Goal: Task Accomplishment & Management: Use online tool/utility

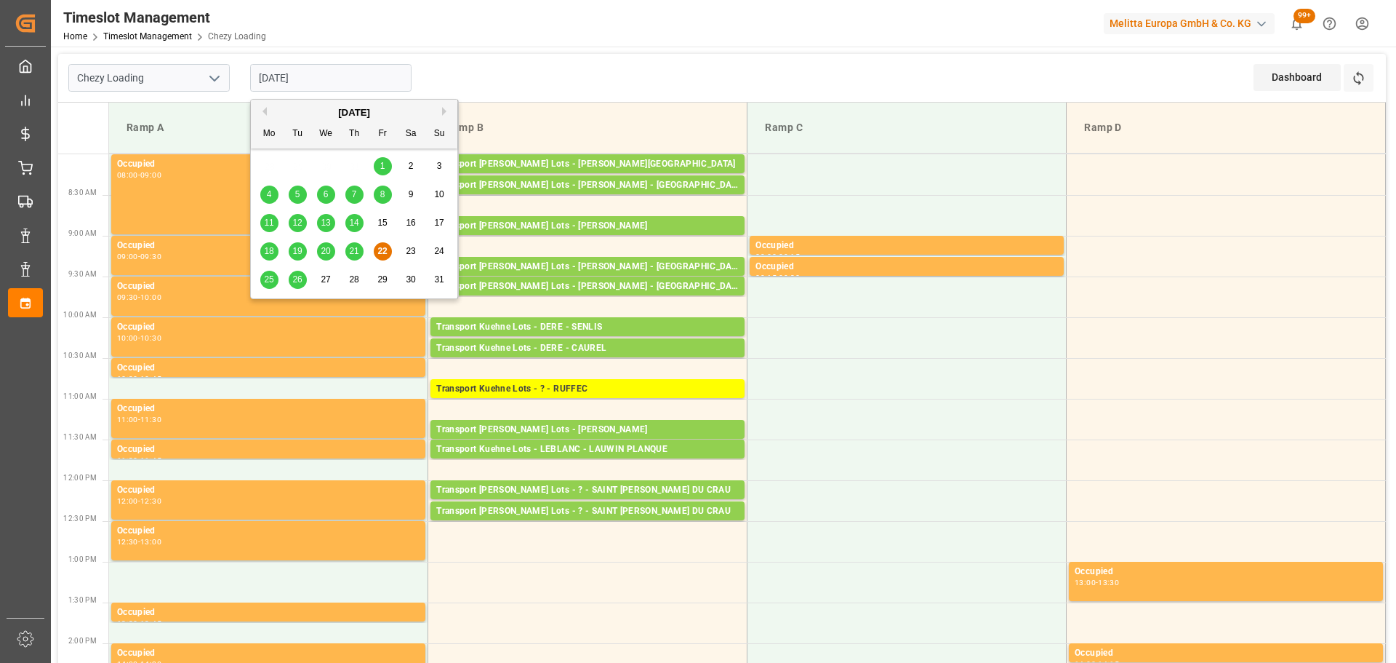
click at [353, 252] on span "21" at bounding box center [353, 251] width 9 height 10
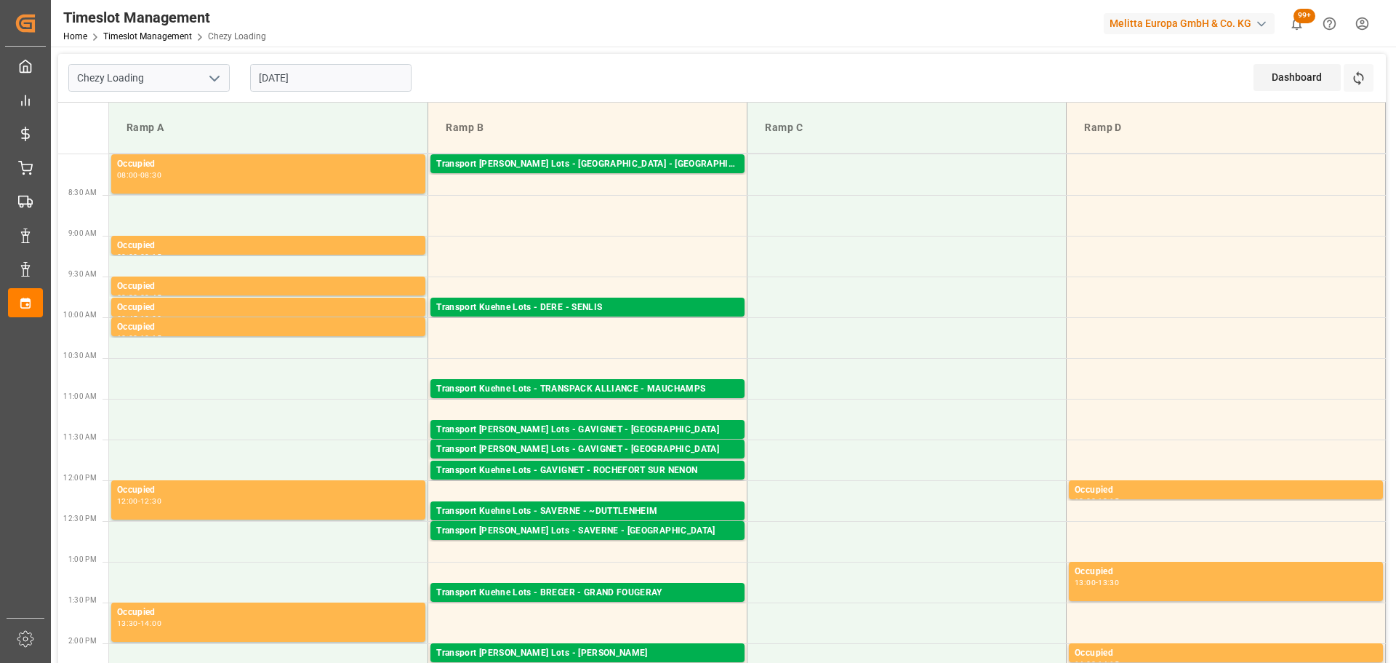
click at [308, 76] on input "[DATE]" at bounding box center [330, 78] width 161 height 28
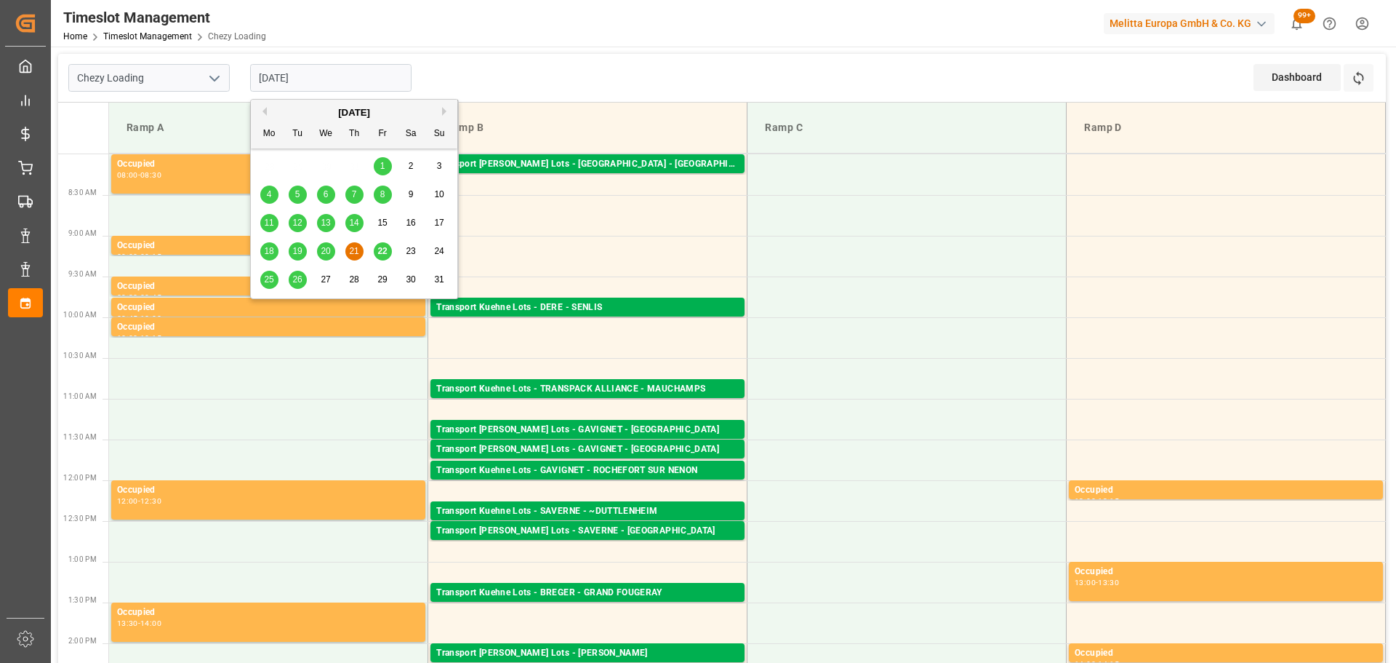
click at [380, 244] on div "22" at bounding box center [383, 251] width 18 height 17
type input "22-08-2025"
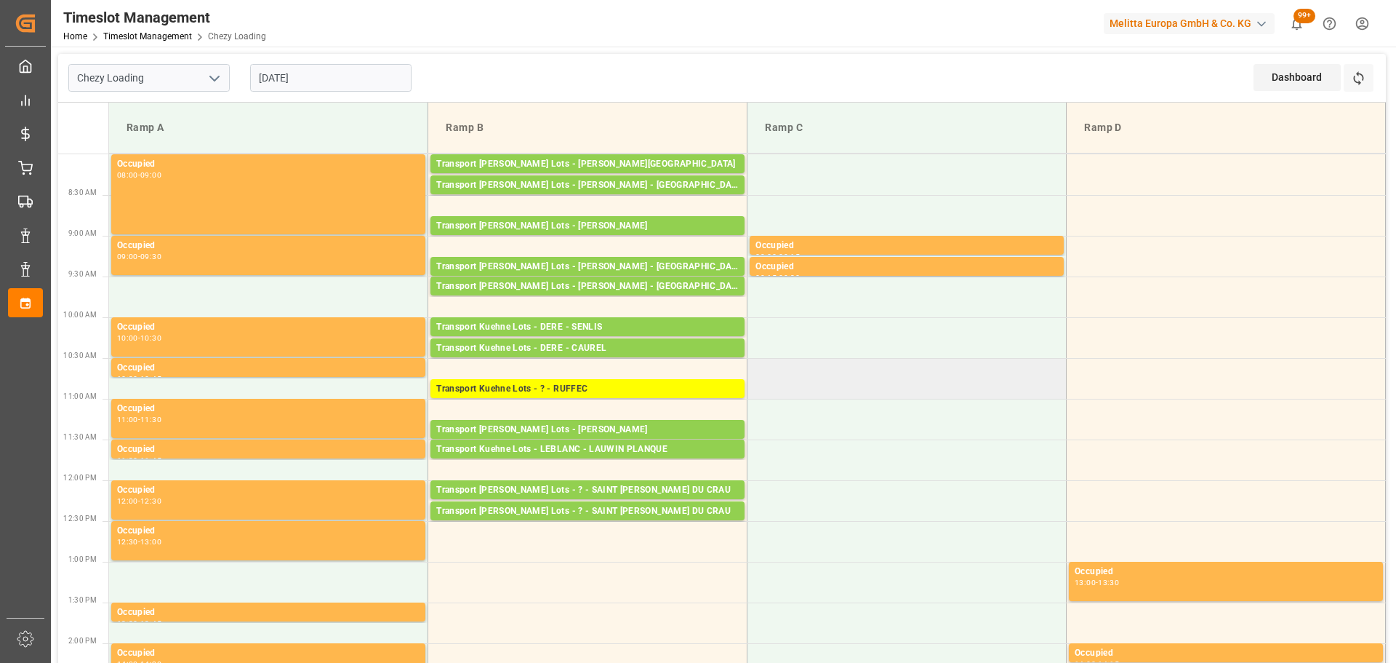
click at [915, 385] on td at bounding box center [907, 378] width 319 height 41
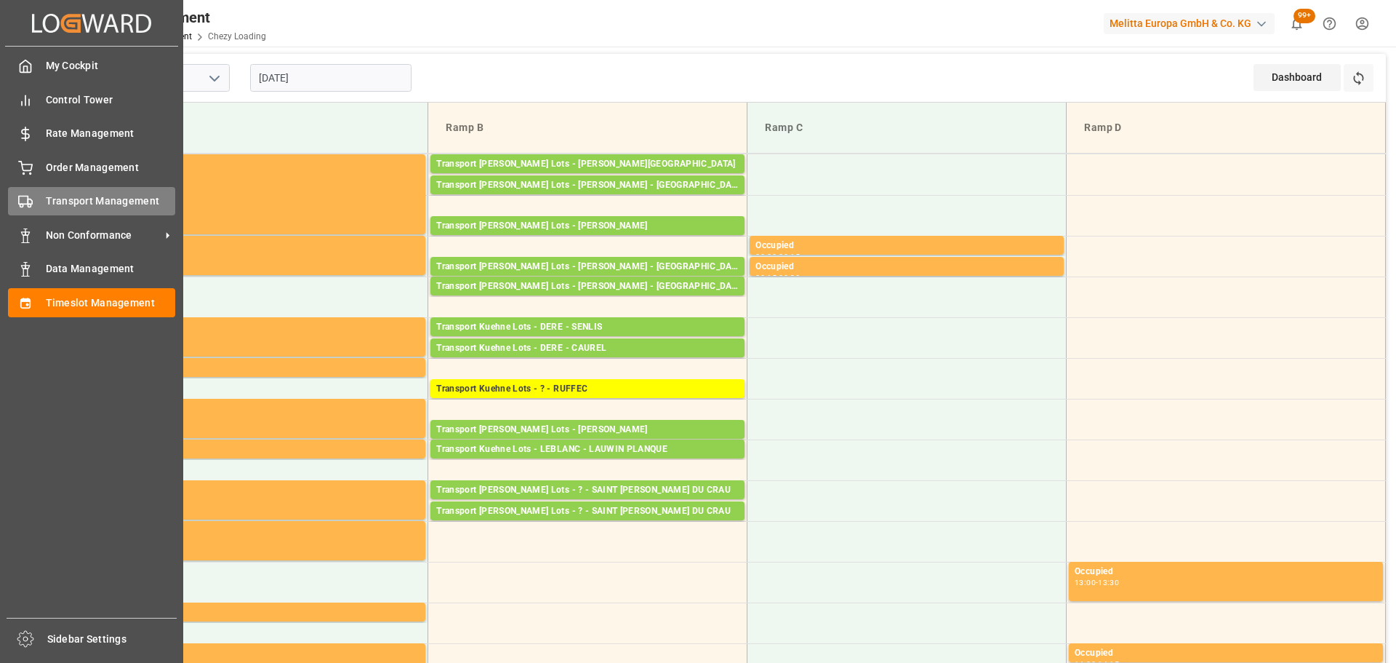
click at [79, 193] on div "Transport Management Transport Management" at bounding box center [91, 201] width 167 height 28
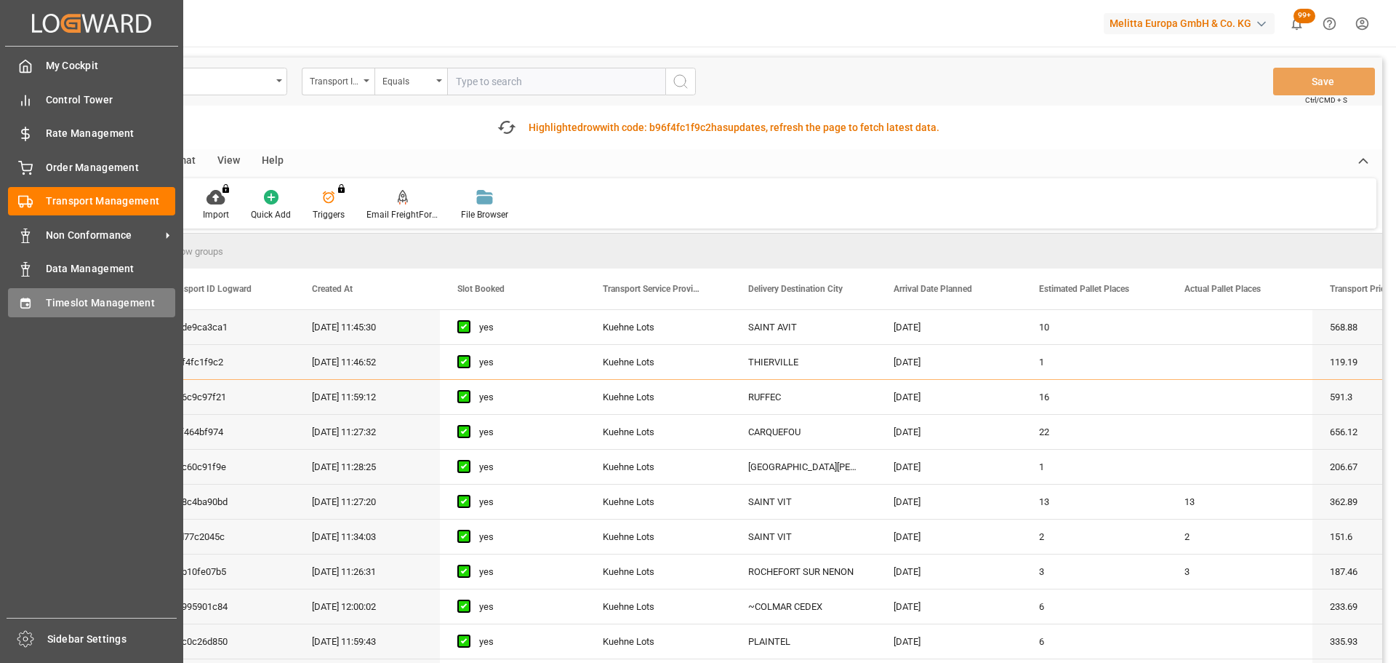
click at [83, 302] on span "Timeslot Management" at bounding box center [111, 302] width 130 height 15
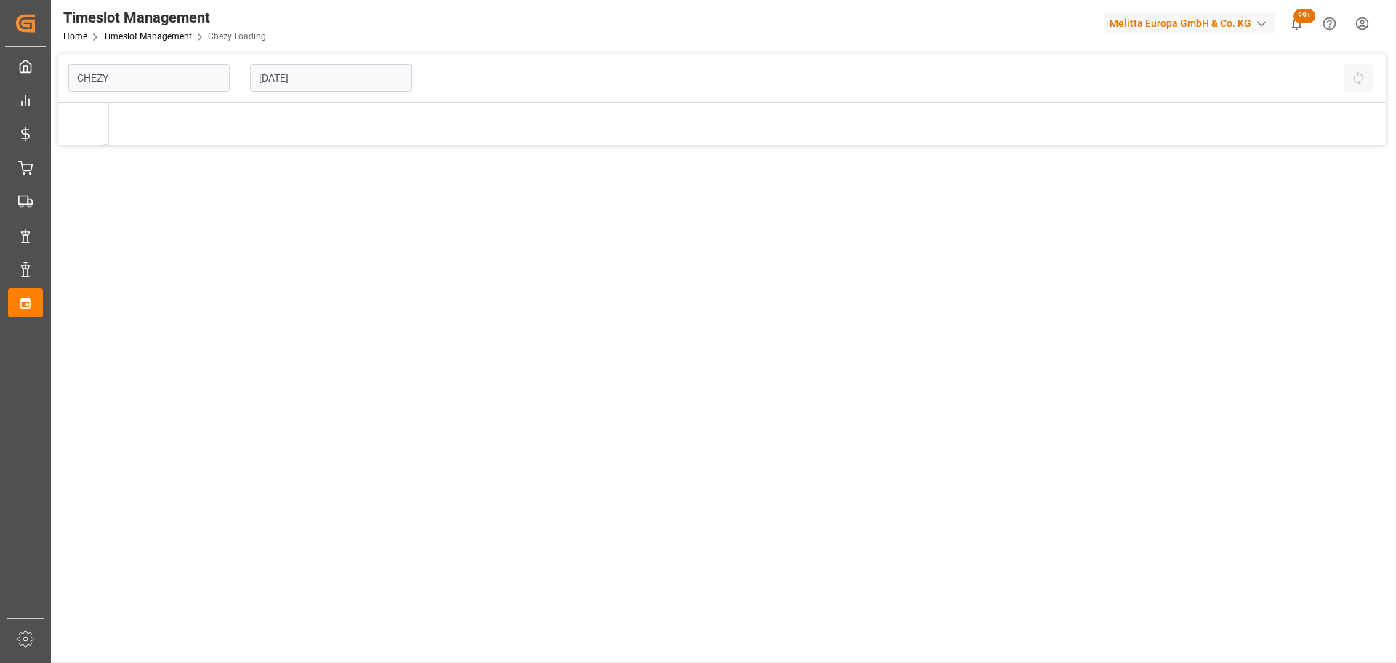
type input "Chezy Loading"
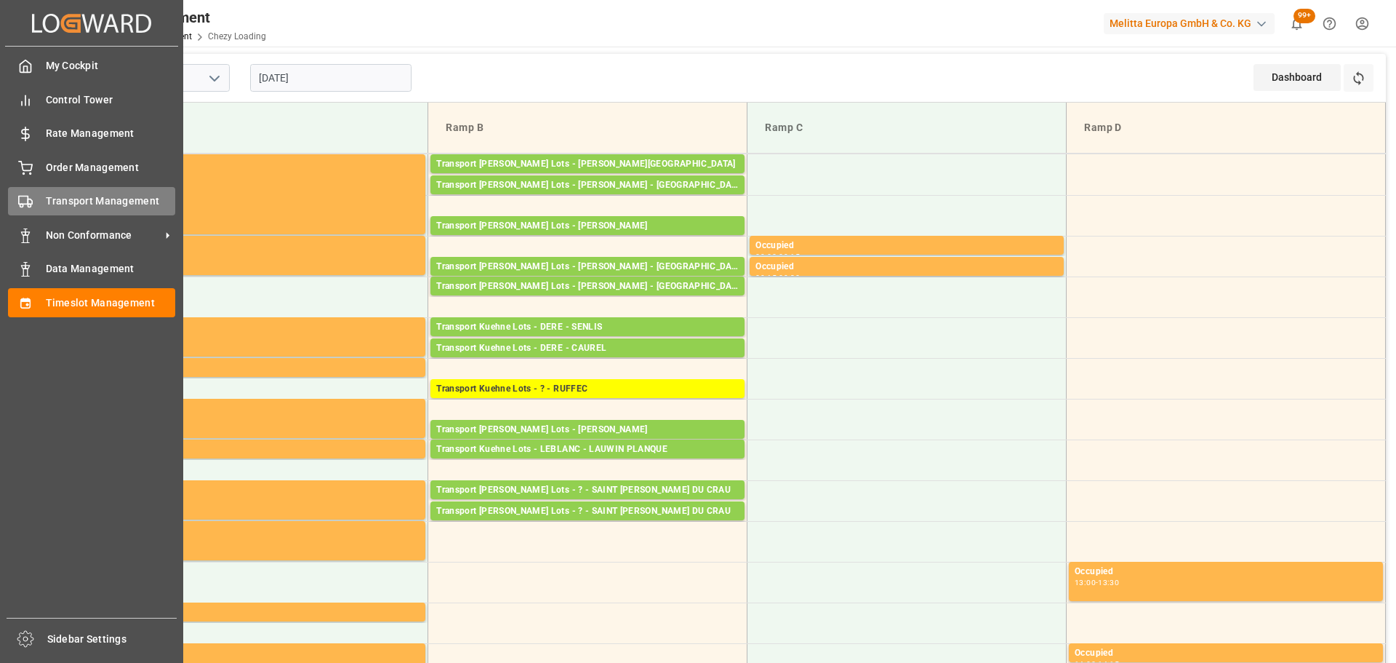
click at [46, 198] on span "Transport Management" at bounding box center [111, 200] width 130 height 15
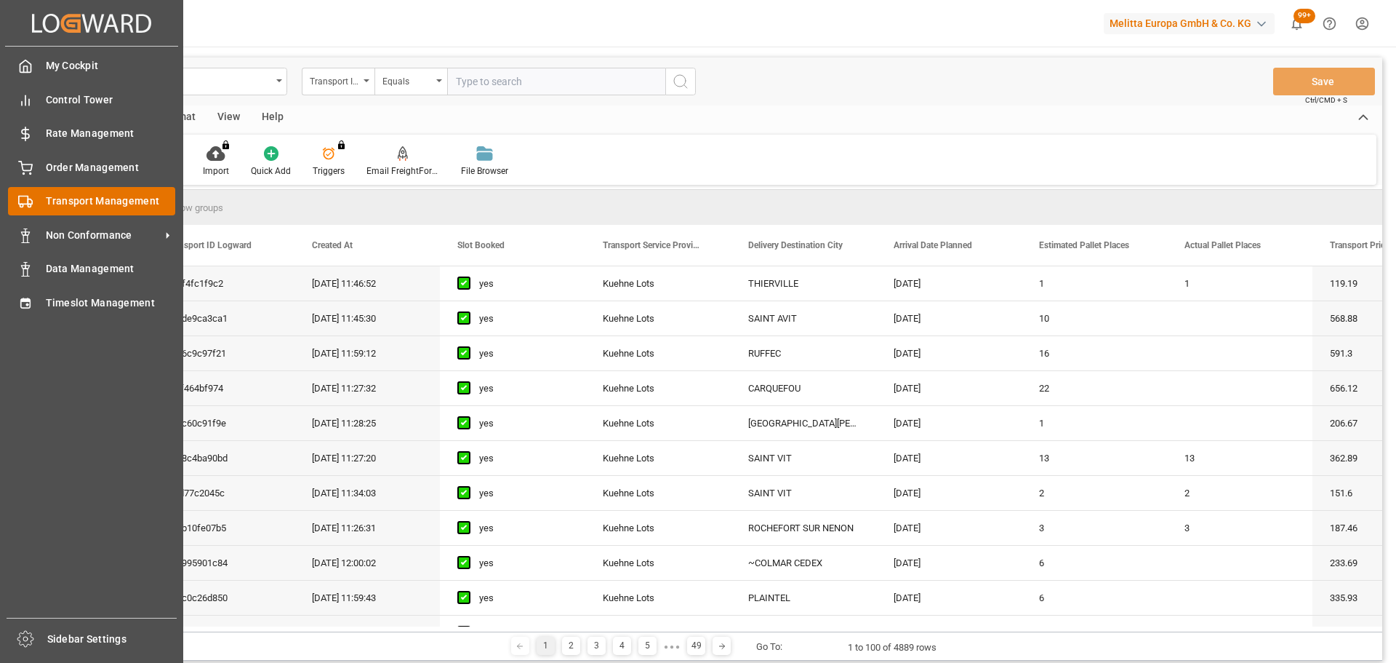
click at [49, 196] on span "Transport Management" at bounding box center [111, 200] width 130 height 15
click at [81, 301] on span "Timeslot Management" at bounding box center [111, 302] width 130 height 15
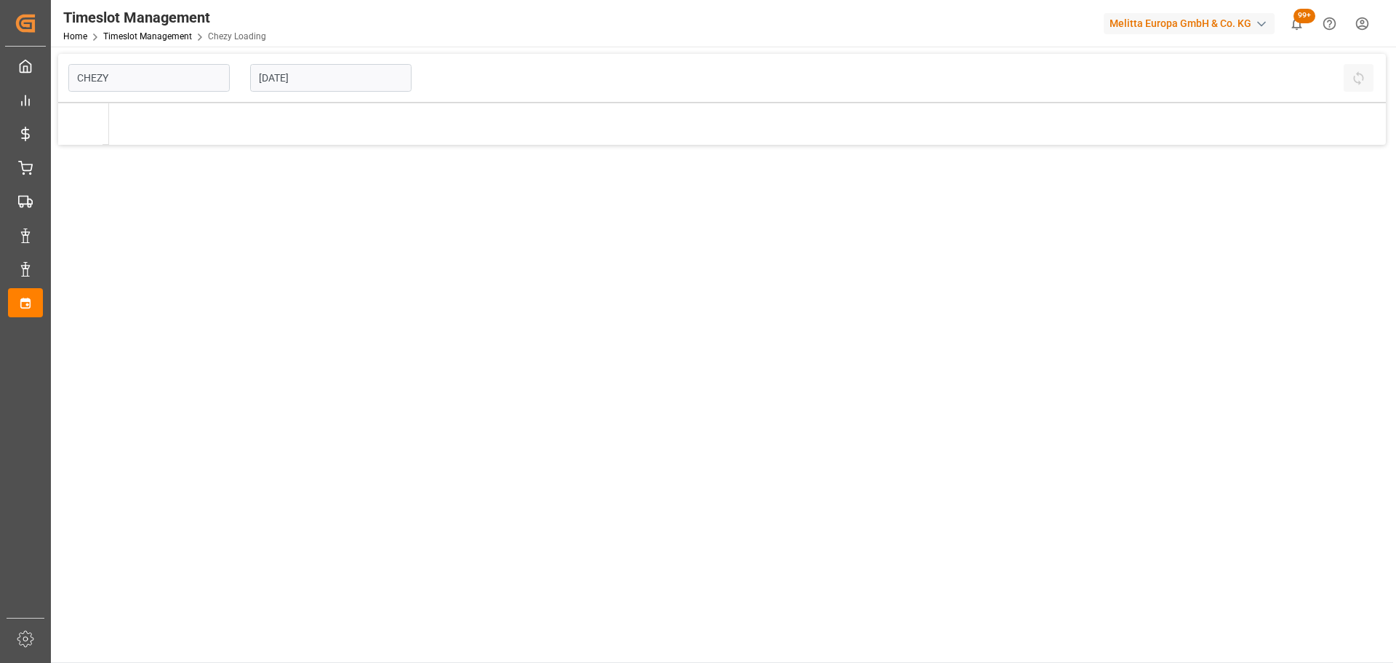
type input "Chezy Loading"
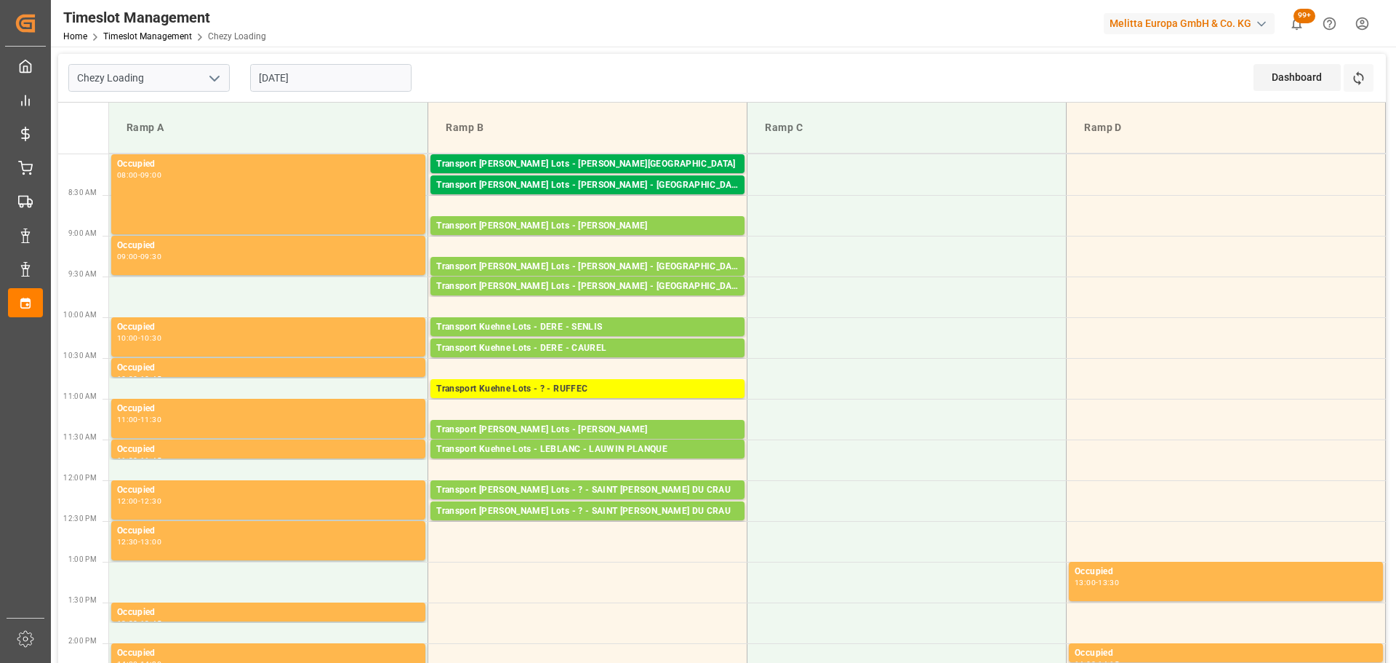
click at [303, 79] on input "22-08-2025" at bounding box center [330, 78] width 161 height 28
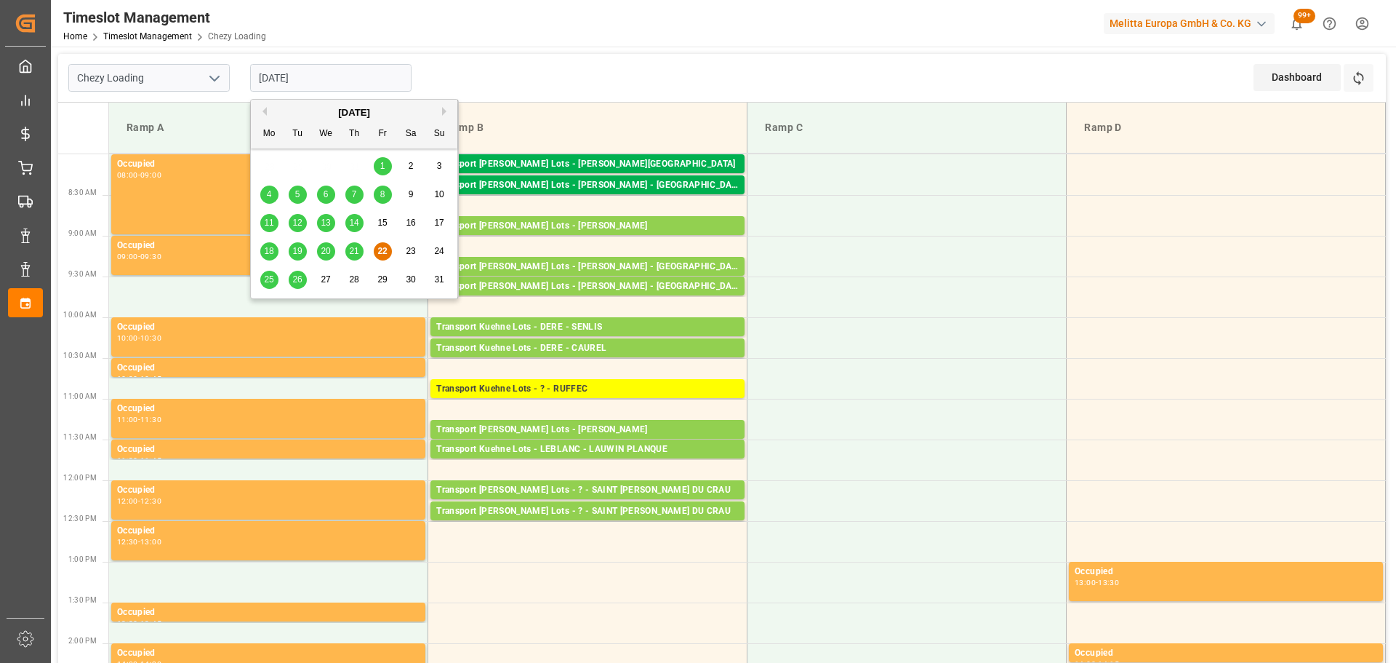
click at [260, 276] on div "25" at bounding box center [269, 279] width 18 height 17
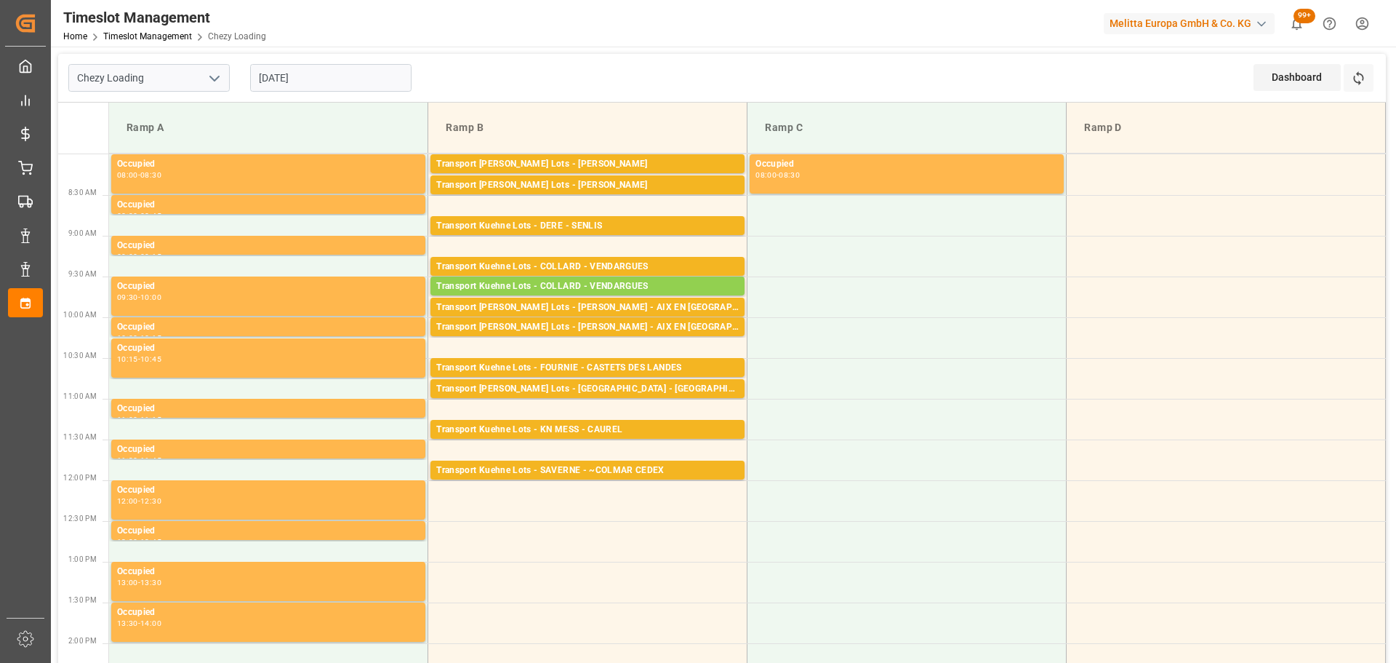
click at [351, 78] on input "25-08-2025" at bounding box center [330, 78] width 161 height 28
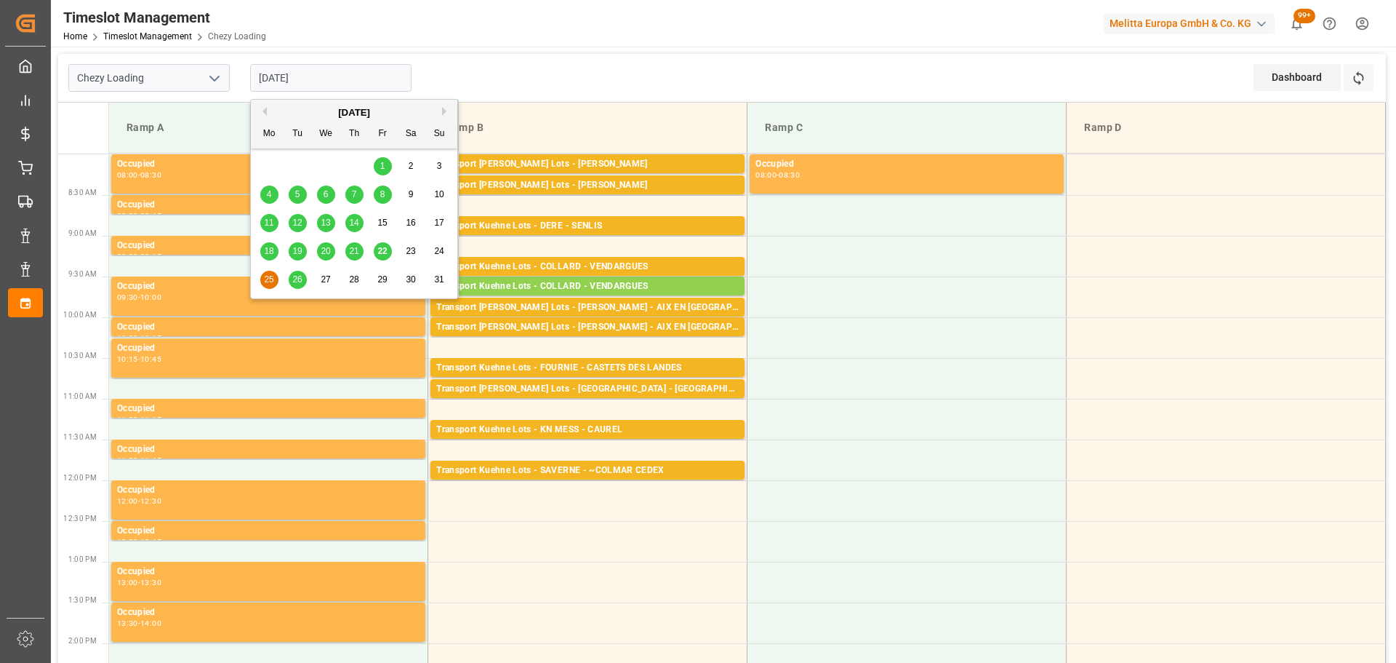
click at [384, 247] on span "22" at bounding box center [381, 251] width 9 height 10
type input "22-08-2025"
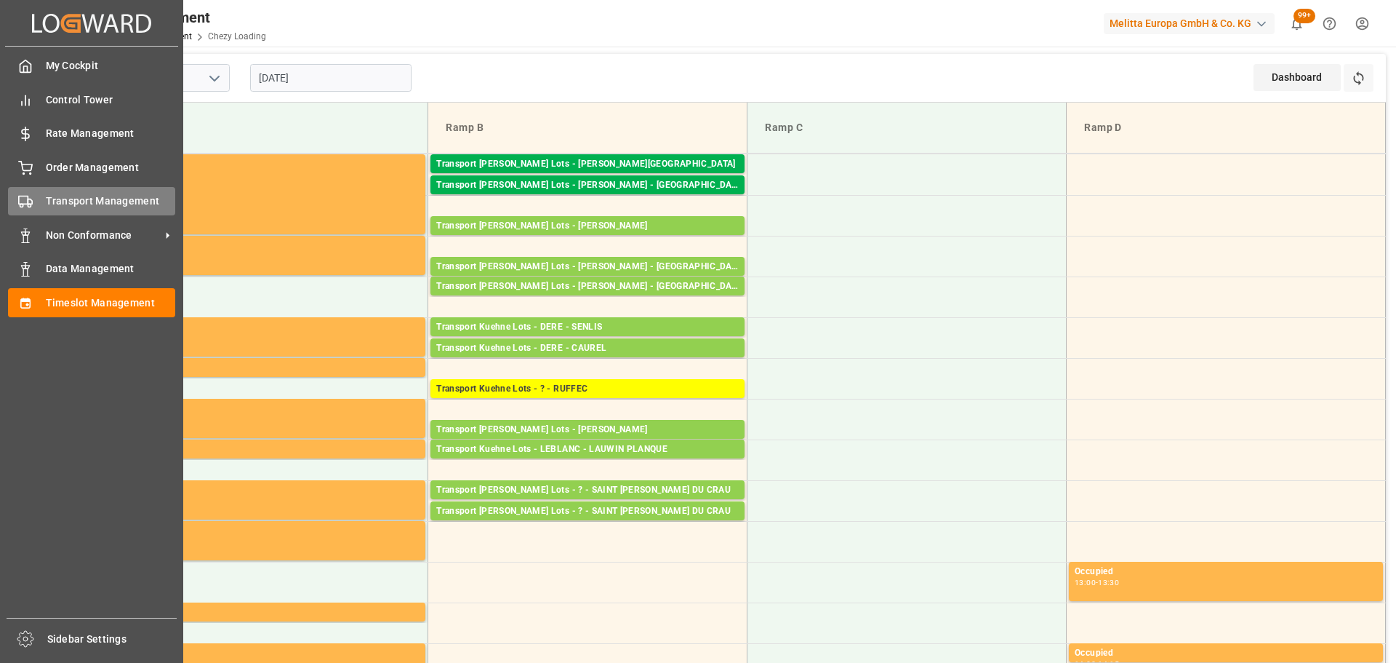
click at [100, 193] on span "Transport Management" at bounding box center [111, 200] width 130 height 15
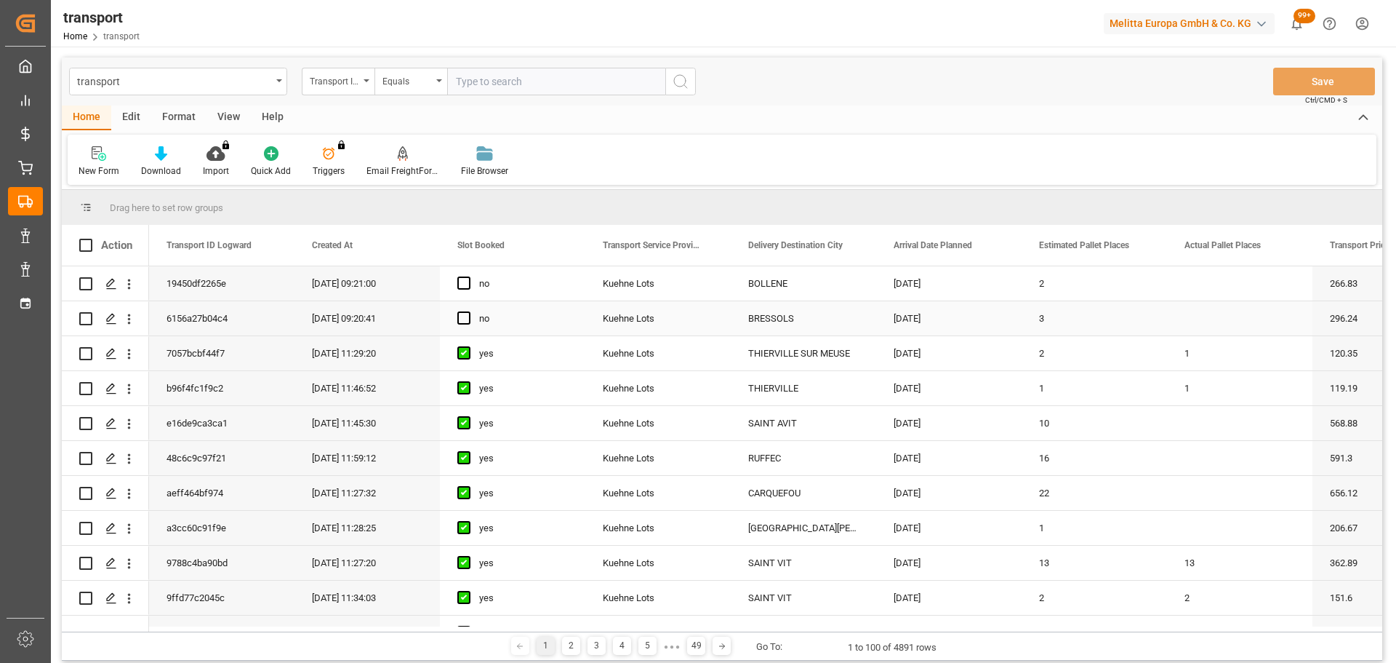
click at [129, 311] on icon "open menu" at bounding box center [128, 318] width 15 height 15
click at [222, 348] on span "Open in new tab" at bounding box center [225, 349] width 132 height 15
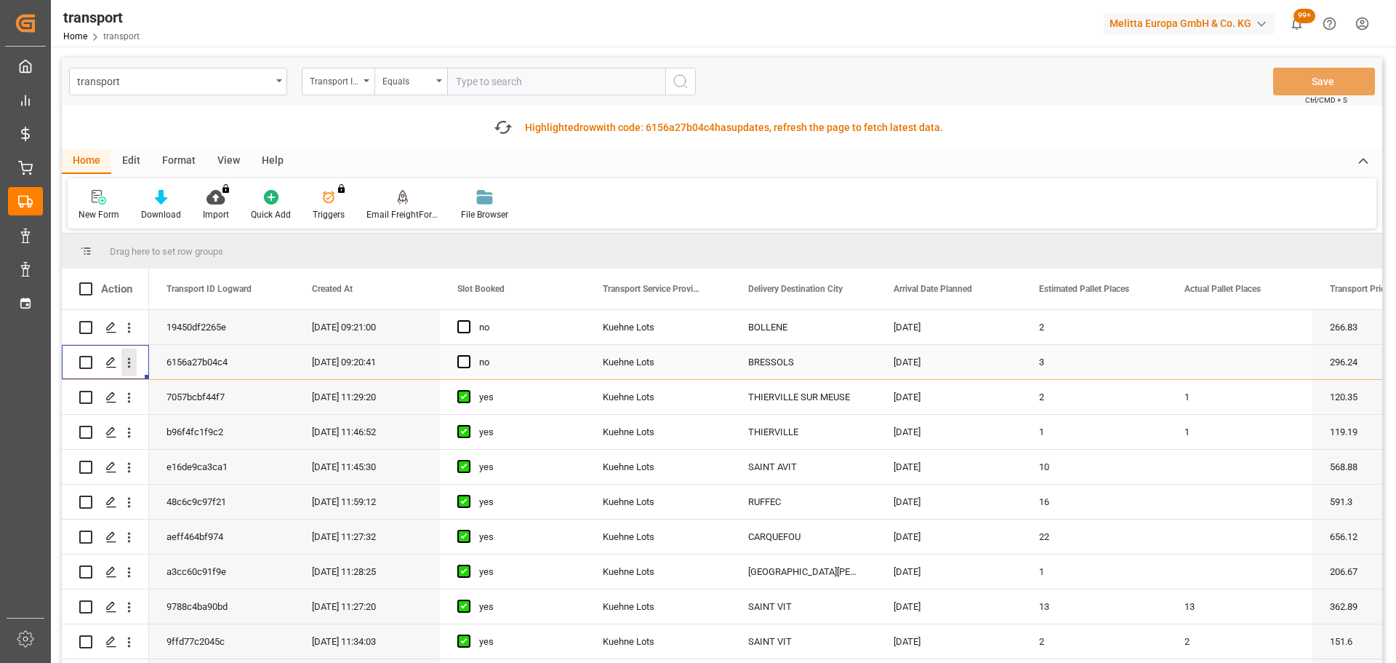
click at [125, 355] on icon "open menu" at bounding box center [128, 362] width 15 height 15
click at [198, 392] on span "Open in new tab" at bounding box center [225, 392] width 132 height 15
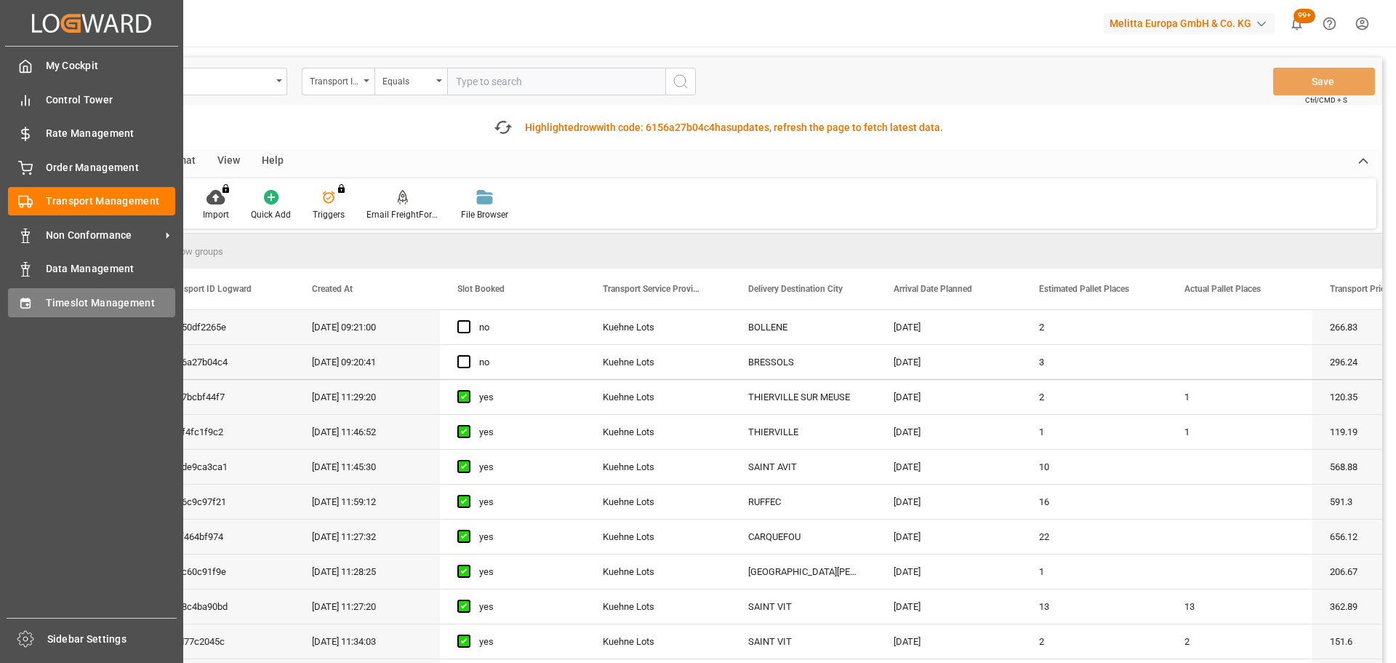
click at [101, 300] on span "Timeslot Management" at bounding box center [111, 302] width 130 height 15
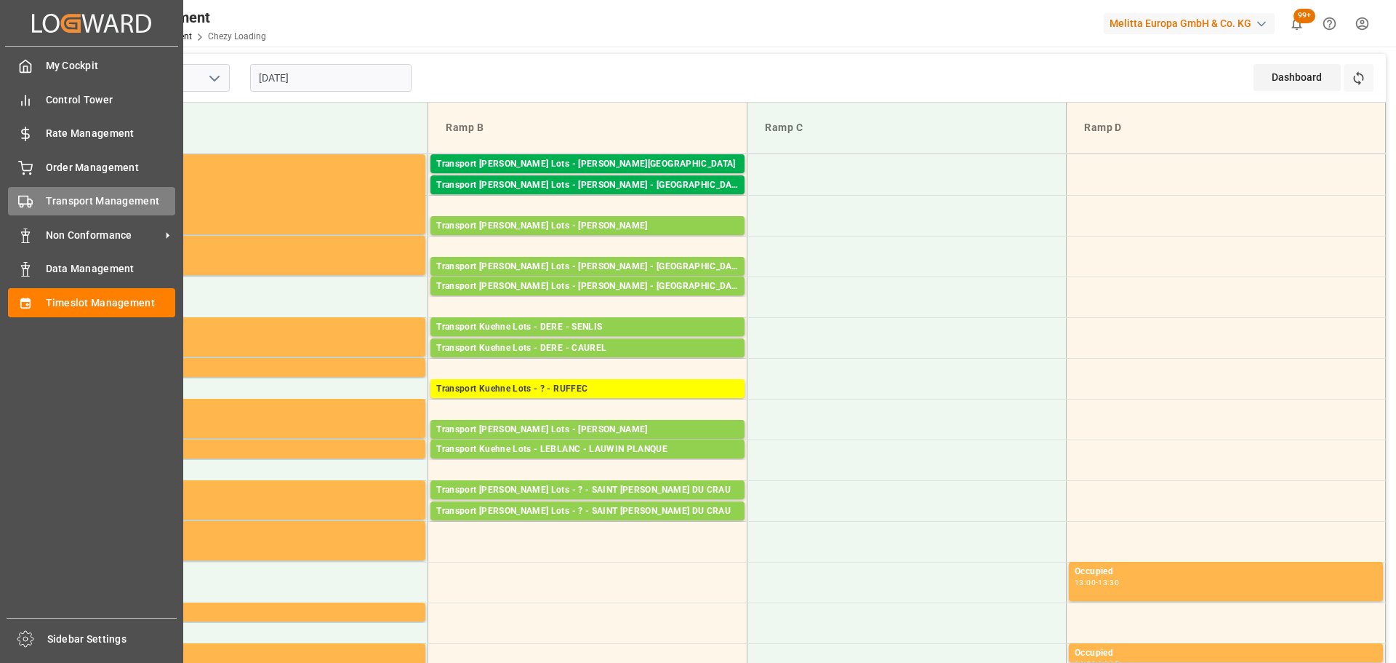
click at [97, 201] on span "Transport Management" at bounding box center [111, 200] width 130 height 15
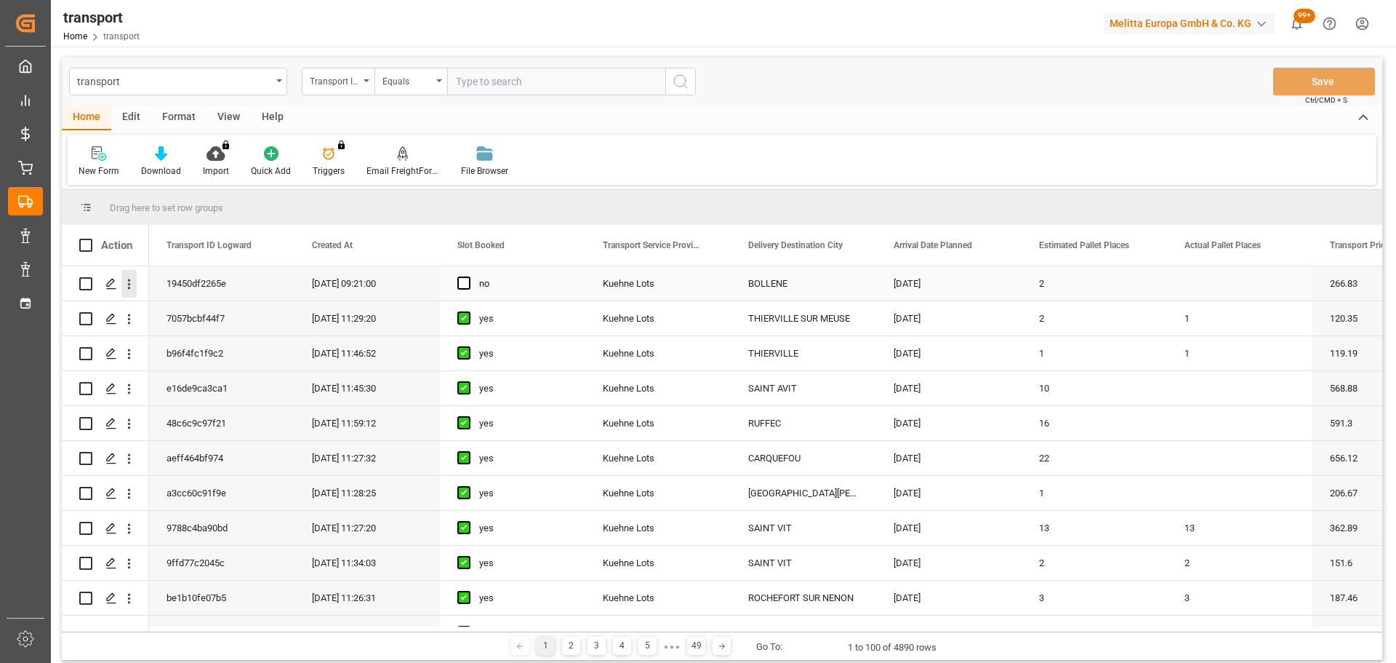
click at [129, 281] on icon "open menu" at bounding box center [129, 284] width 3 height 10
click at [175, 310] on span "Open in new tab" at bounding box center [225, 314] width 132 height 15
click at [465, 281] on span "Press SPACE to select this row." at bounding box center [463, 282] width 13 height 13
click at [468, 276] on input "Press SPACE to select this row." at bounding box center [468, 276] width 0 height 0
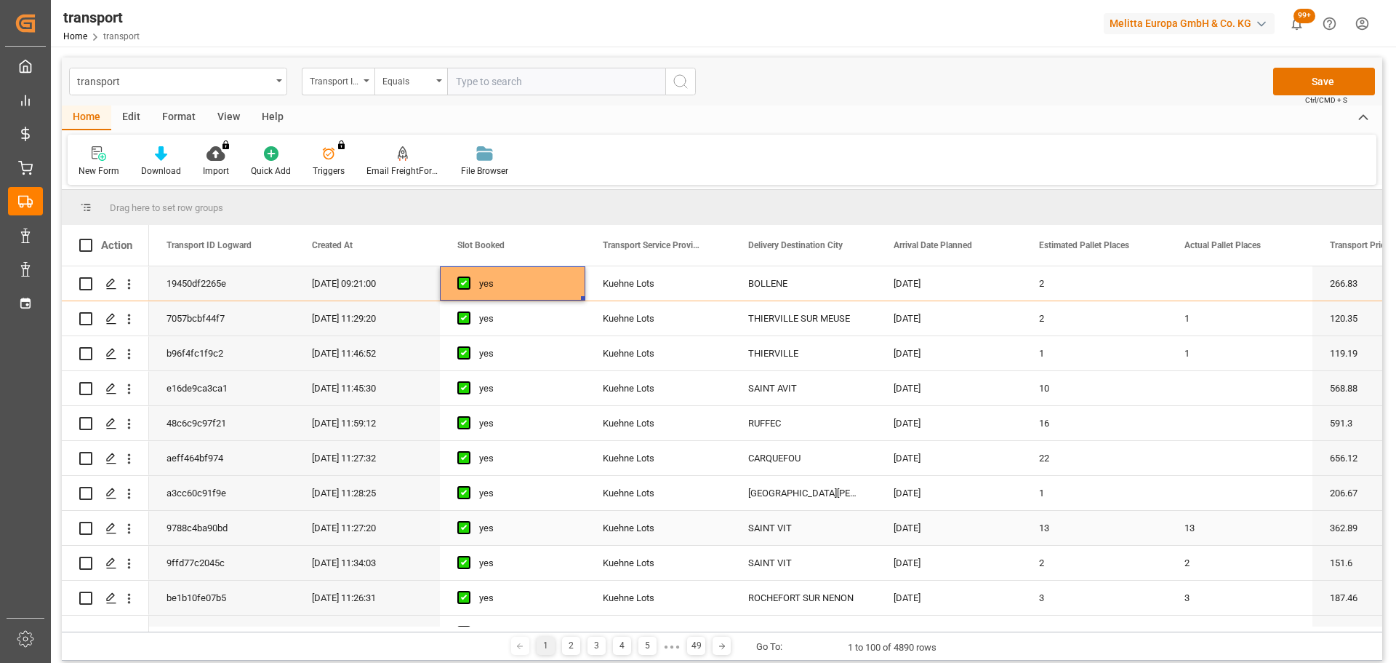
click at [691, 532] on div "Kuehne Lots" at bounding box center [657, 528] width 145 height 34
click at [561, 375] on div "yes" at bounding box center [523, 388] width 89 height 33
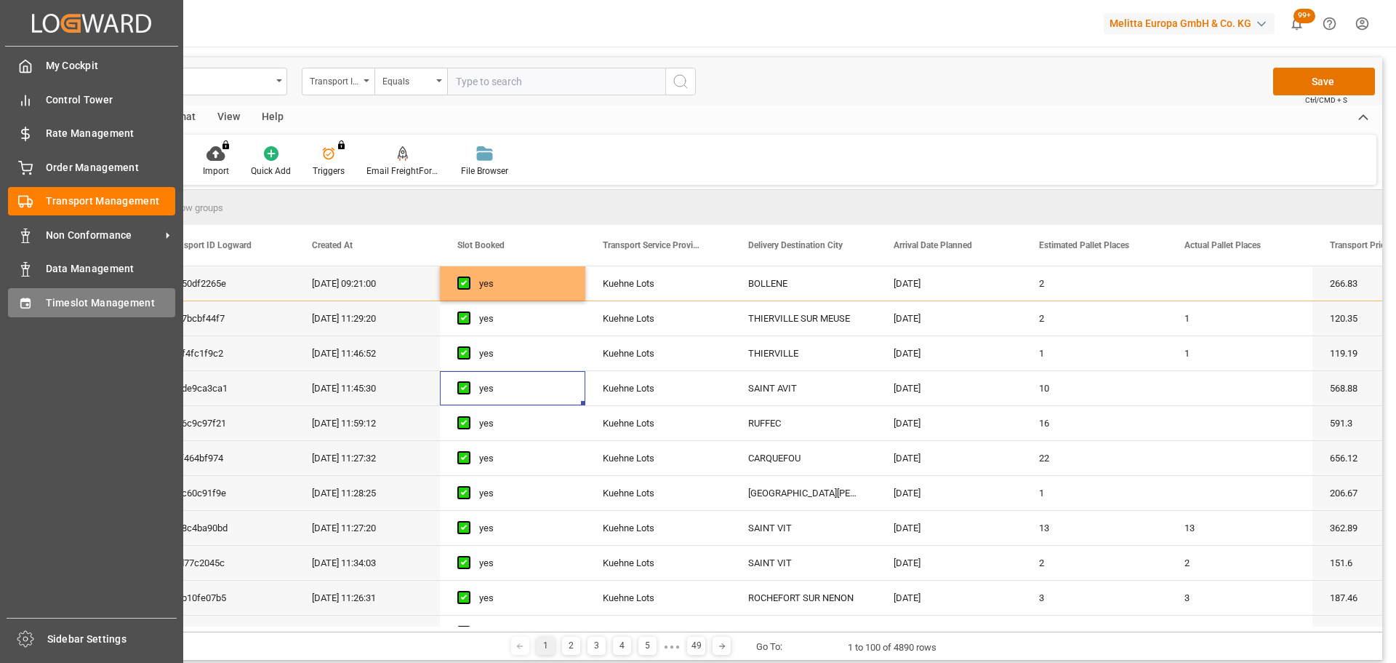
click at [60, 305] on span "Timeslot Management" at bounding box center [111, 302] width 130 height 15
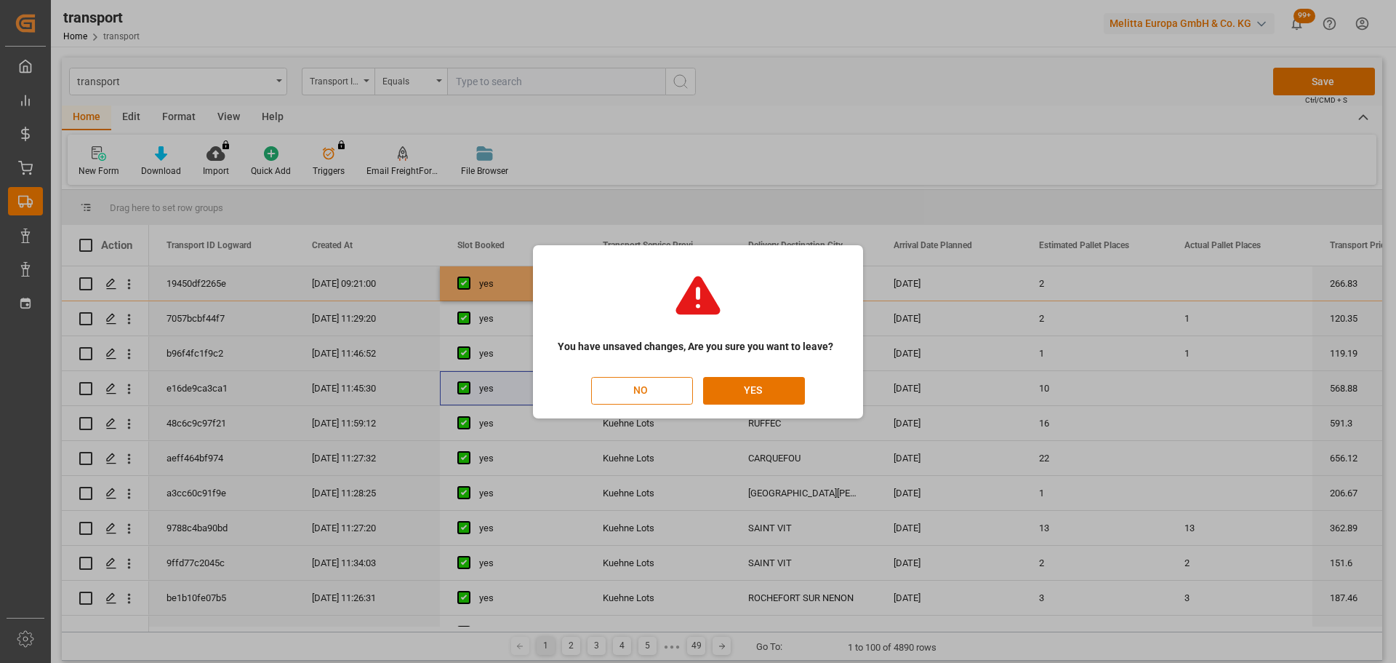
click at [641, 390] on button "NO" at bounding box center [642, 391] width 102 height 28
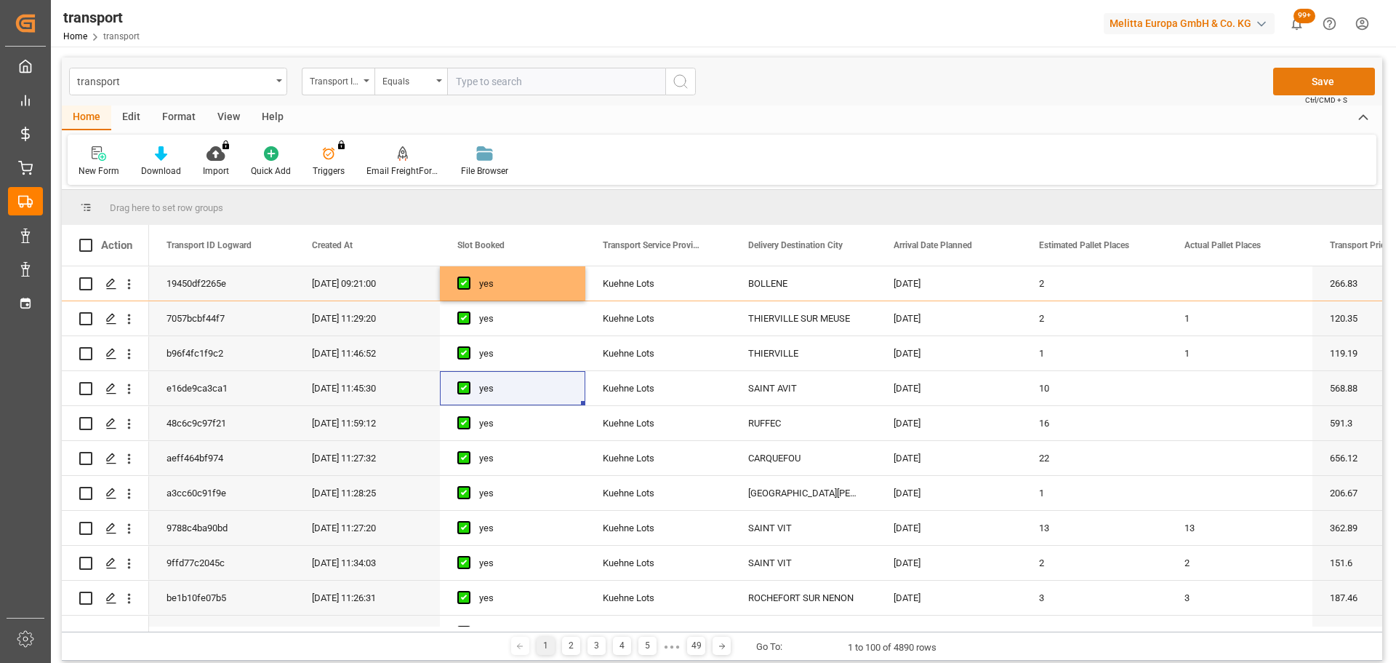
click at [1317, 76] on button "Save" at bounding box center [1325, 82] width 102 height 28
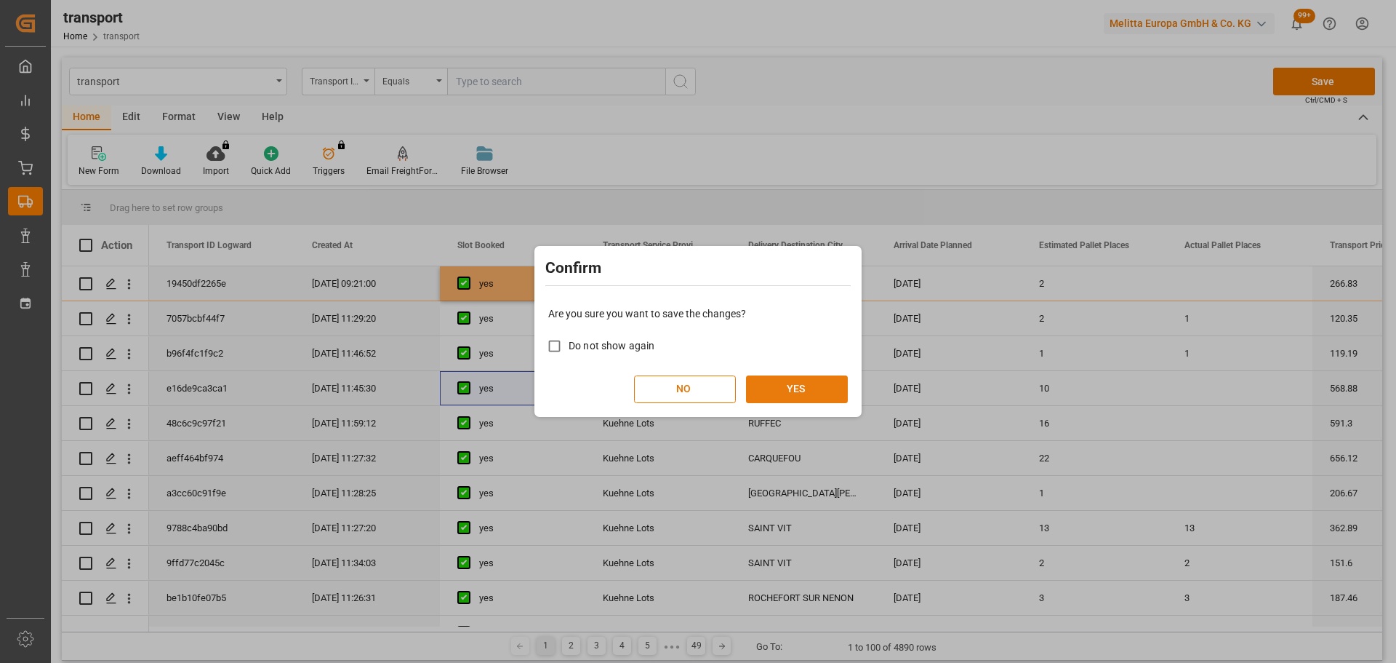
click at [822, 380] on button "YES" at bounding box center [797, 389] width 102 height 28
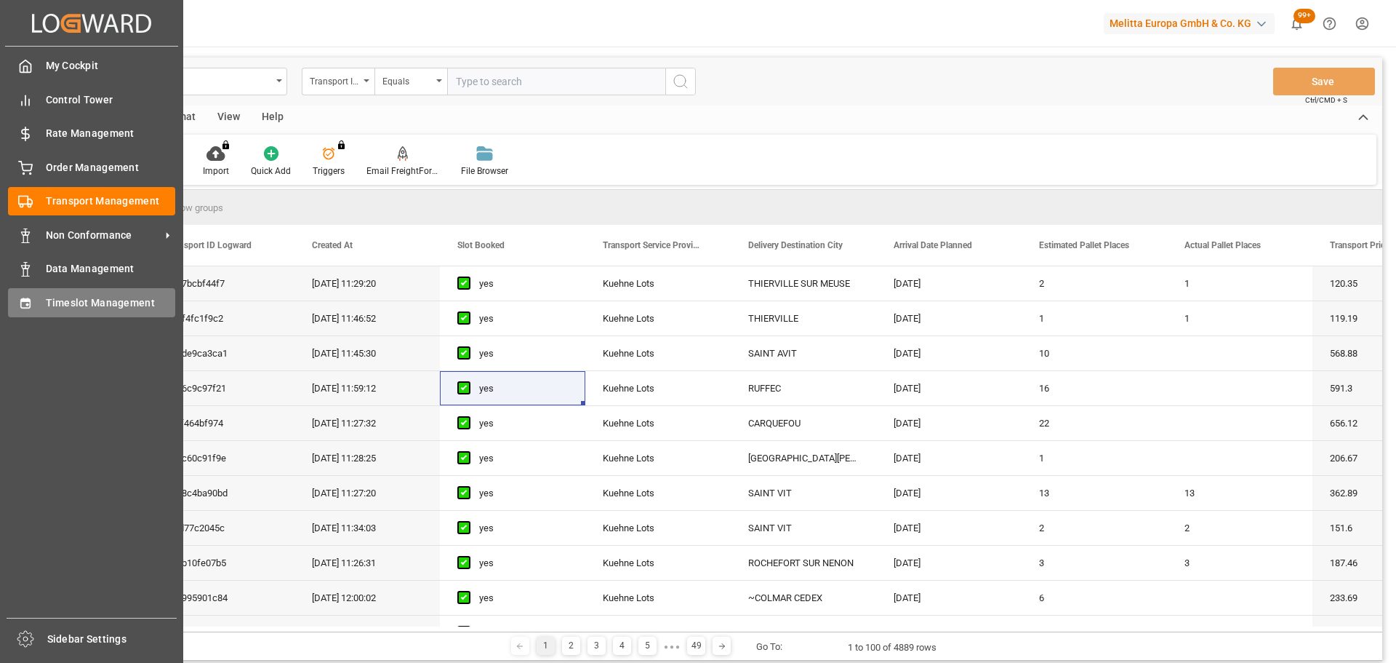
click at [73, 306] on span "Timeslot Management" at bounding box center [111, 302] width 130 height 15
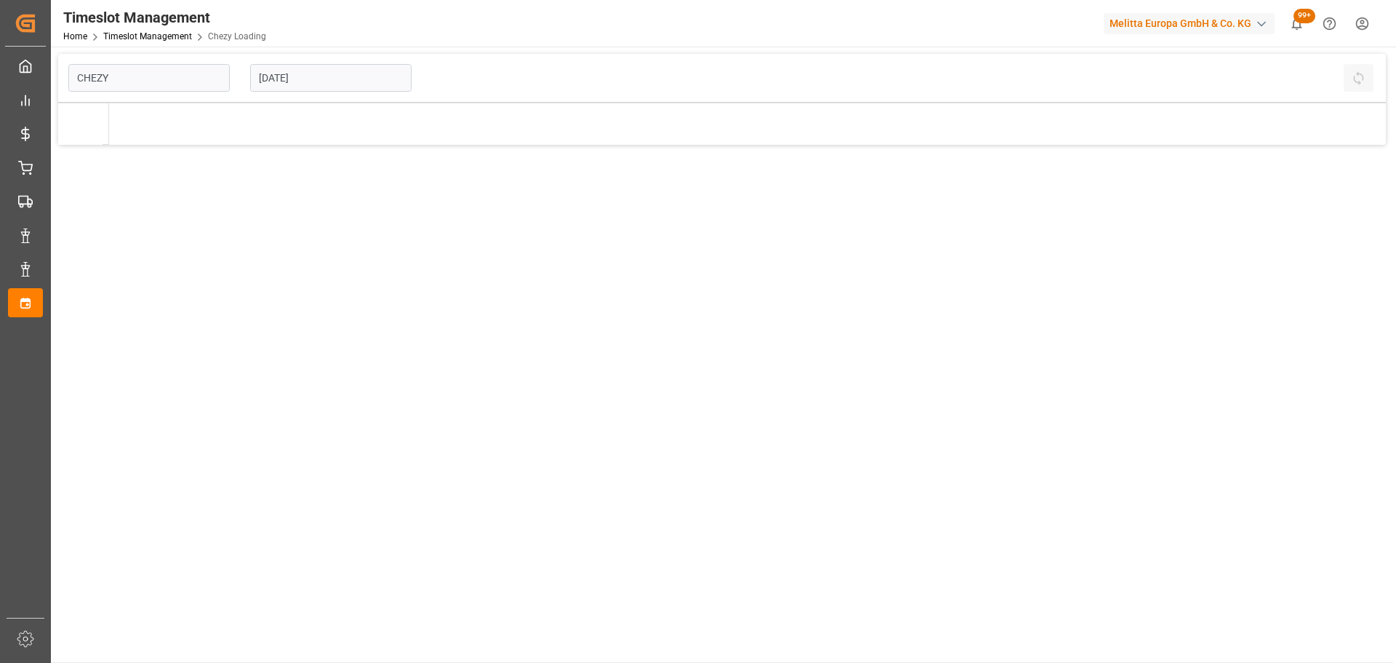
type input "Chezy Loading"
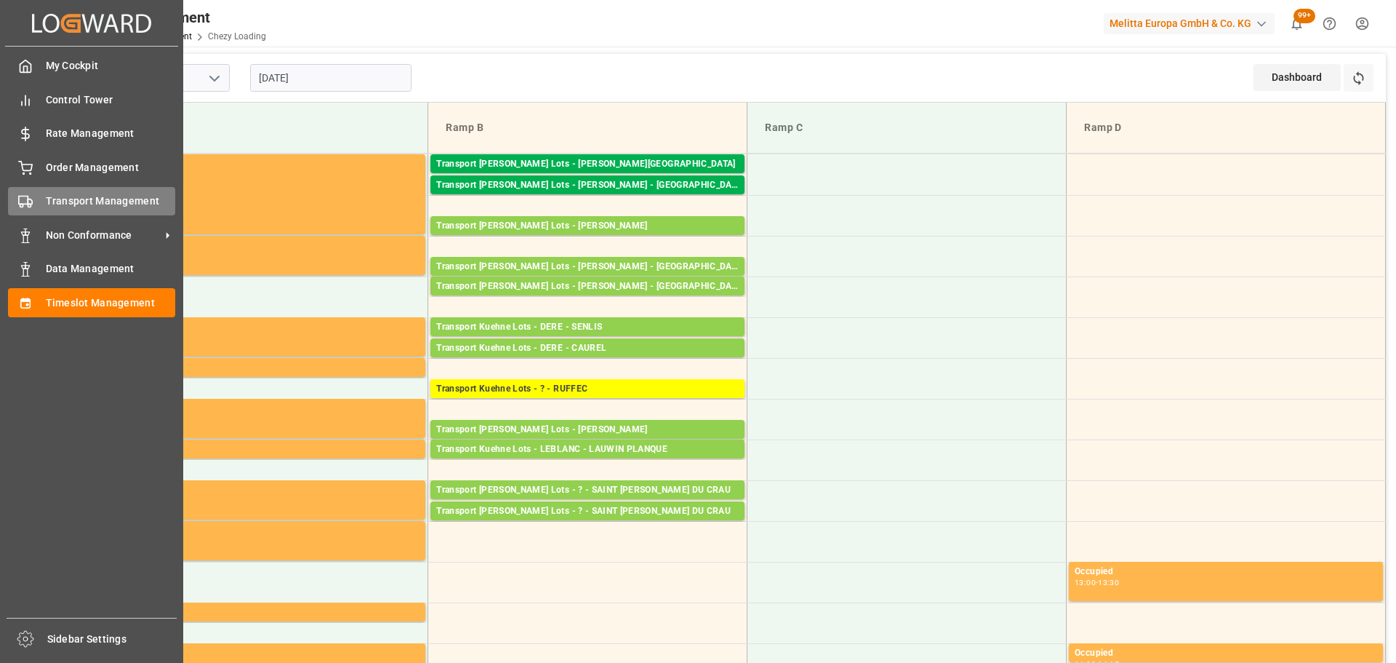
click at [69, 193] on span "Transport Management" at bounding box center [111, 200] width 130 height 15
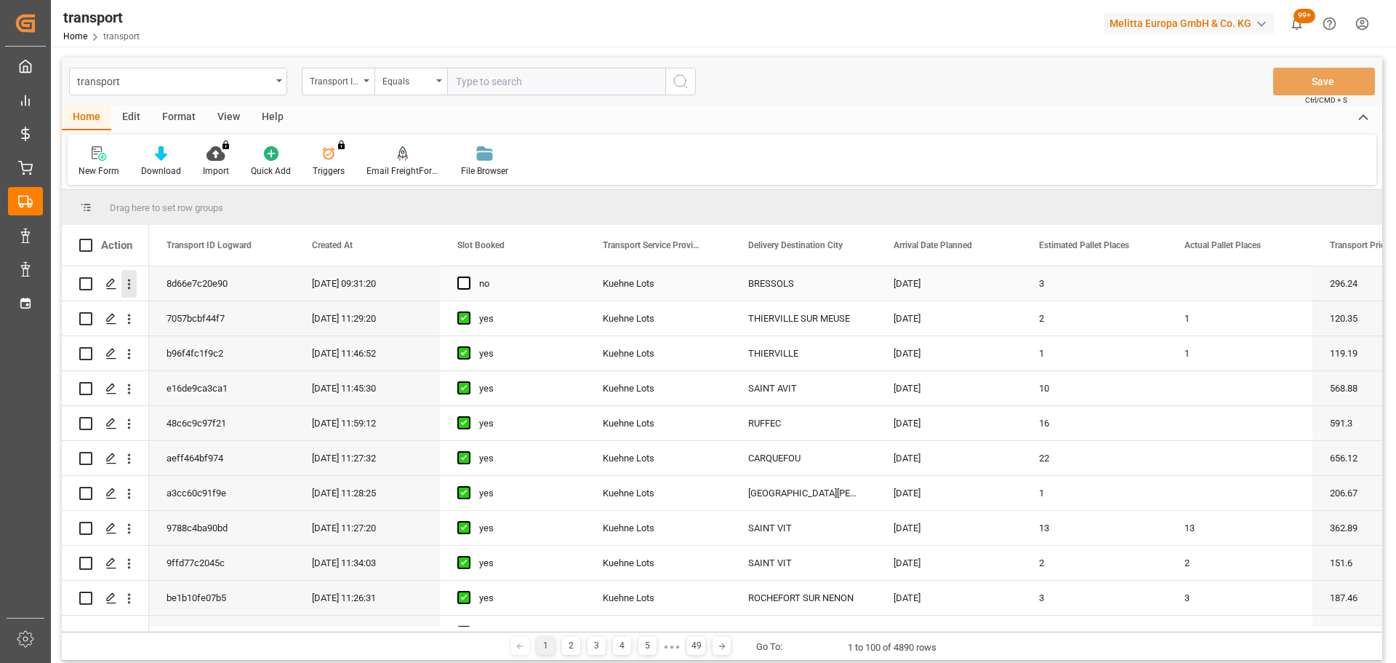
click at [129, 279] on icon "open menu" at bounding box center [128, 283] width 15 height 15
click at [210, 313] on span "Open in new tab" at bounding box center [225, 314] width 132 height 15
click at [457, 283] on span "Press SPACE to select this row." at bounding box center [463, 282] width 13 height 13
click at [468, 276] on input "Press SPACE to select this row." at bounding box center [468, 276] width 0 height 0
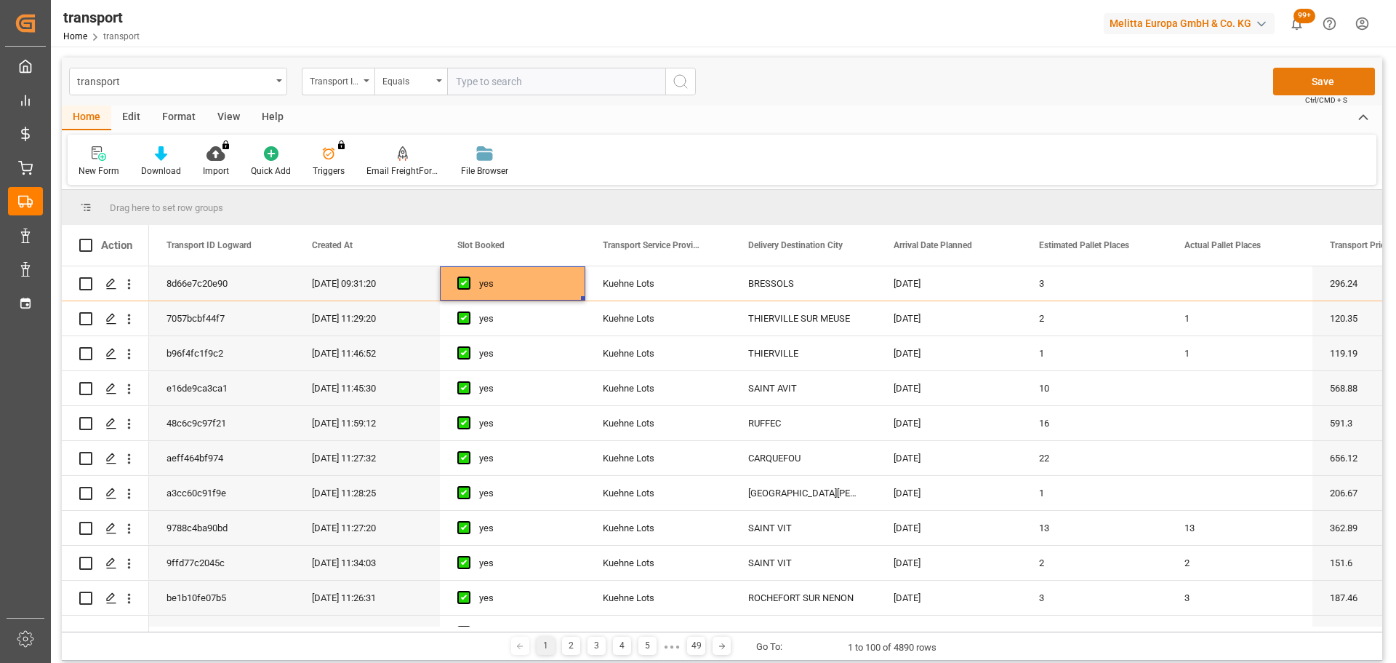
click at [1317, 76] on button "Save" at bounding box center [1325, 82] width 102 height 28
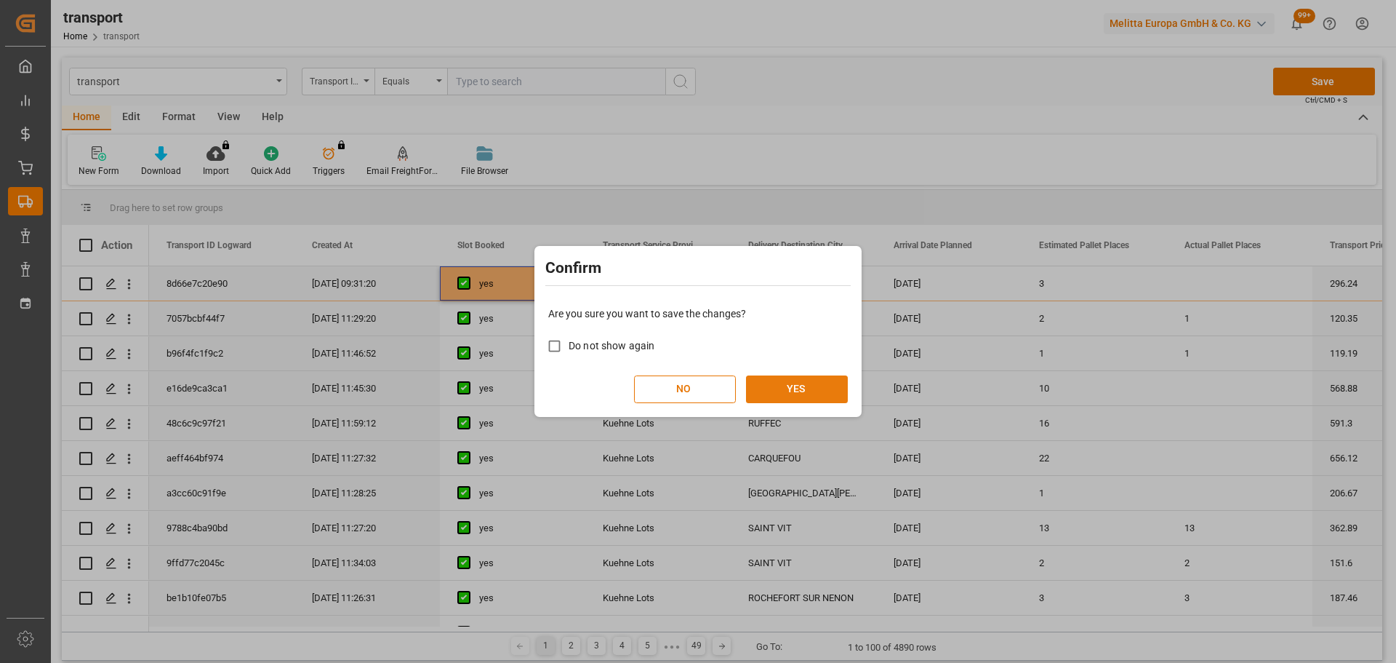
click at [799, 384] on button "YES" at bounding box center [797, 389] width 102 height 28
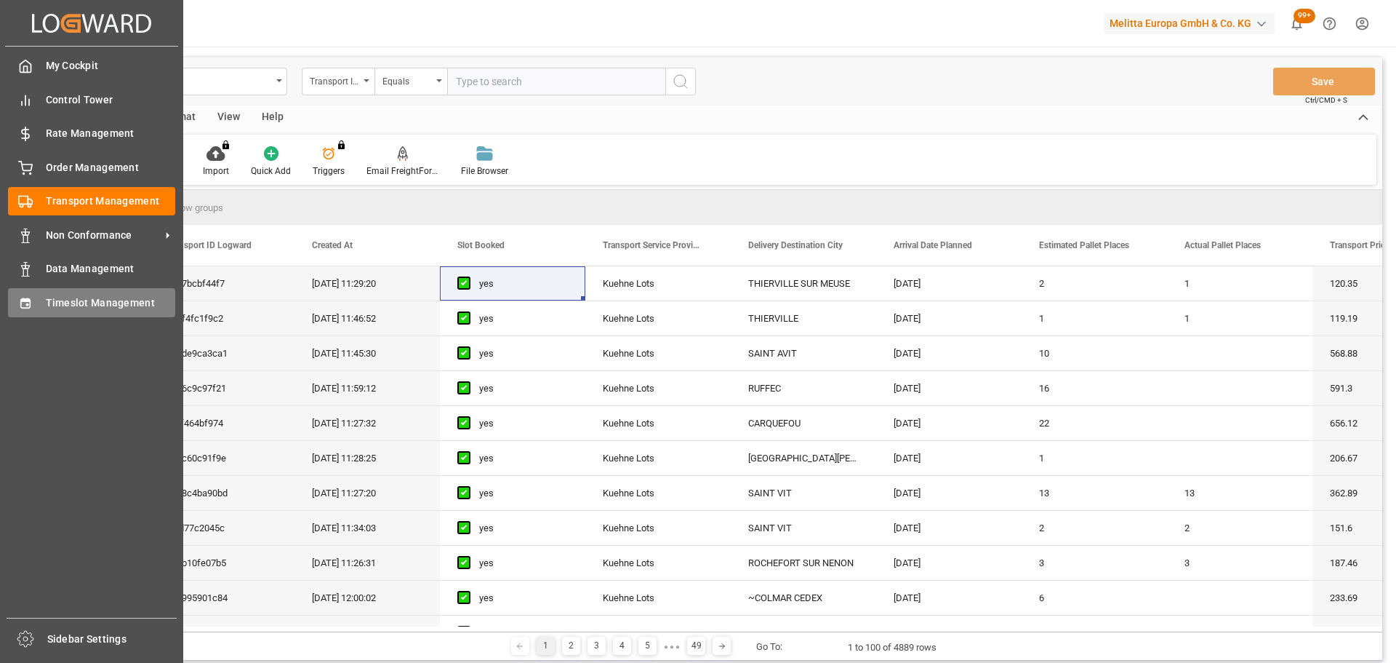
click at [43, 302] on div "Timeslot Management Timeslot Management" at bounding box center [91, 302] width 167 height 28
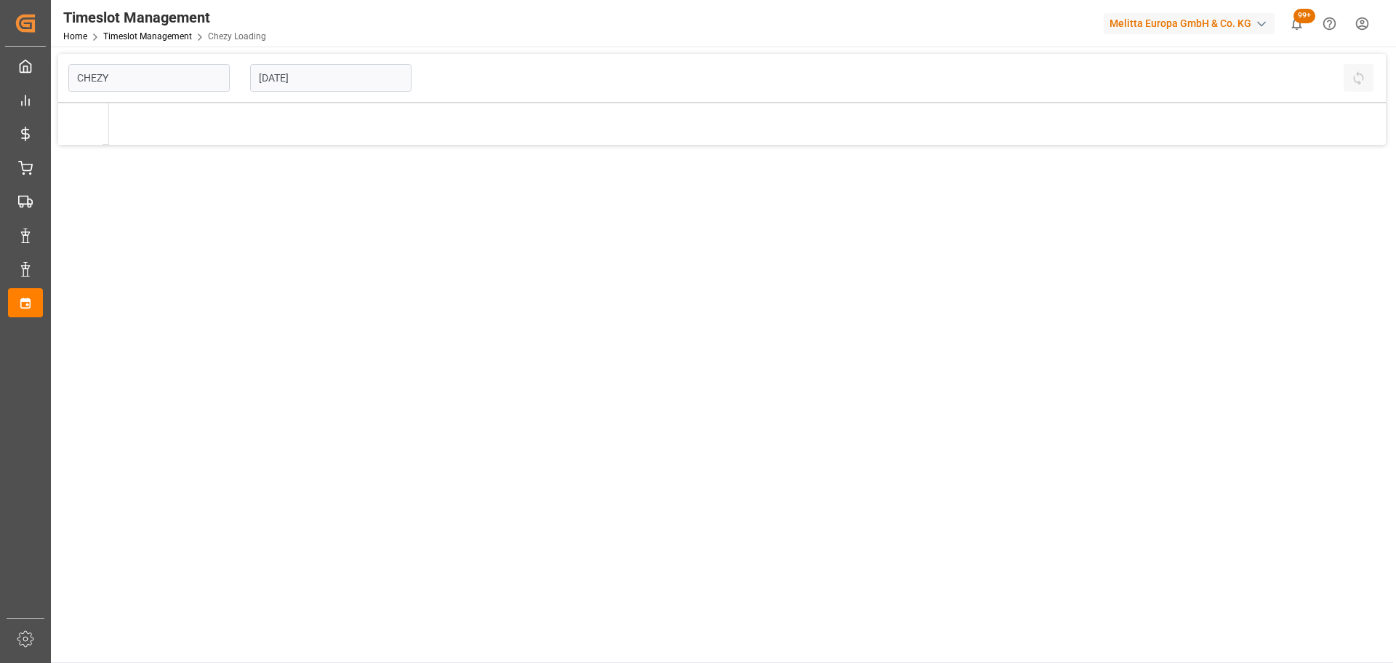
type input "Chezy Loading"
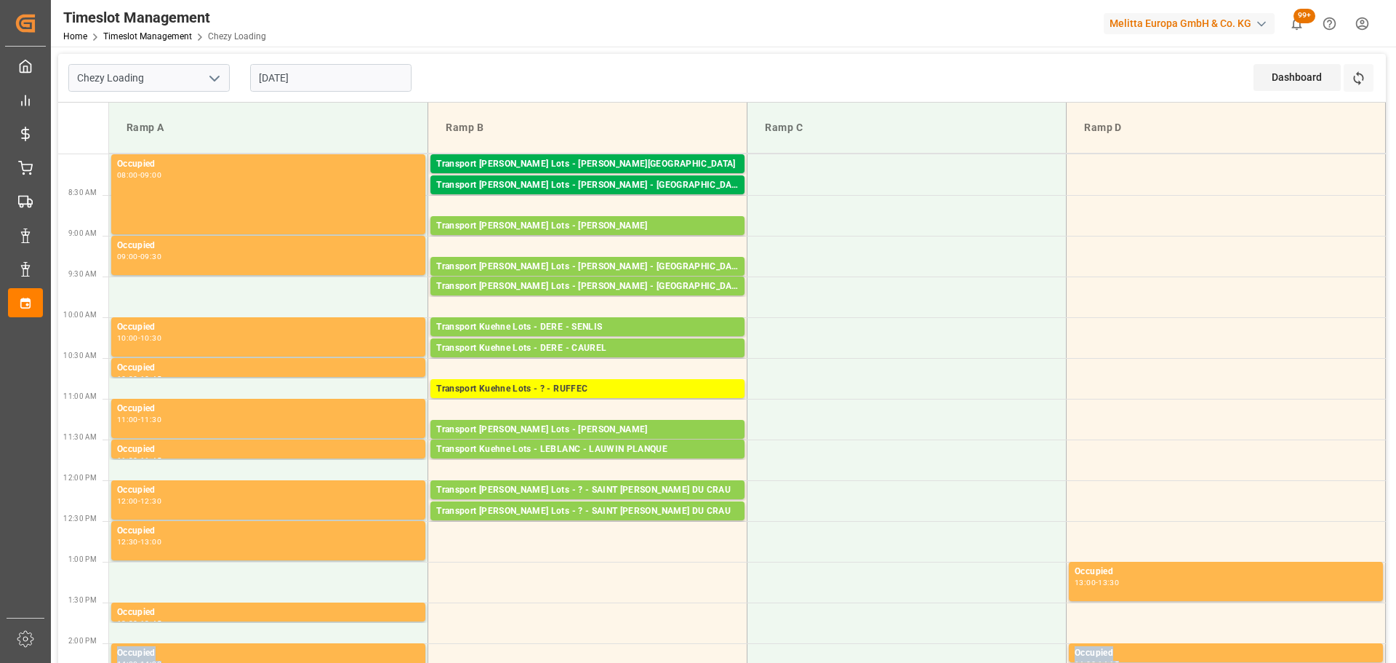
drag, startPoint x: 853, startPoint y: 697, endPoint x: 844, endPoint y: 697, distance: 9.5
click at [844, 662] on html "Created by potrace 1.15, written by Peter Selinger 2001-2017 Created by potrace…" at bounding box center [698, 331] width 1396 height 663
click at [898, 508] on td at bounding box center [907, 500] width 319 height 41
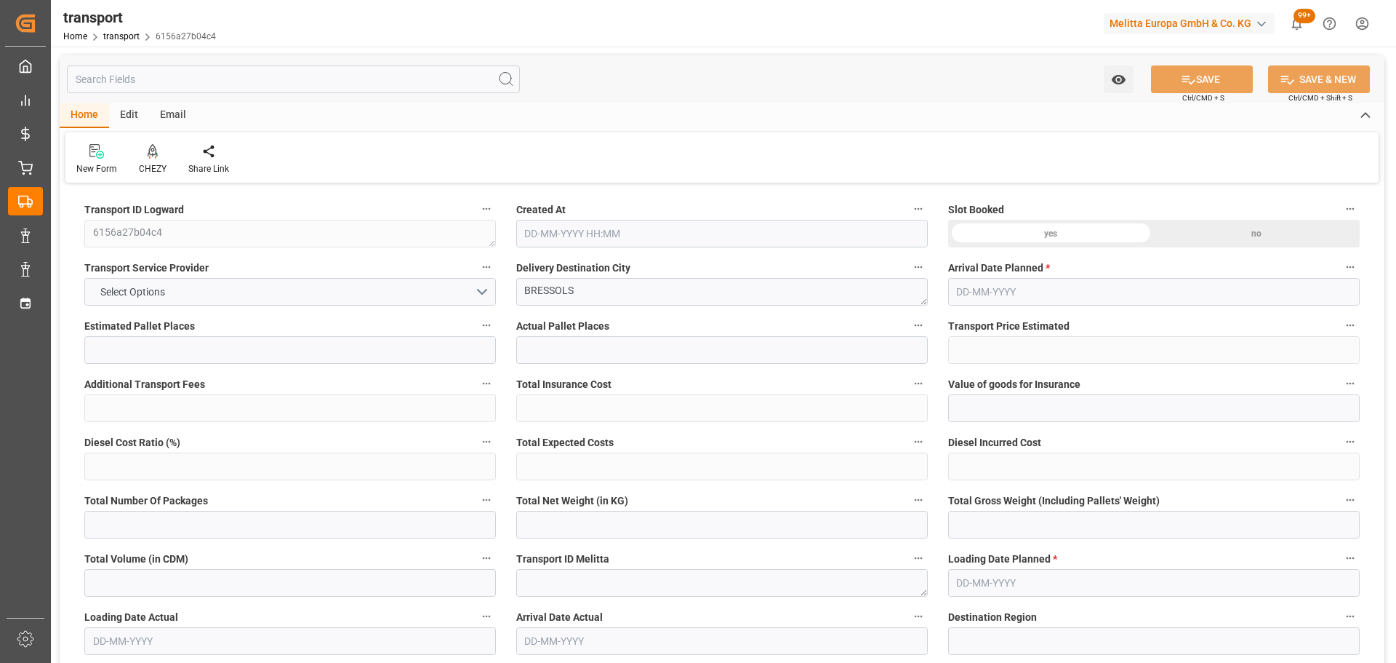
type input "3"
type input "296.24"
type input "0"
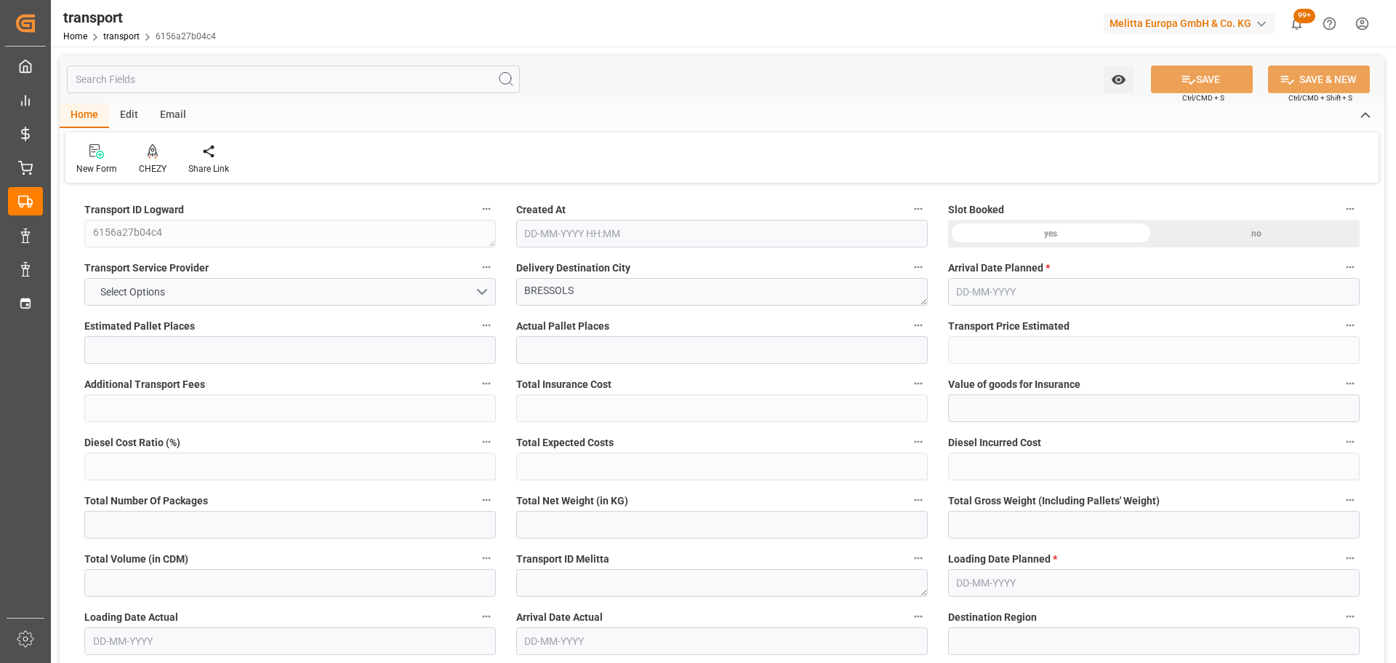
type input "296.24"
type input "0"
type input "2"
type input "242.73"
type input "356.556"
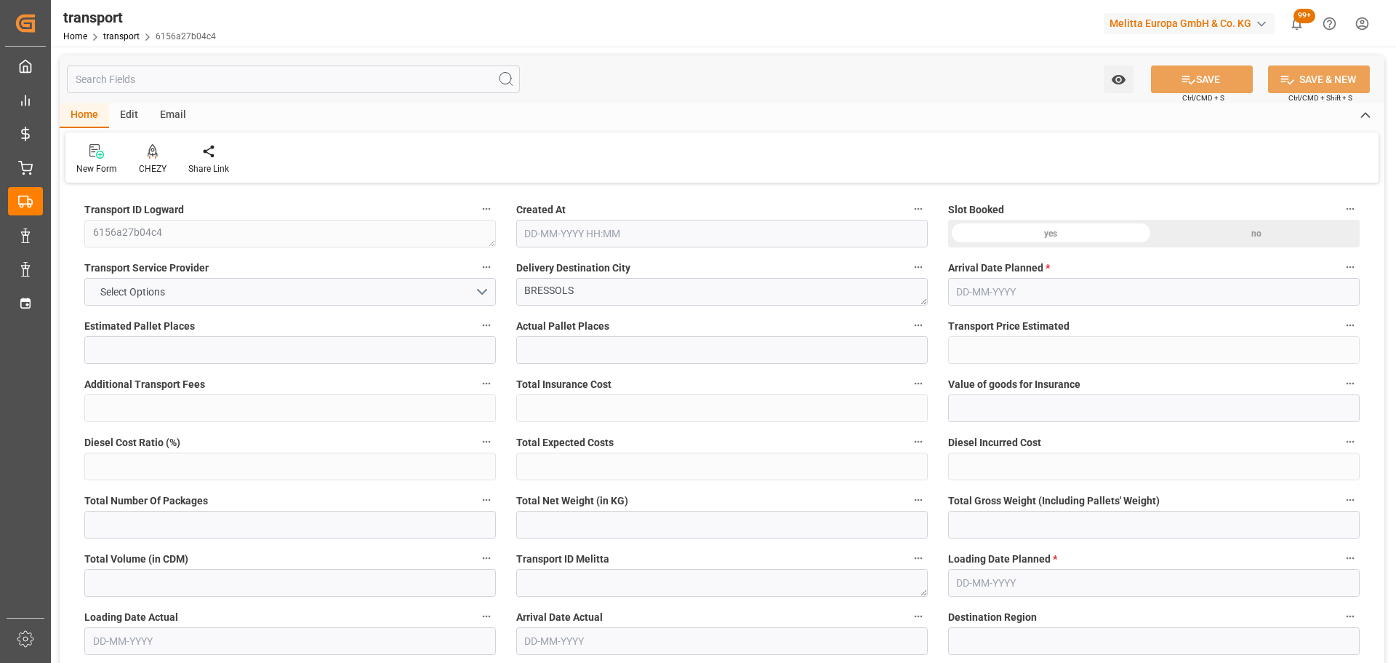
type input "2697"
type input "82"
type input "1"
type input "84"
type input "2"
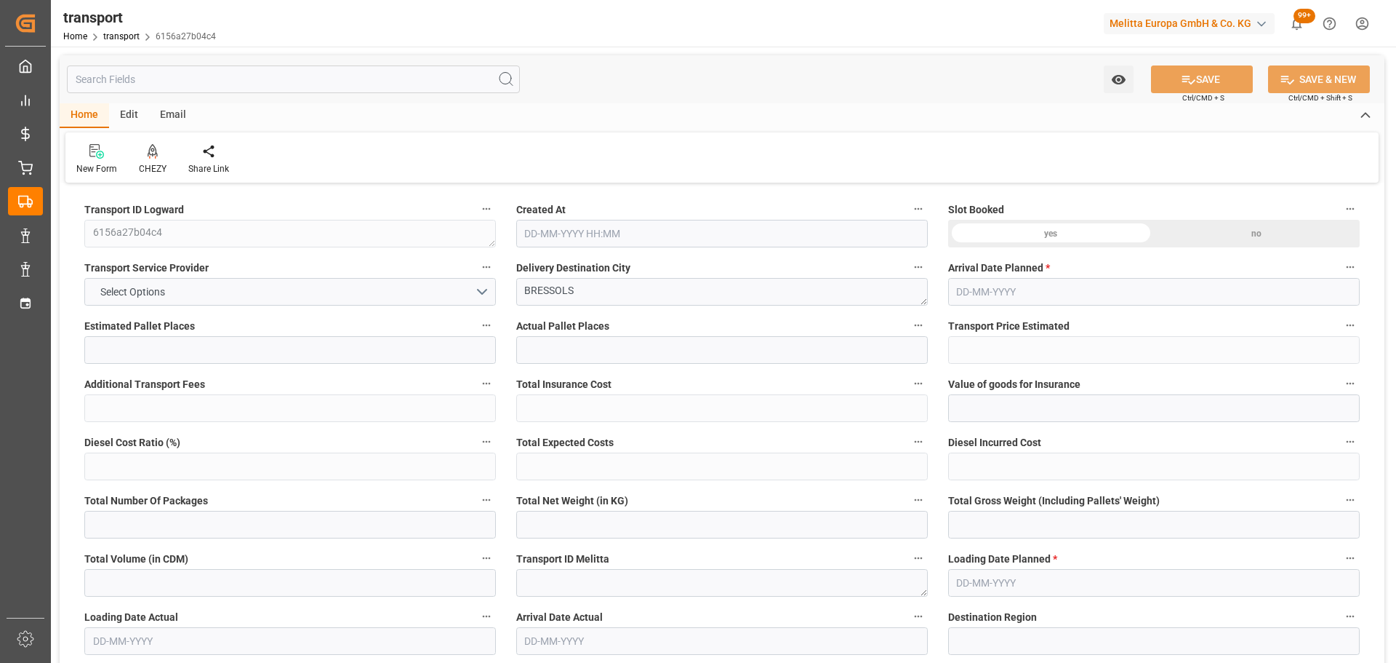
type input "101"
type input "297.366"
type input "0"
type input "4710.8598"
type input "0"
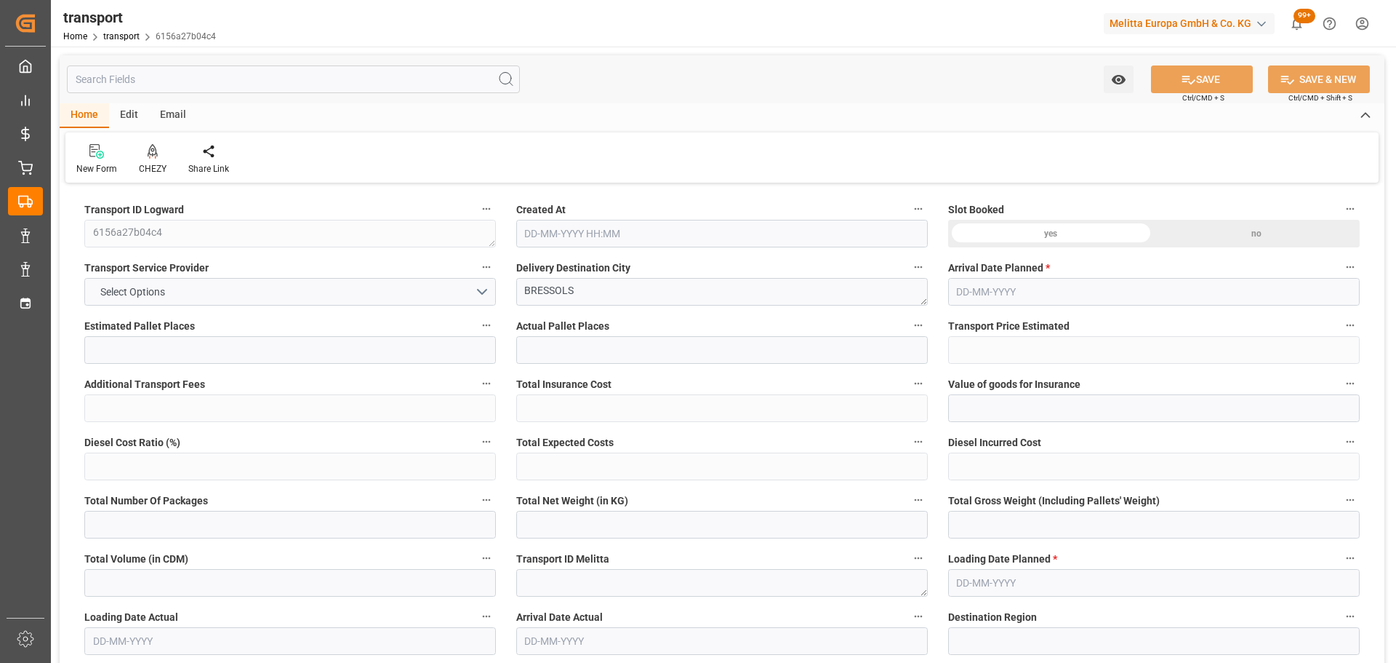
type input "0"
type input "21"
type input "35"
type input "22-08-2025 09:20"
type input "28-08-2025"
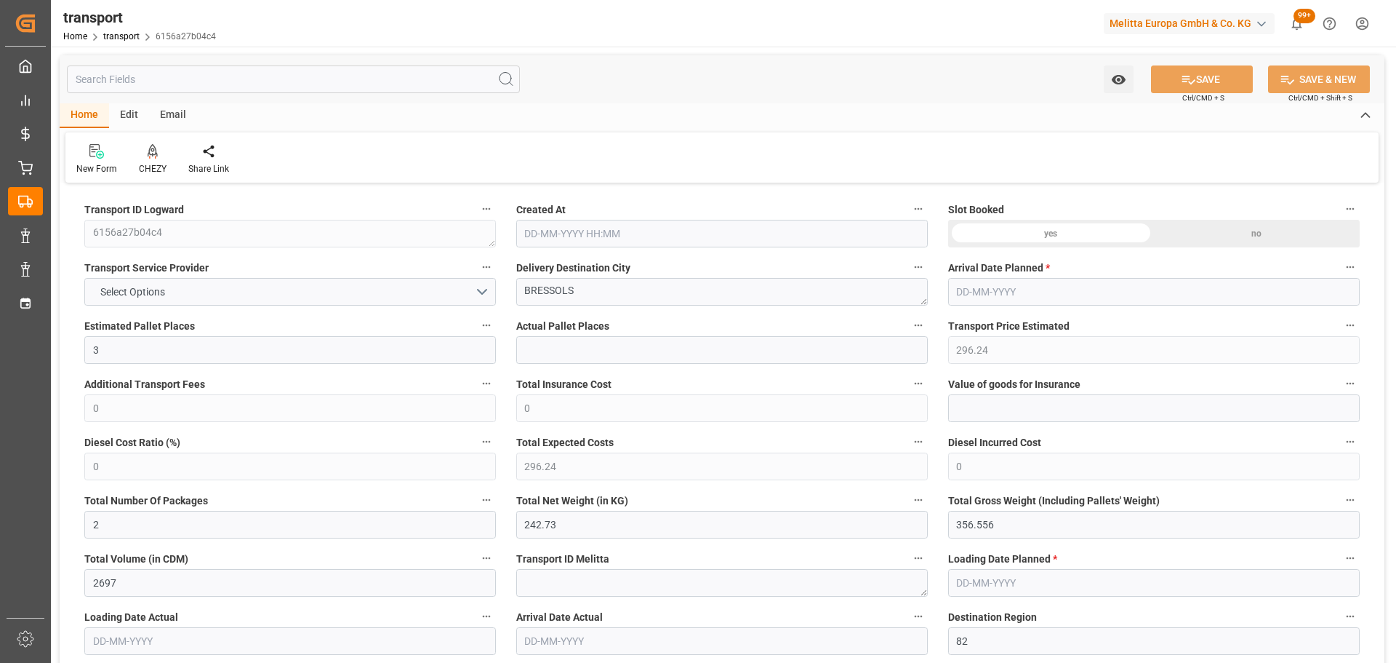
type input "22-08-2025"
type input "20-08-2025"
click at [153, 159] on div "CHEZY" at bounding box center [152, 159] width 49 height 32
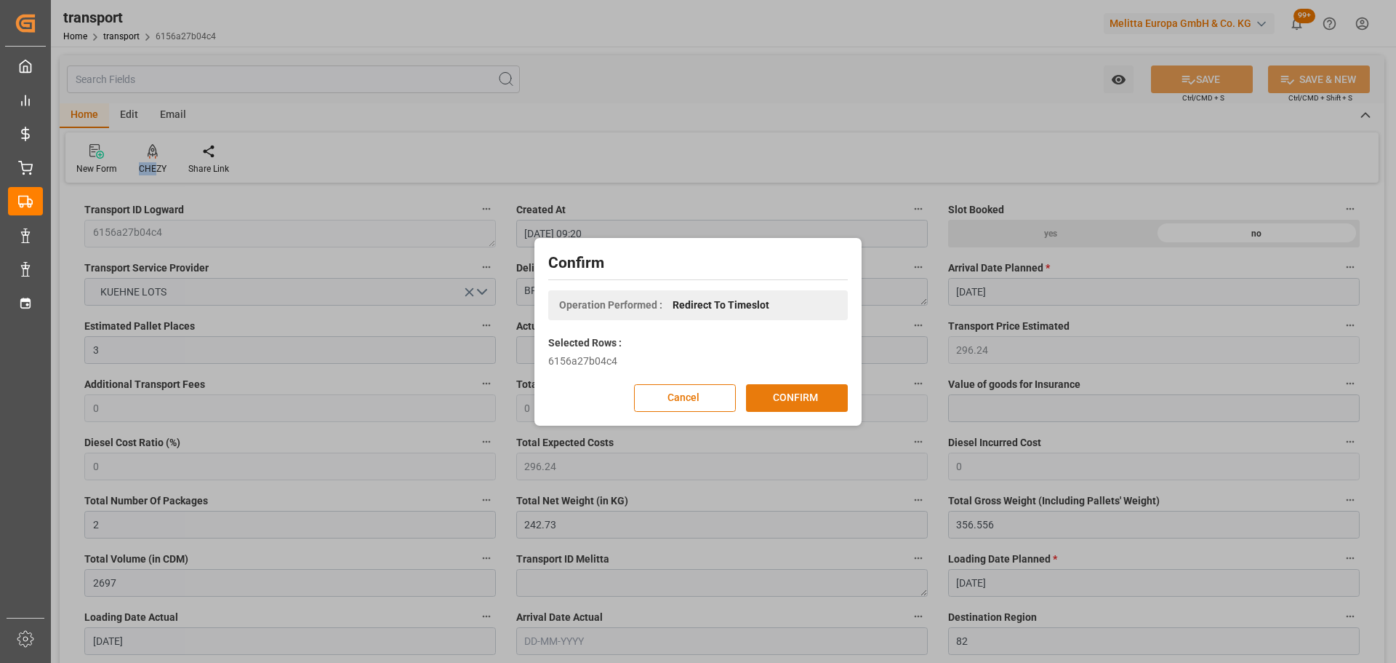
click at [783, 394] on button "CONFIRM" at bounding box center [797, 398] width 102 height 28
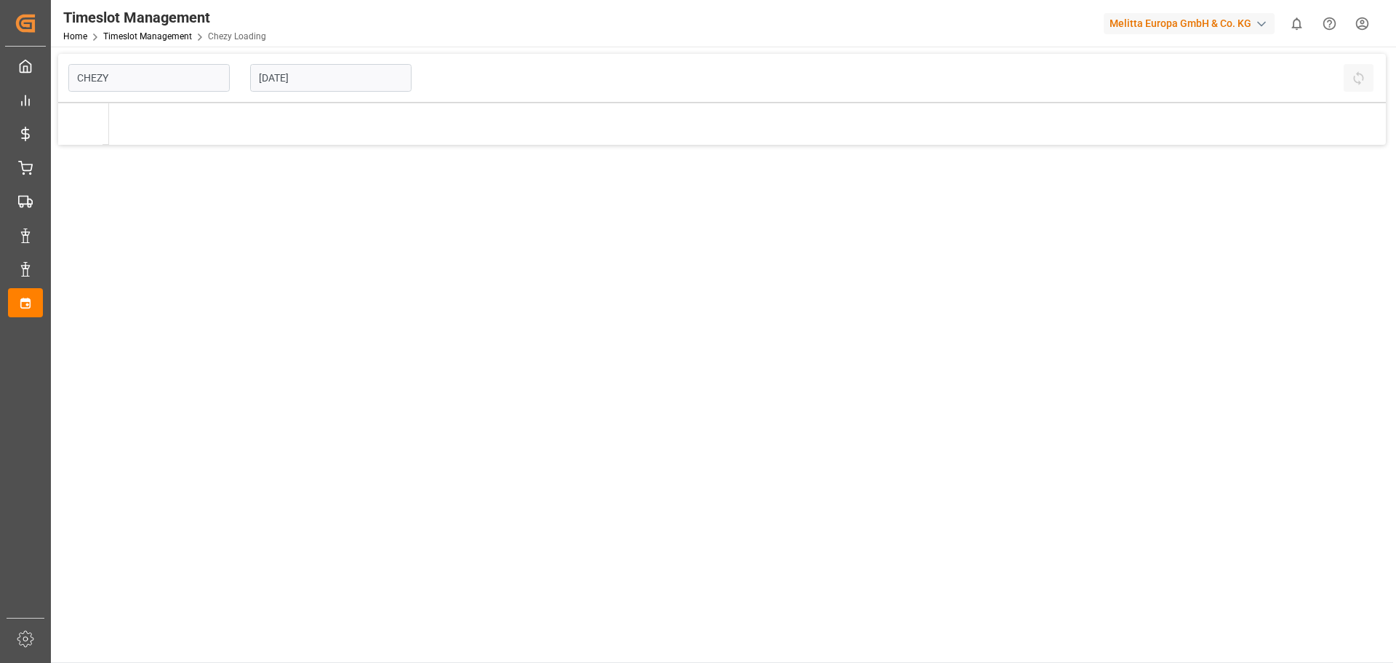
type input "Chezy Loading"
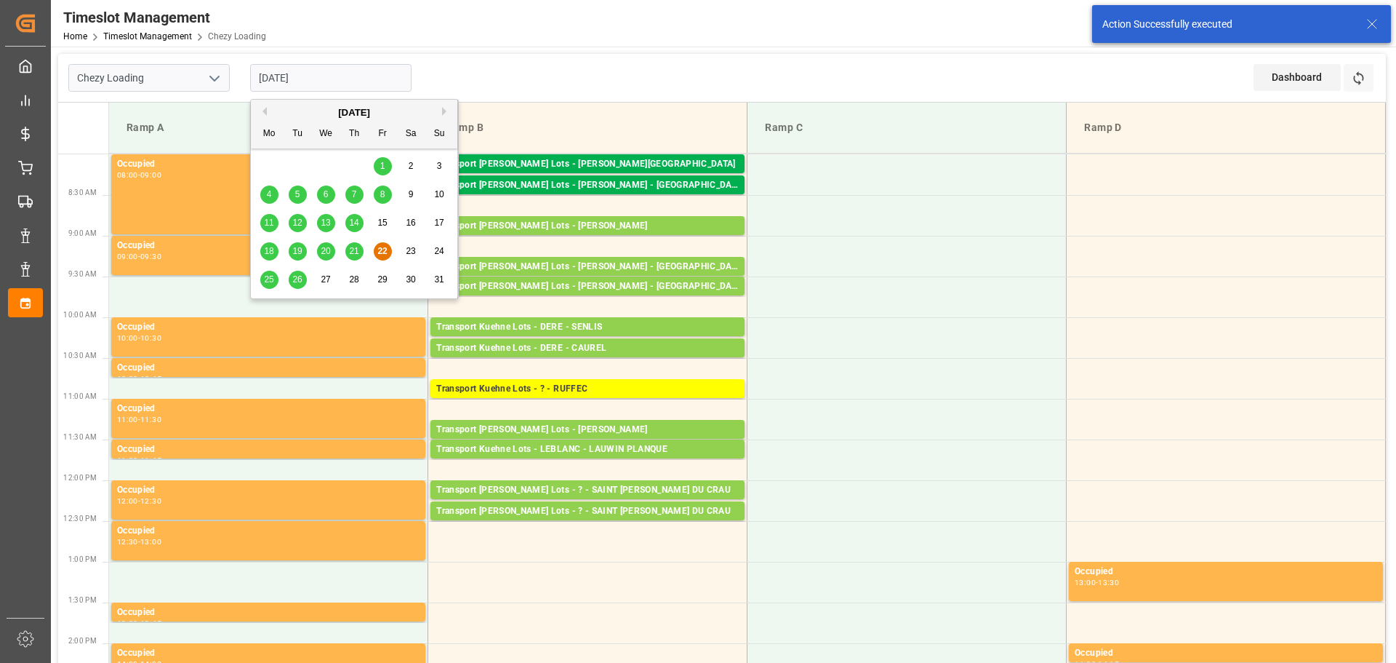
click at [271, 80] on input "[DATE]" at bounding box center [330, 78] width 161 height 28
click at [265, 282] on span "25" at bounding box center [268, 279] width 9 height 10
type input "[DATE]"
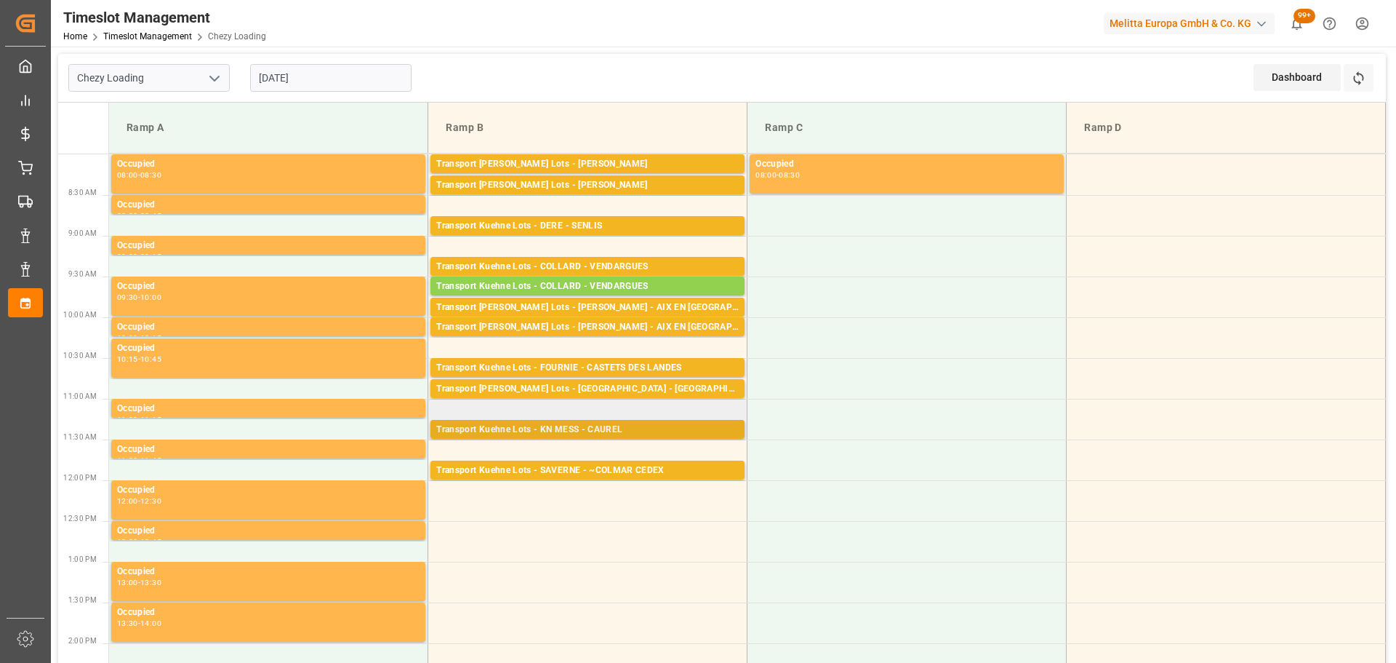
click at [461, 423] on div "Transport Kuehne Lots - KN MESS - CAUREL" at bounding box center [587, 430] width 303 height 15
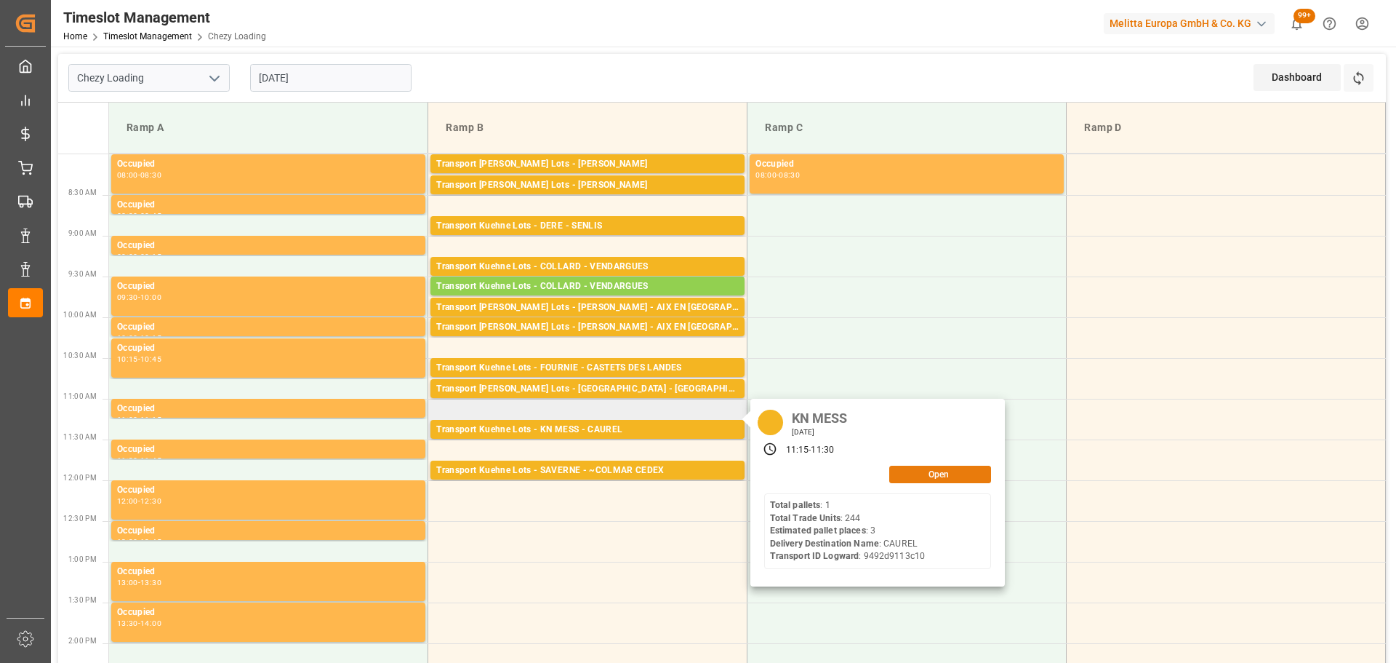
click at [936, 482] on div "KN MESS Monday, August 25, 2025 11:15 - 11:30 Open Total pallets : 1 Total Trad…" at bounding box center [878, 493] width 255 height 188
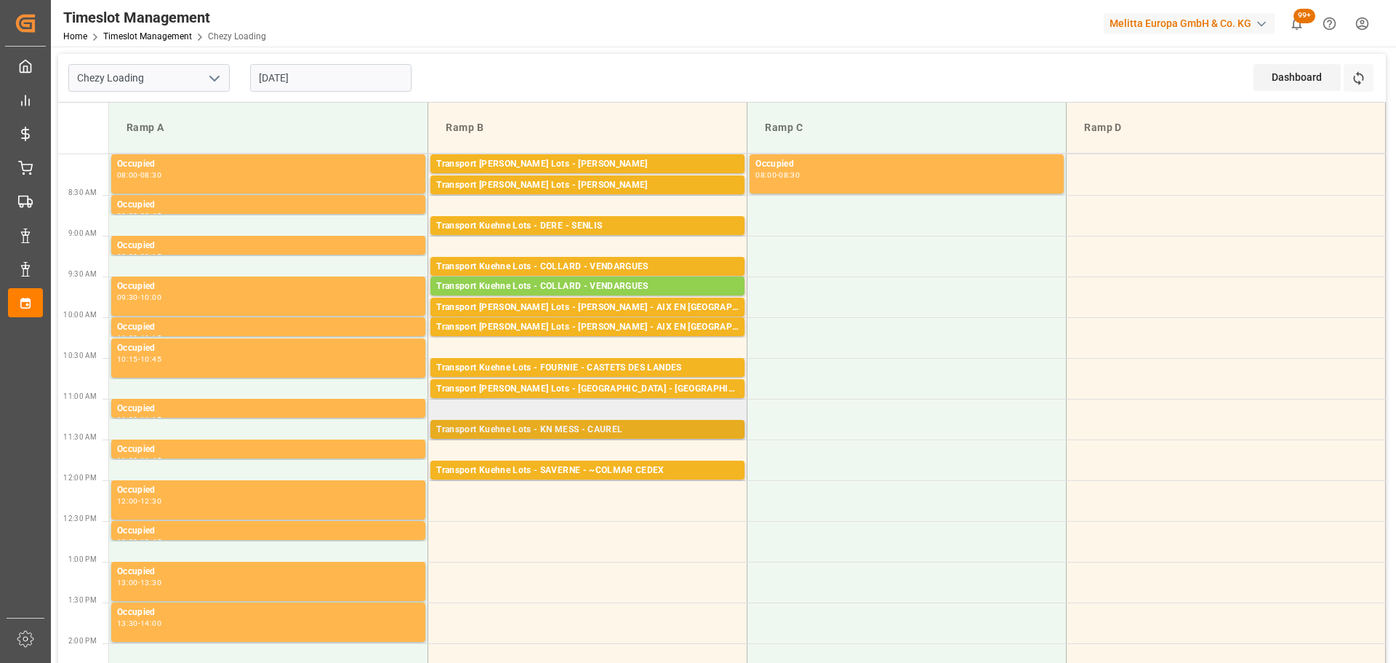
click at [613, 426] on div "Transport Kuehne Lots - KN MESS - CAUREL" at bounding box center [587, 430] width 303 height 15
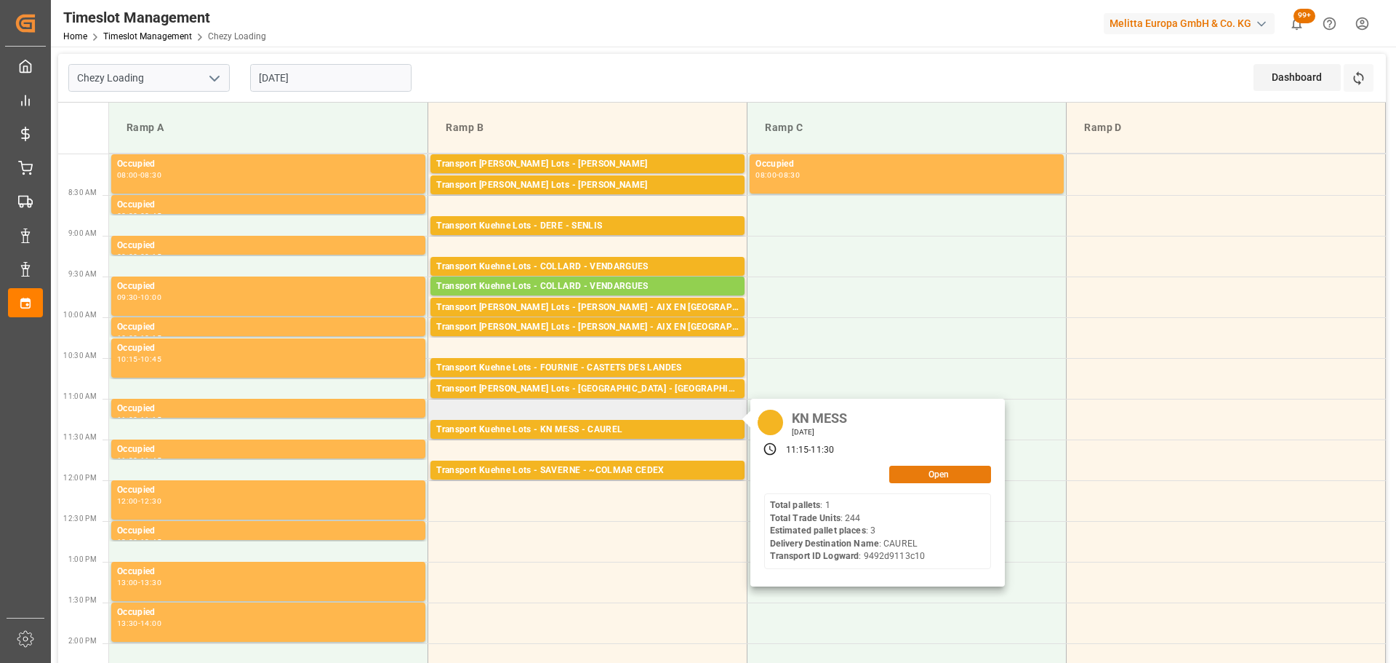
click at [919, 473] on button "Open" at bounding box center [941, 473] width 102 height 17
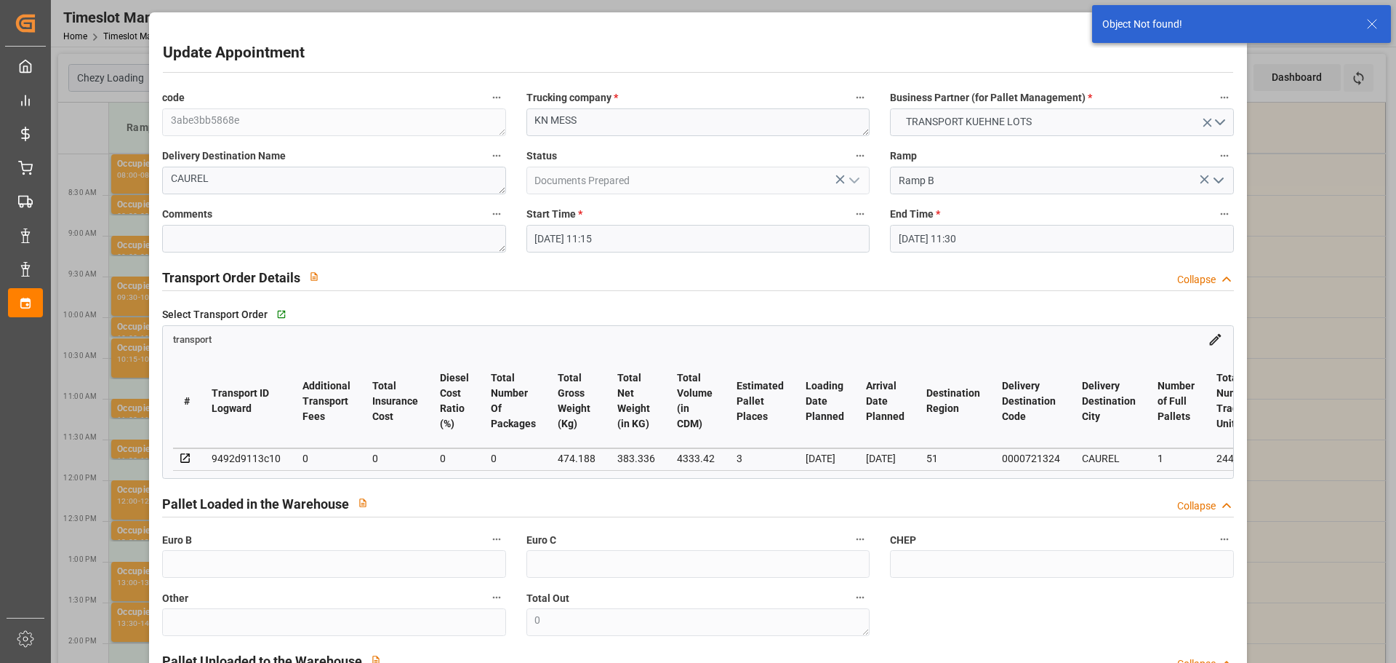
click at [588, 237] on input "25-08-2025 11:15" at bounding box center [698, 239] width 343 height 28
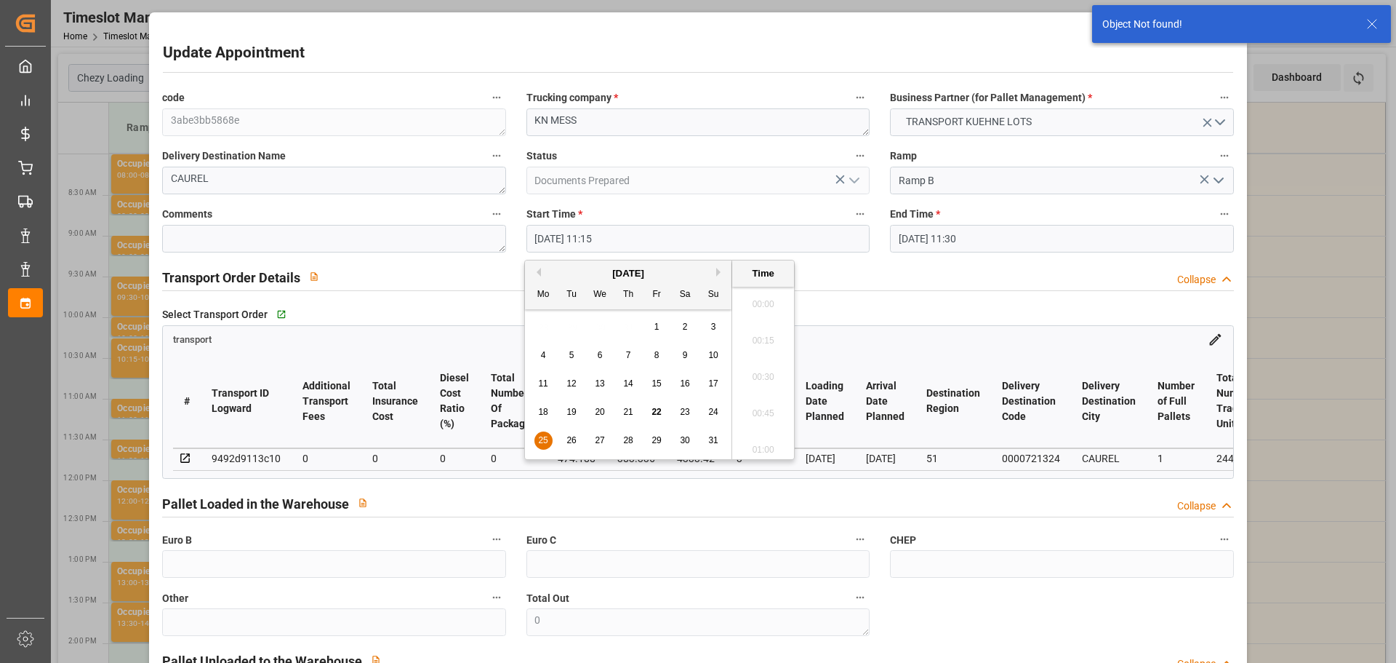
scroll to position [1569, 0]
drag, startPoint x: 539, startPoint y: 442, endPoint x: 739, endPoint y: 417, distance: 201.6
click at [548, 441] on span "25" at bounding box center [542, 440] width 9 height 10
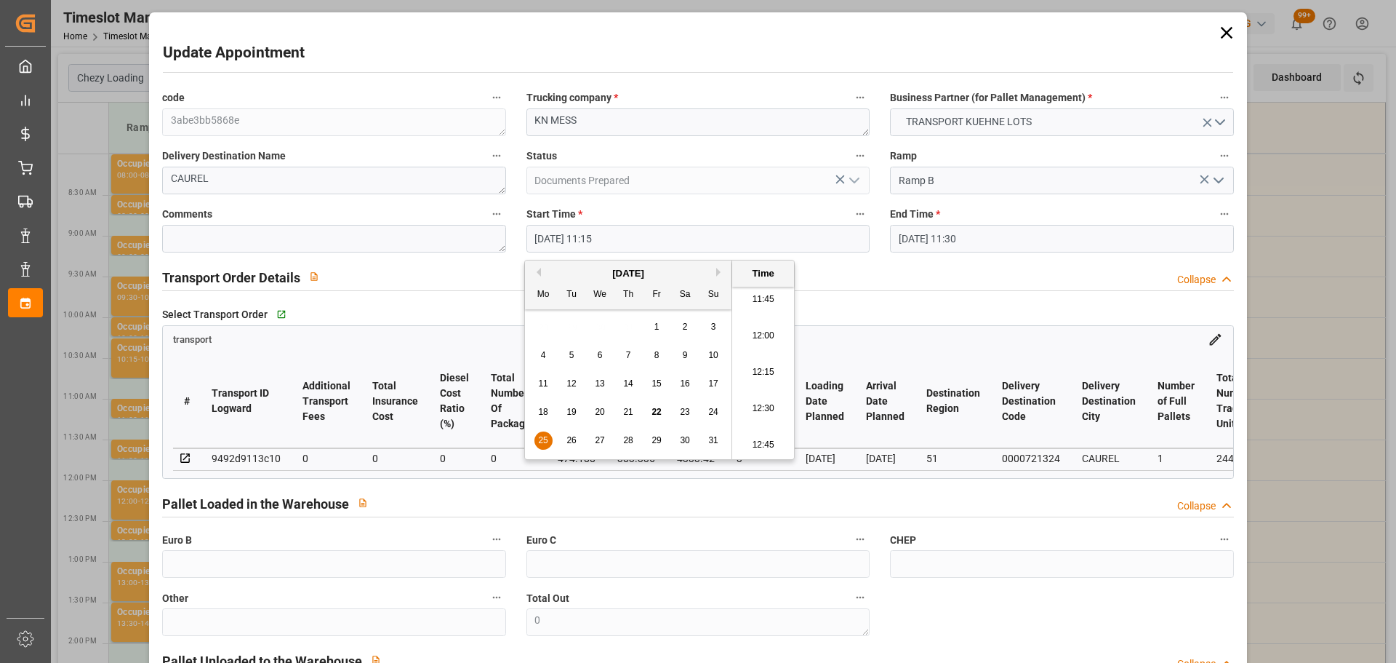
click at [760, 369] on li "12:15" at bounding box center [763, 372] width 62 height 36
type input "25-08-2025 12:15"
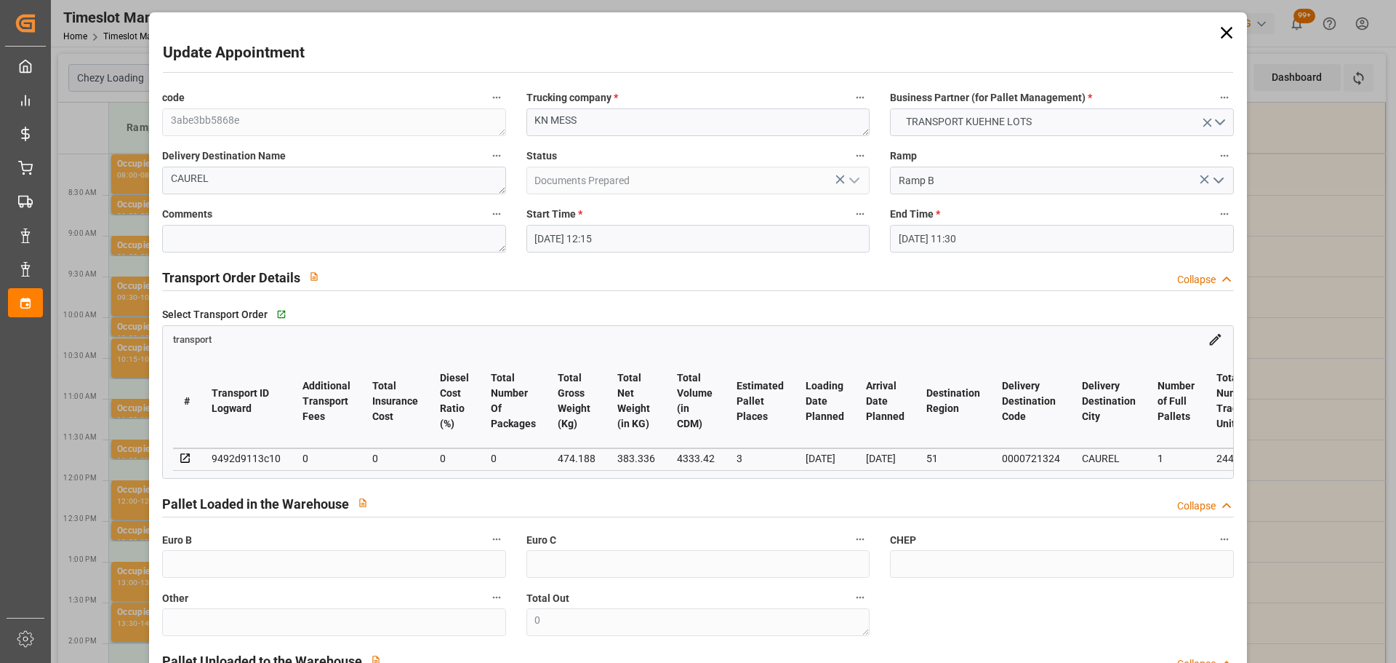
drag, startPoint x: 930, startPoint y: 236, endPoint x: 935, endPoint y: 255, distance: 19.8
click at [930, 236] on input "25-08-2025 11:30" at bounding box center [1061, 239] width 343 height 28
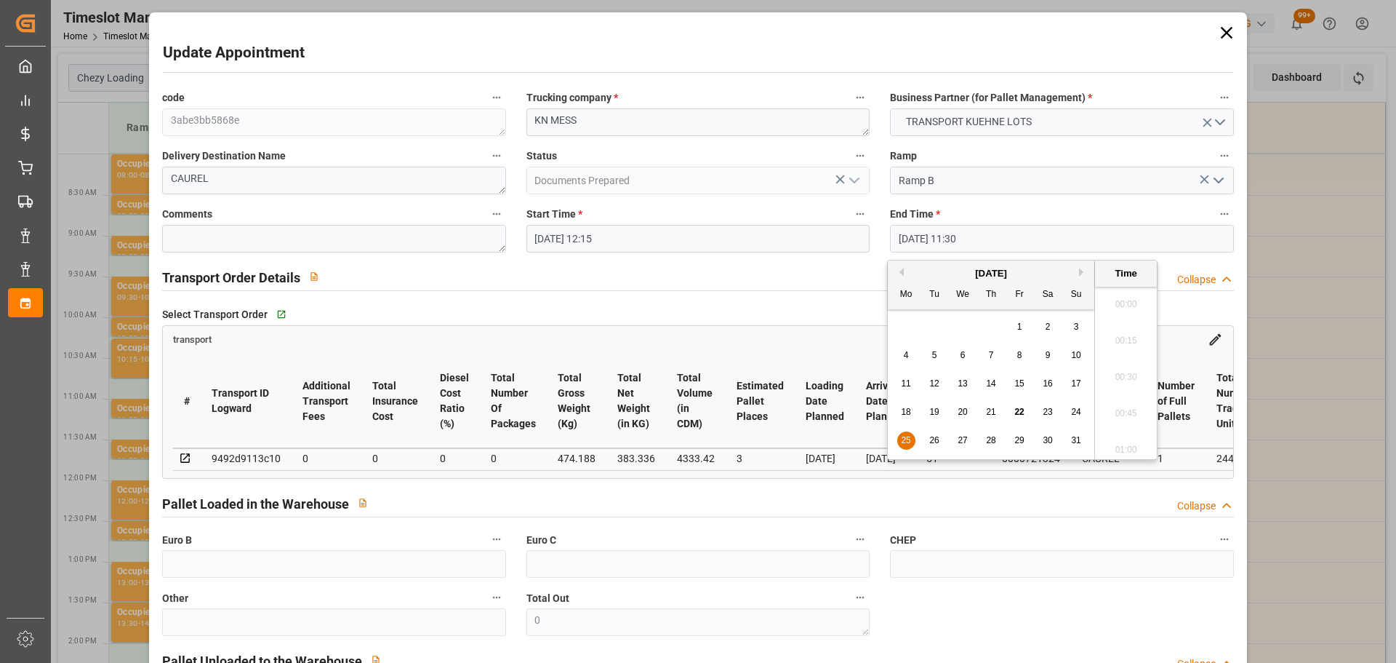
scroll to position [1605, 0]
click at [905, 440] on span "25" at bounding box center [905, 440] width 9 height 10
click at [1122, 367] on li "12:30" at bounding box center [1126, 372] width 62 height 36
type input "[DATE] 12:30"
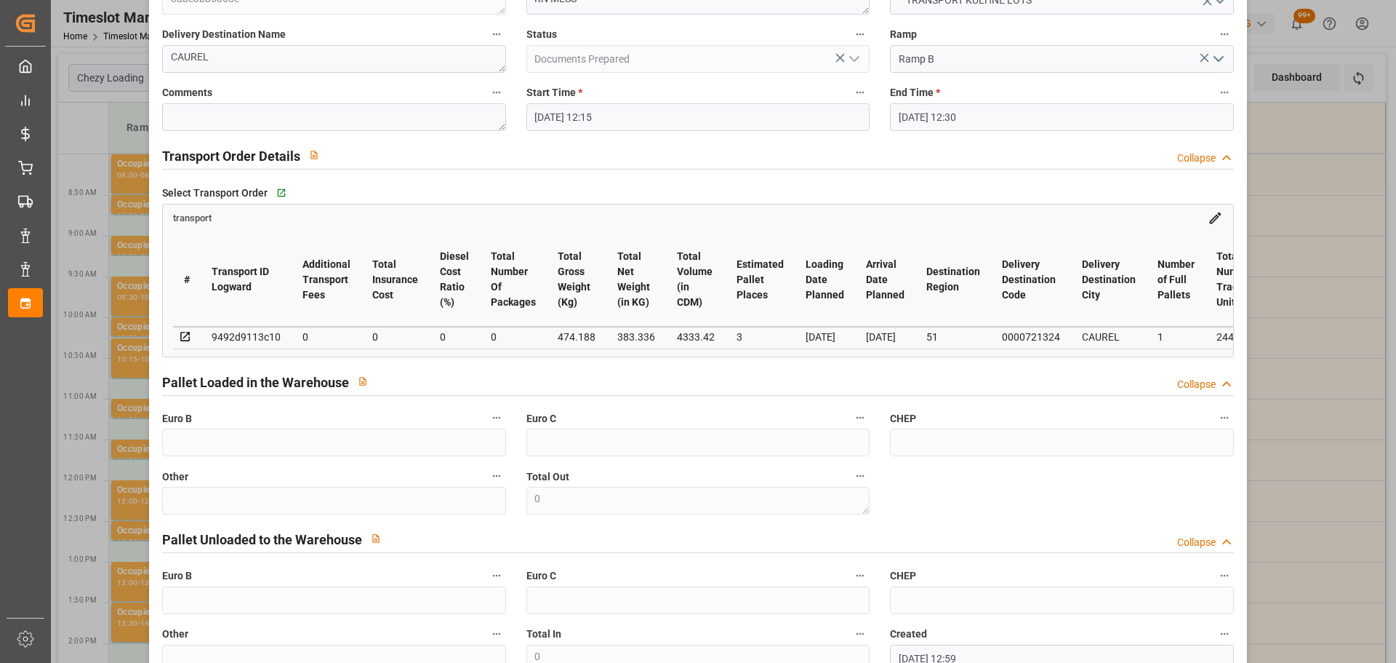
scroll to position [220, 0]
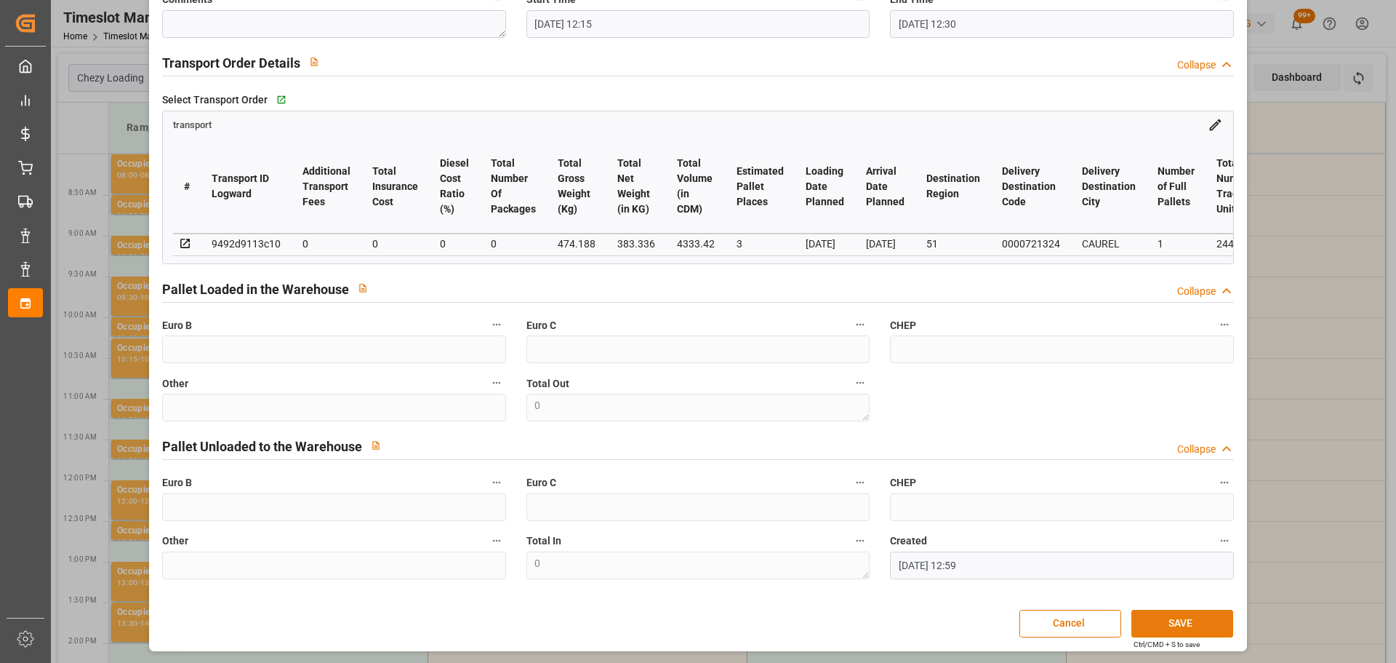
click at [1191, 624] on button "SAVE" at bounding box center [1183, 623] width 102 height 28
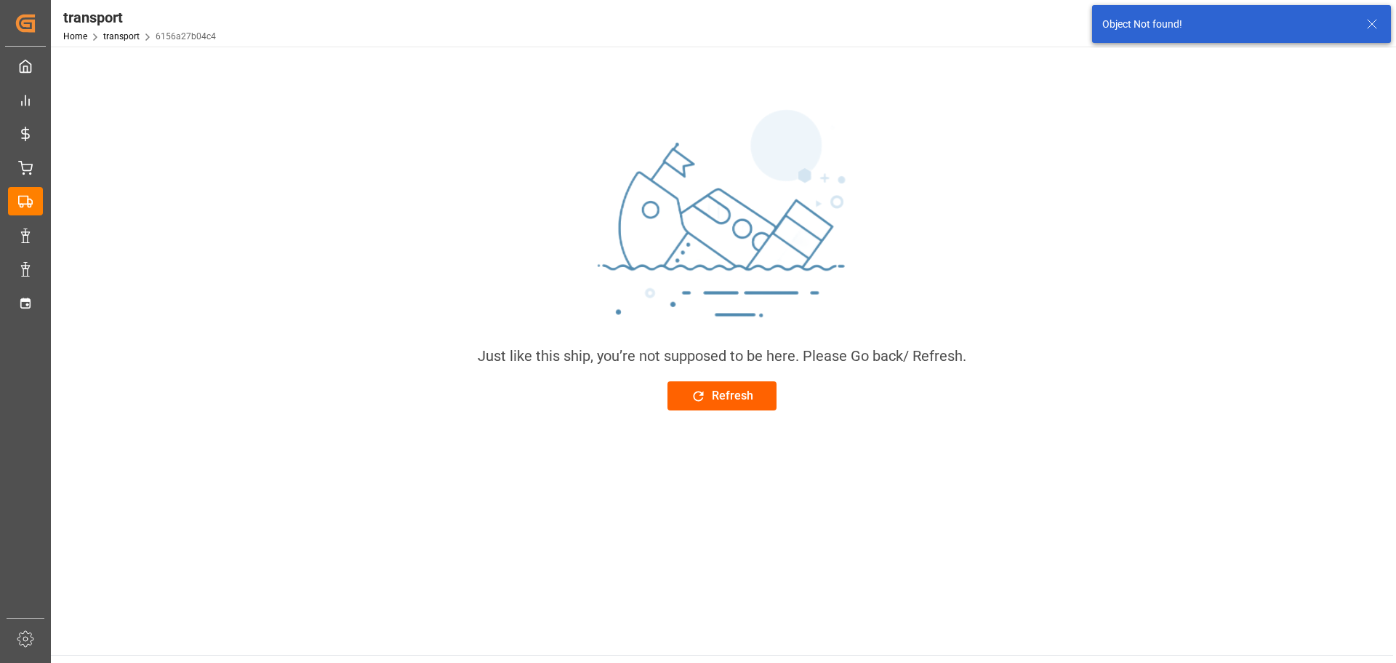
click at [732, 385] on button "Refresh" at bounding box center [722, 395] width 109 height 29
click at [755, 385] on button "Refresh" at bounding box center [722, 395] width 109 height 29
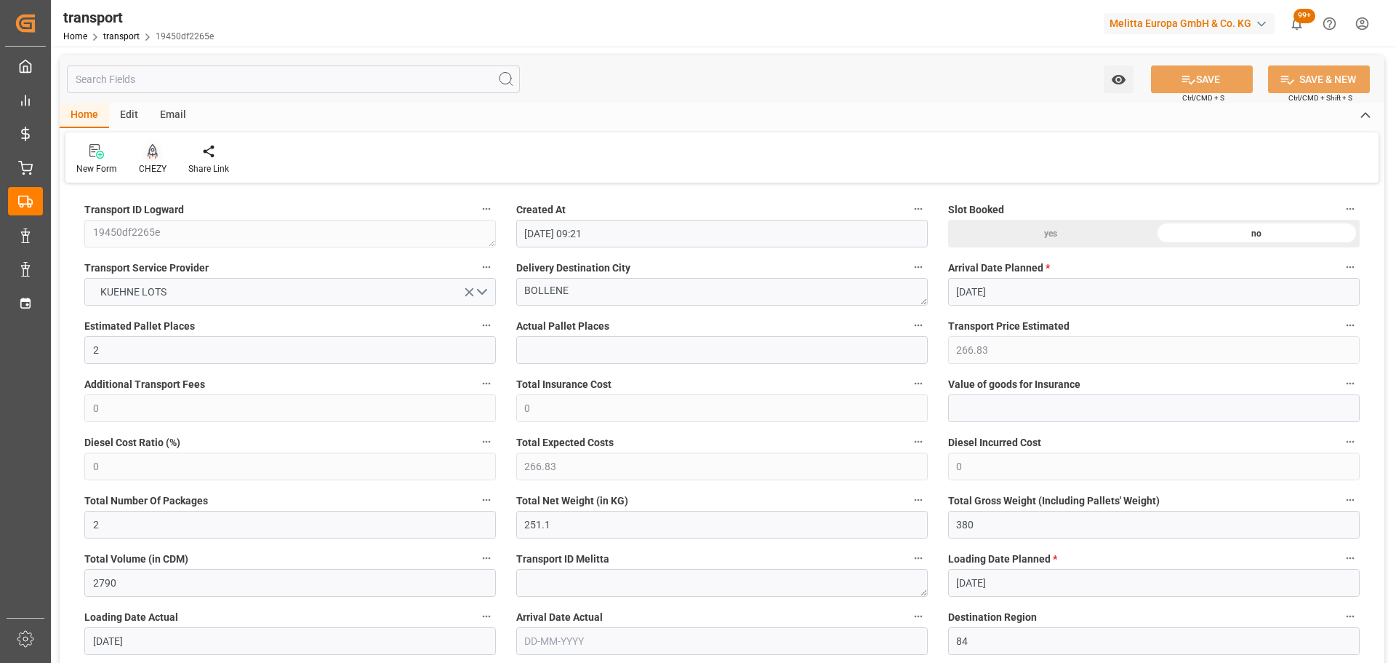
click at [151, 153] on icon at bounding box center [153, 150] width 10 height 12
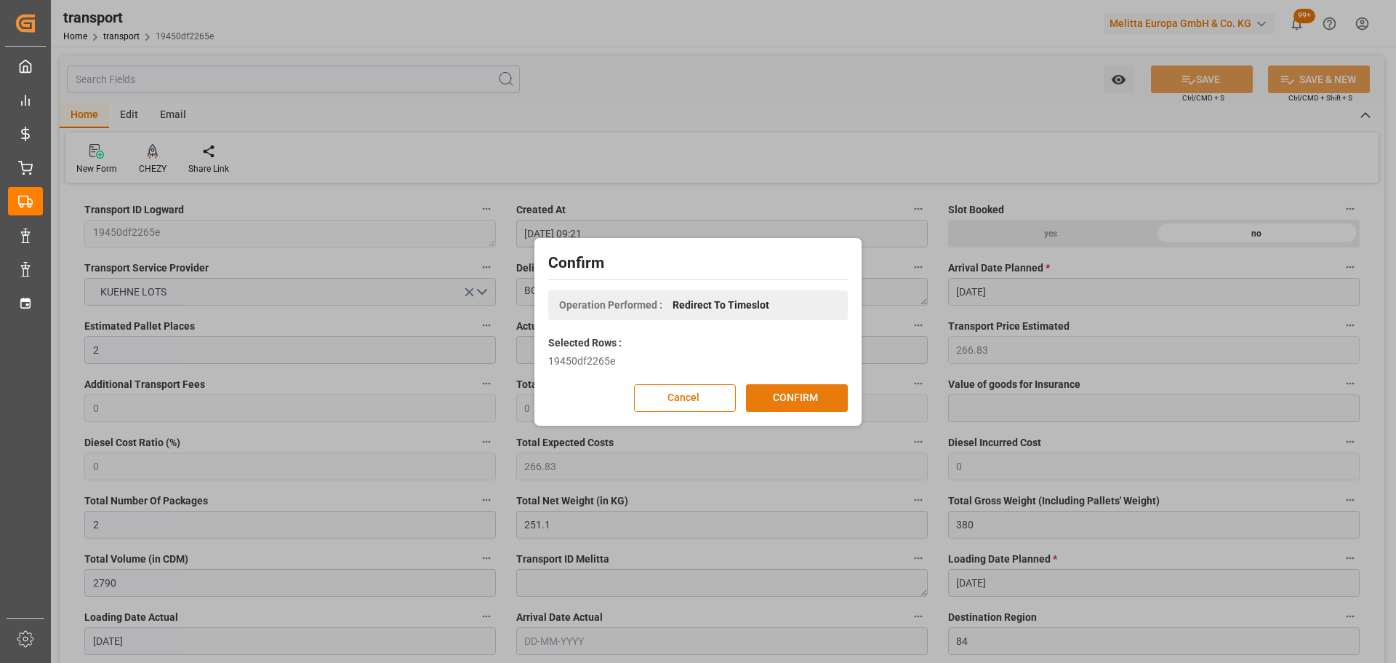
click at [780, 393] on button "CONFIRM" at bounding box center [797, 398] width 102 height 28
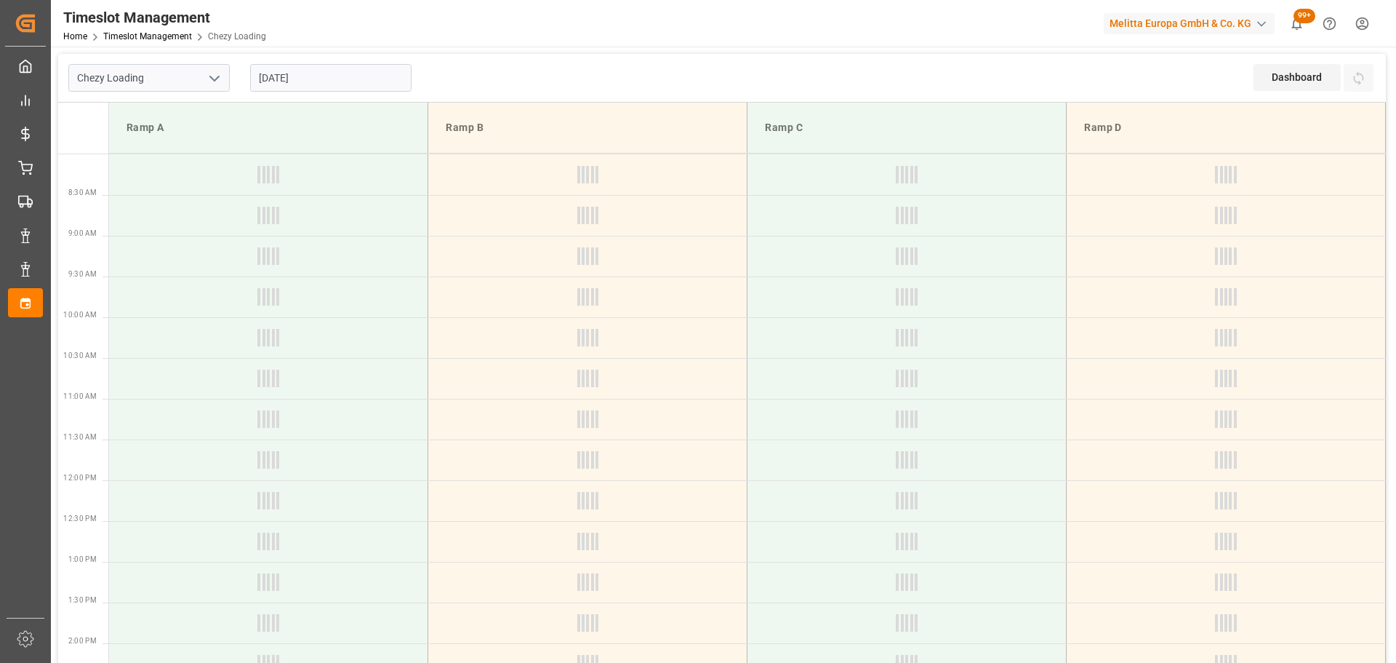
type input "Chezy Loading"
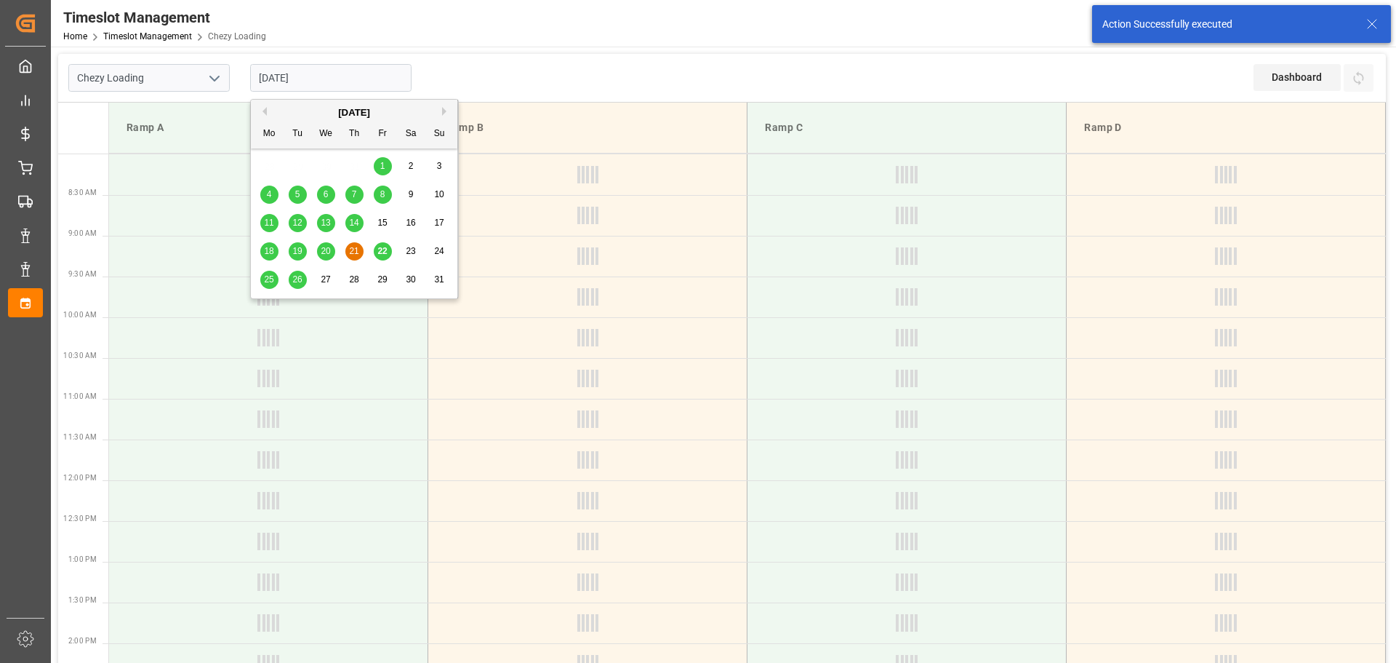
click at [295, 75] on input "[DATE]" at bounding box center [330, 78] width 161 height 28
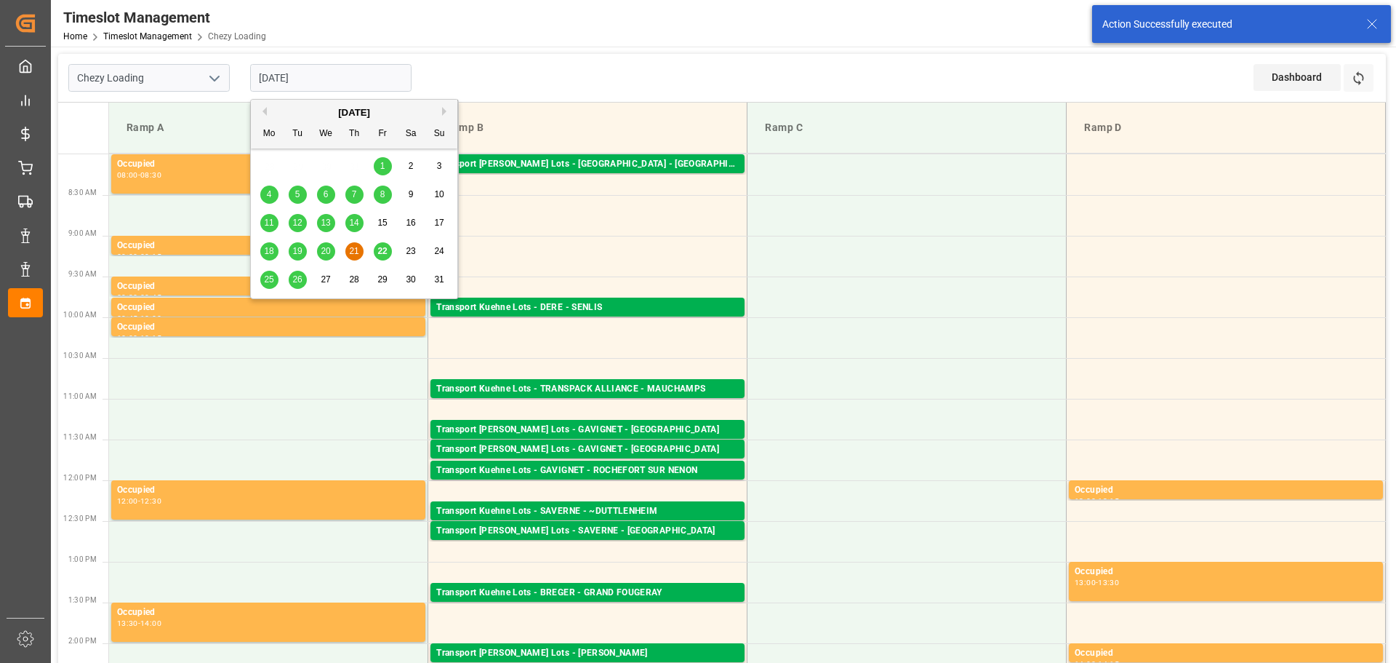
click at [269, 278] on span "25" at bounding box center [268, 279] width 9 height 10
type input "[DATE]"
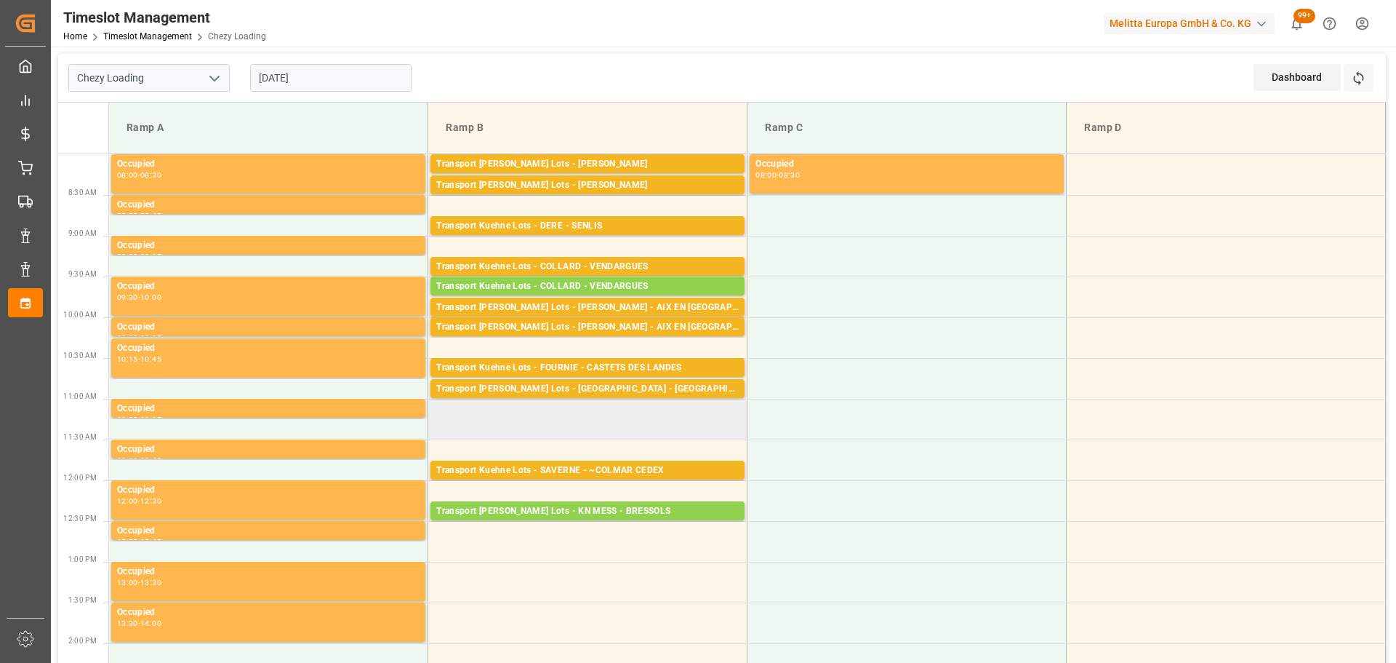
click at [436, 409] on td at bounding box center [587, 419] width 319 height 41
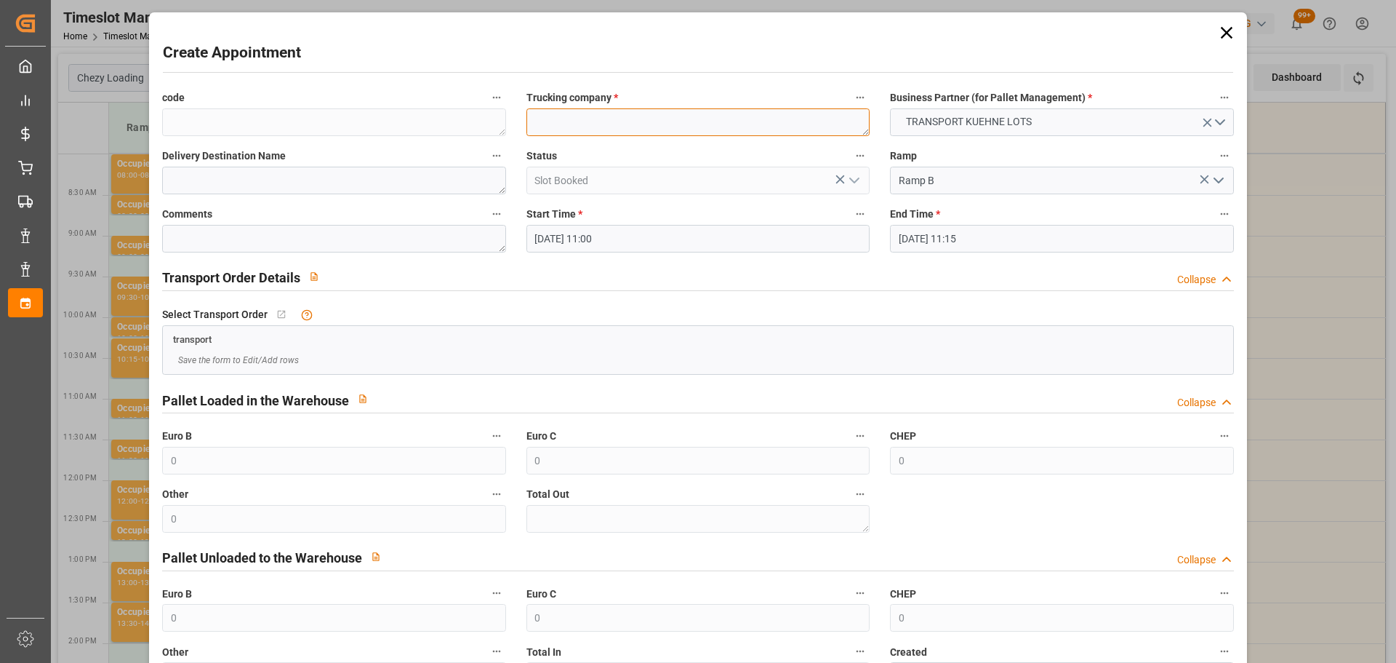
click at [564, 115] on textarea at bounding box center [698, 122] width 343 height 28
type textarea "FOURNIE"
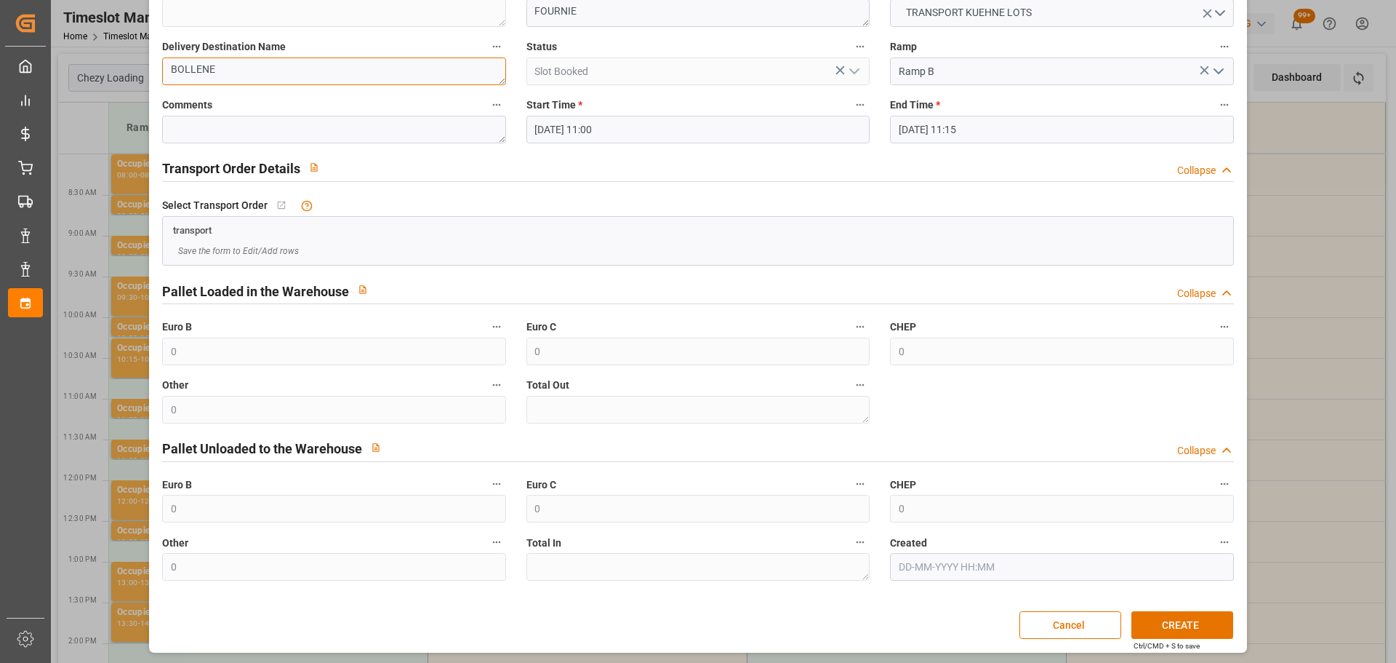
scroll to position [111, 0]
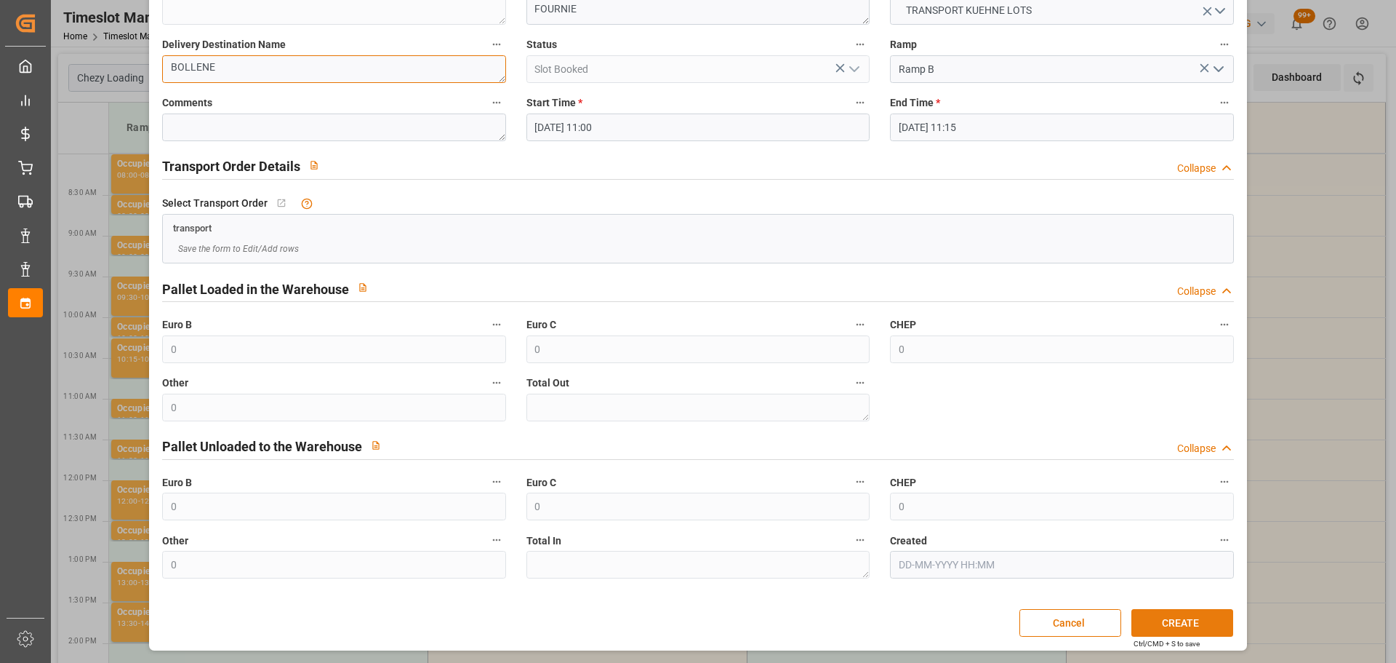
type textarea "BOLLENE"
click at [1151, 615] on button "CREATE" at bounding box center [1183, 623] width 102 height 28
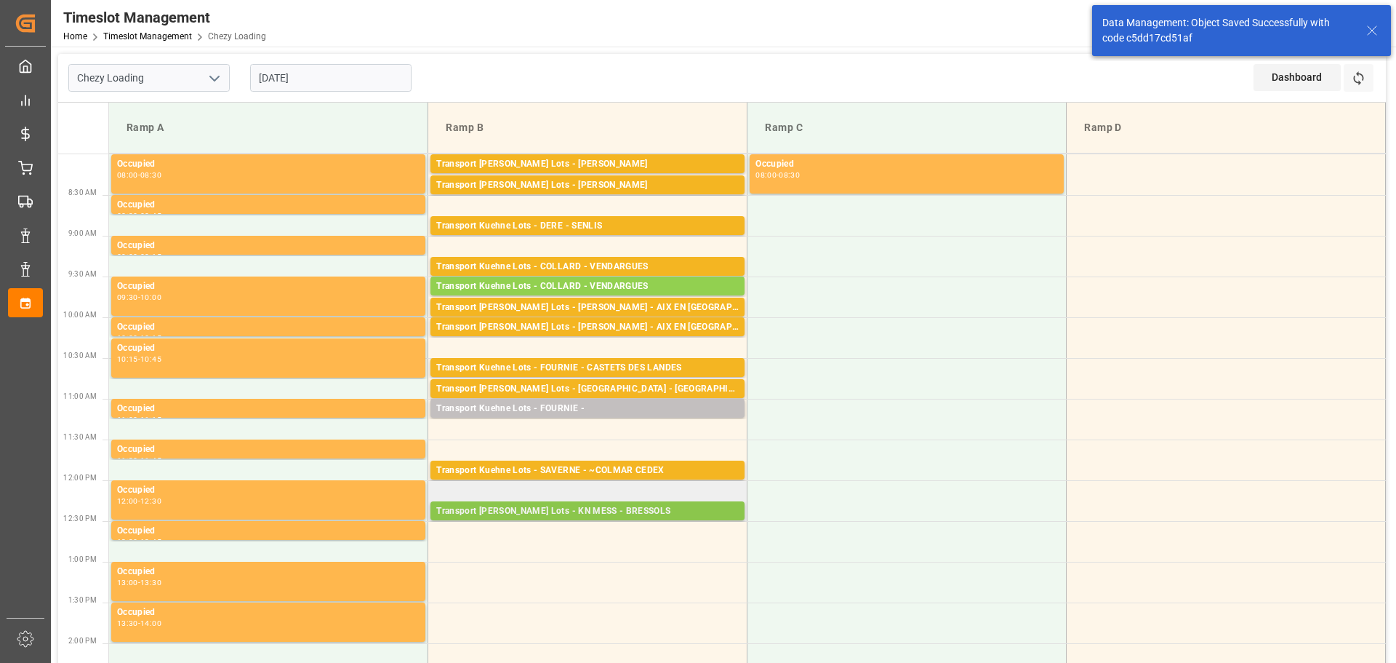
click at [527, 506] on div "Transport Kuehne Lots - KN MESS - BRESSOLS" at bounding box center [587, 511] width 303 height 15
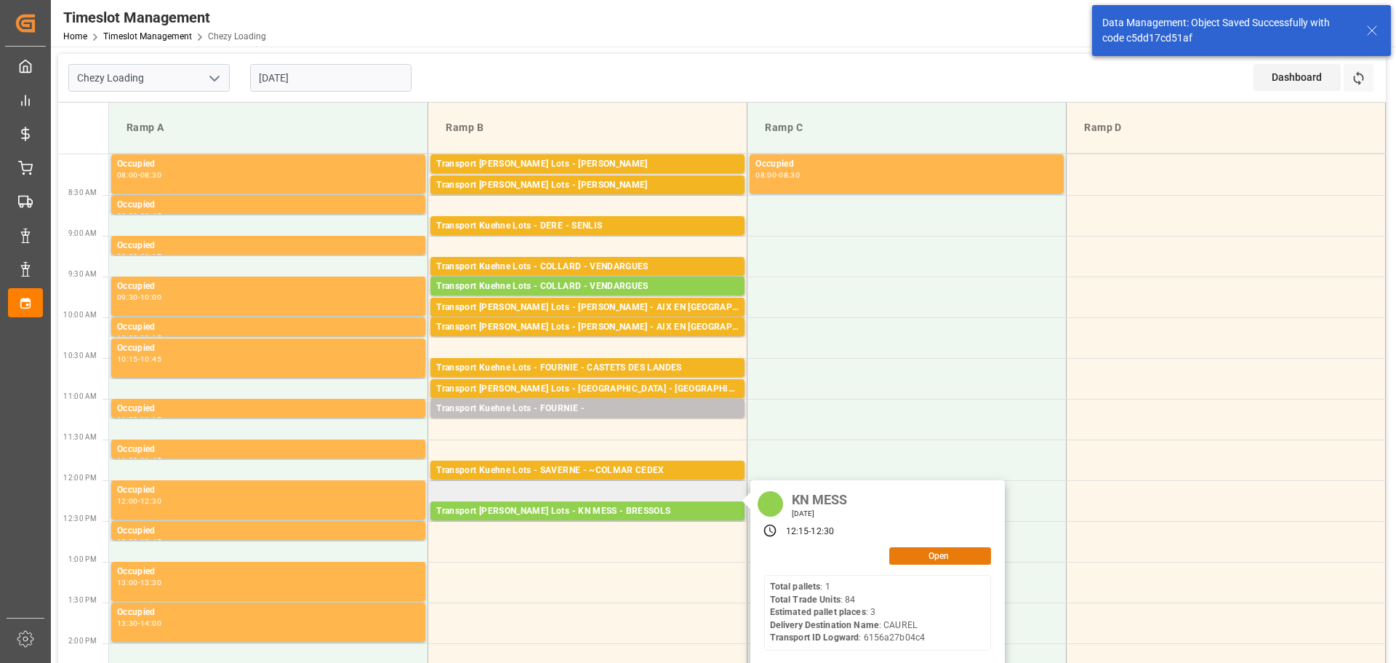
click at [951, 551] on button "Open" at bounding box center [941, 555] width 102 height 17
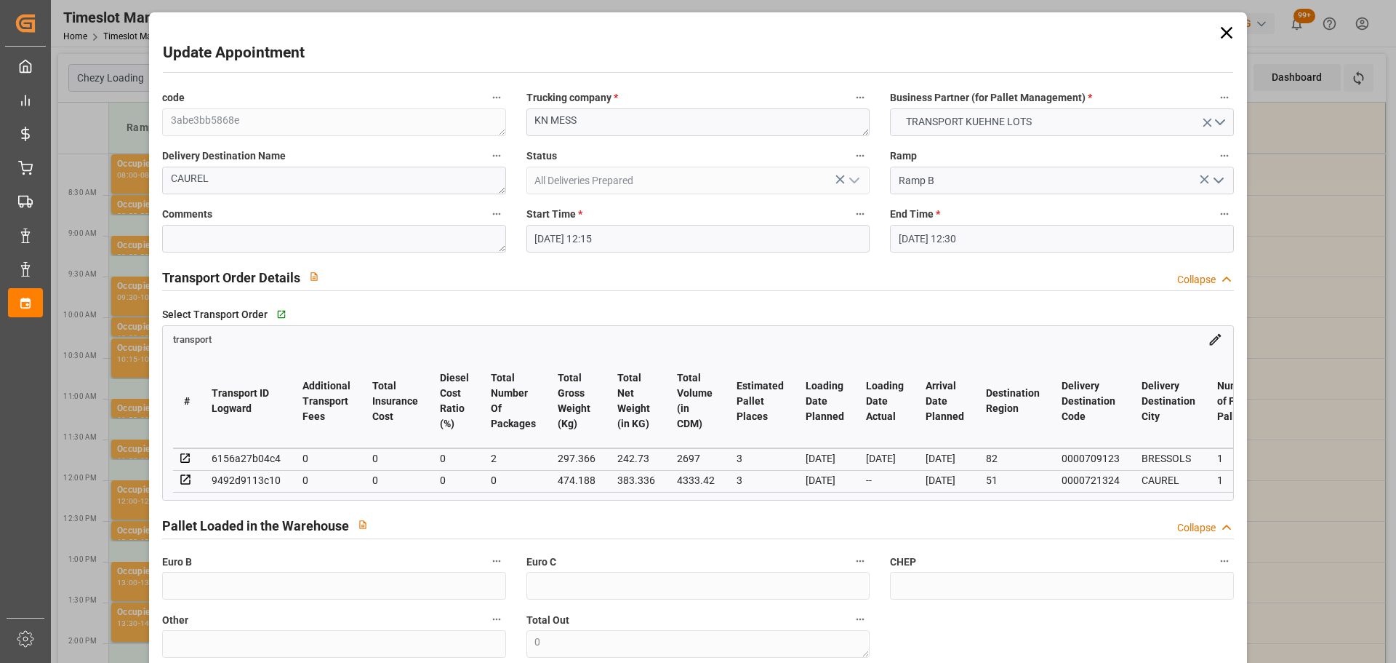
click at [236, 459] on div "6156a27b04c4" at bounding box center [246, 457] width 69 height 17
click at [178, 457] on td at bounding box center [185, 457] width 15 height 17
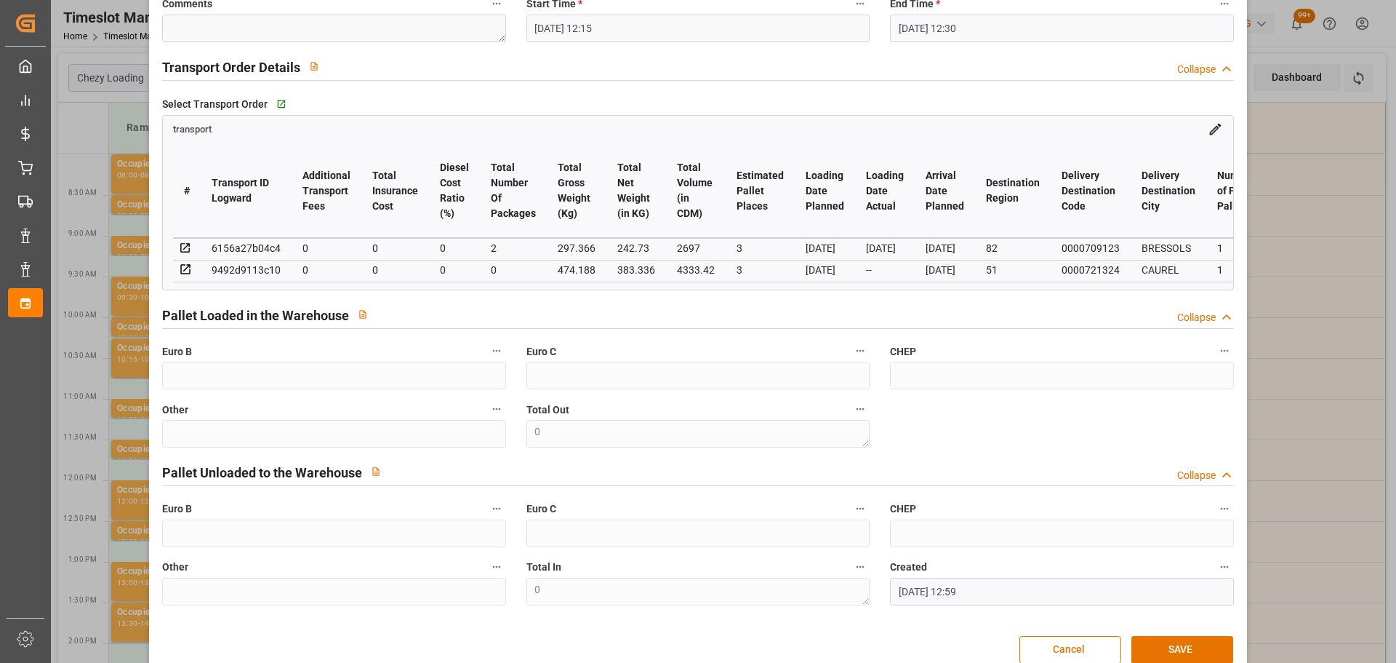
scroll to position [241, 0]
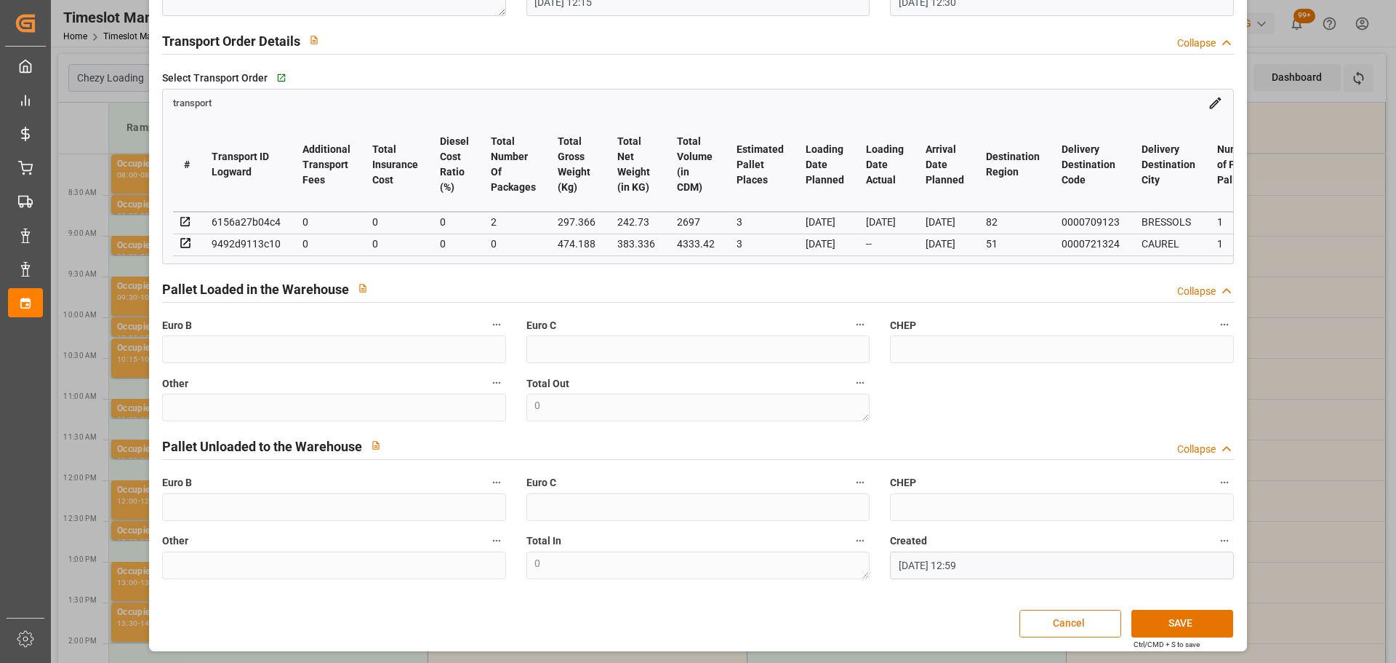
click at [1069, 621] on button "Cancel" at bounding box center [1071, 623] width 102 height 28
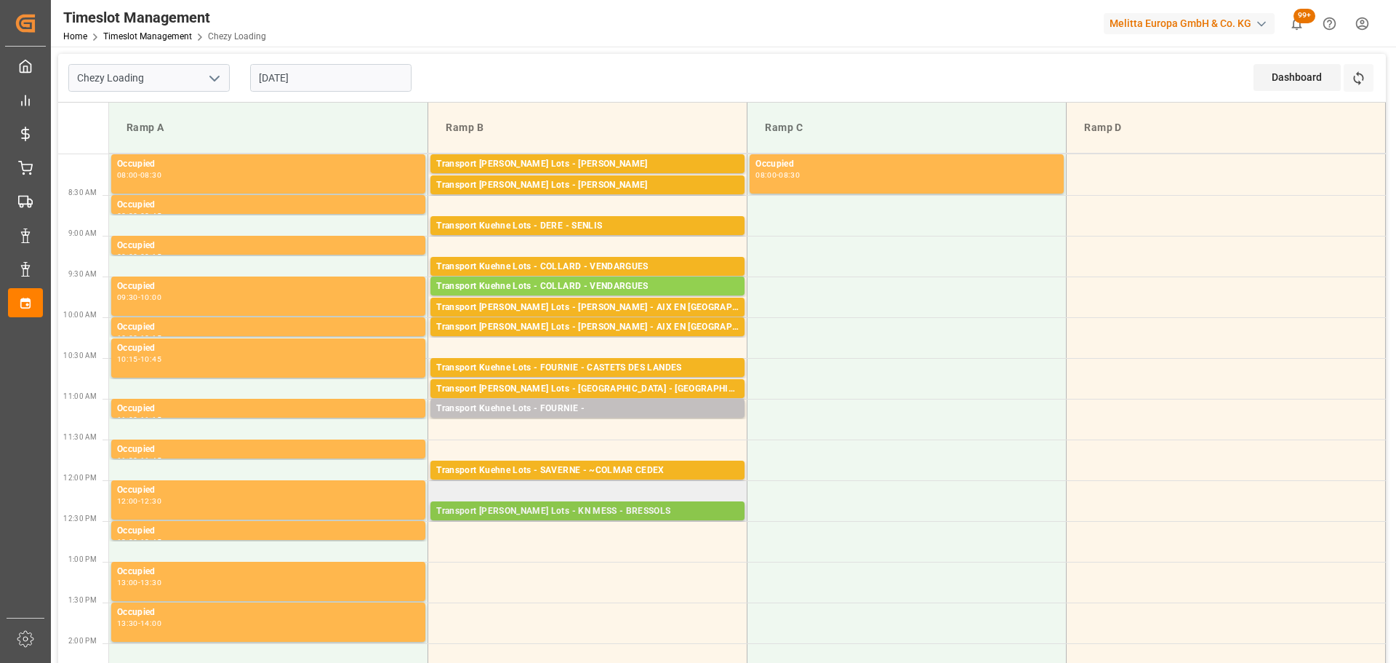
click at [532, 507] on div "Transport Kuehne Lots - KN MESS - BRESSOLS" at bounding box center [587, 511] width 303 height 15
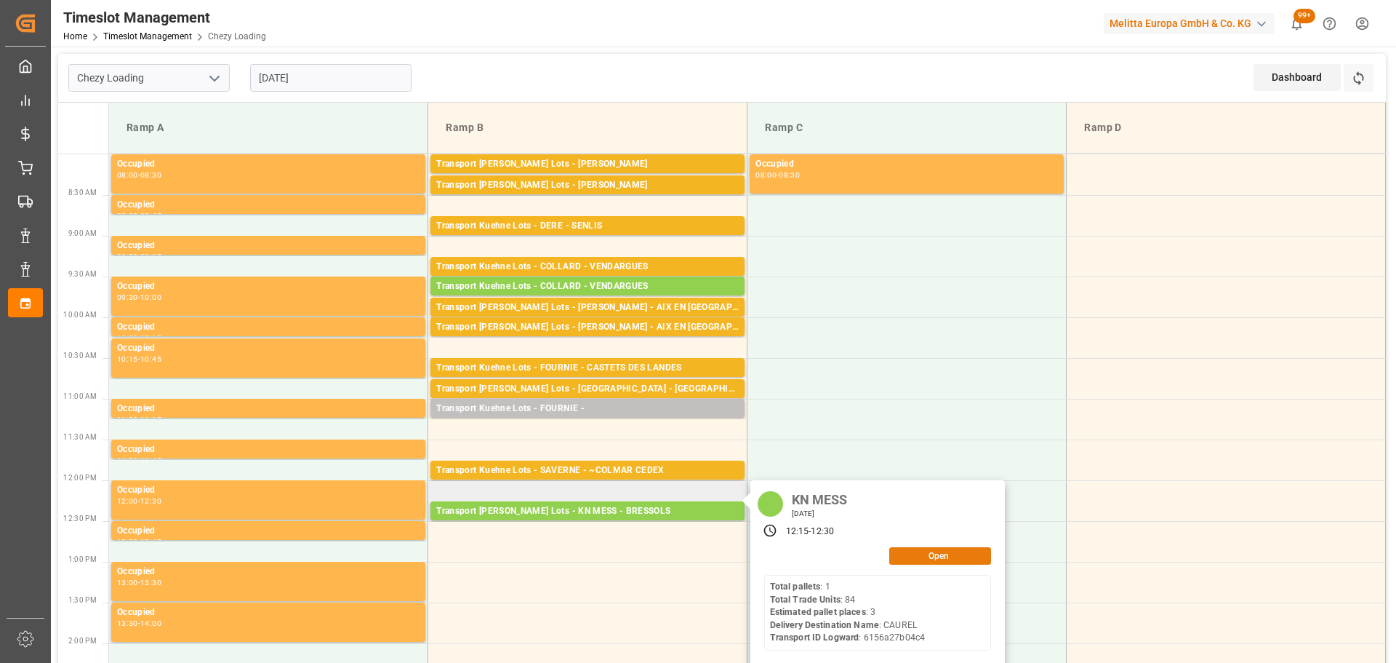
click at [922, 556] on button "Open" at bounding box center [941, 555] width 102 height 17
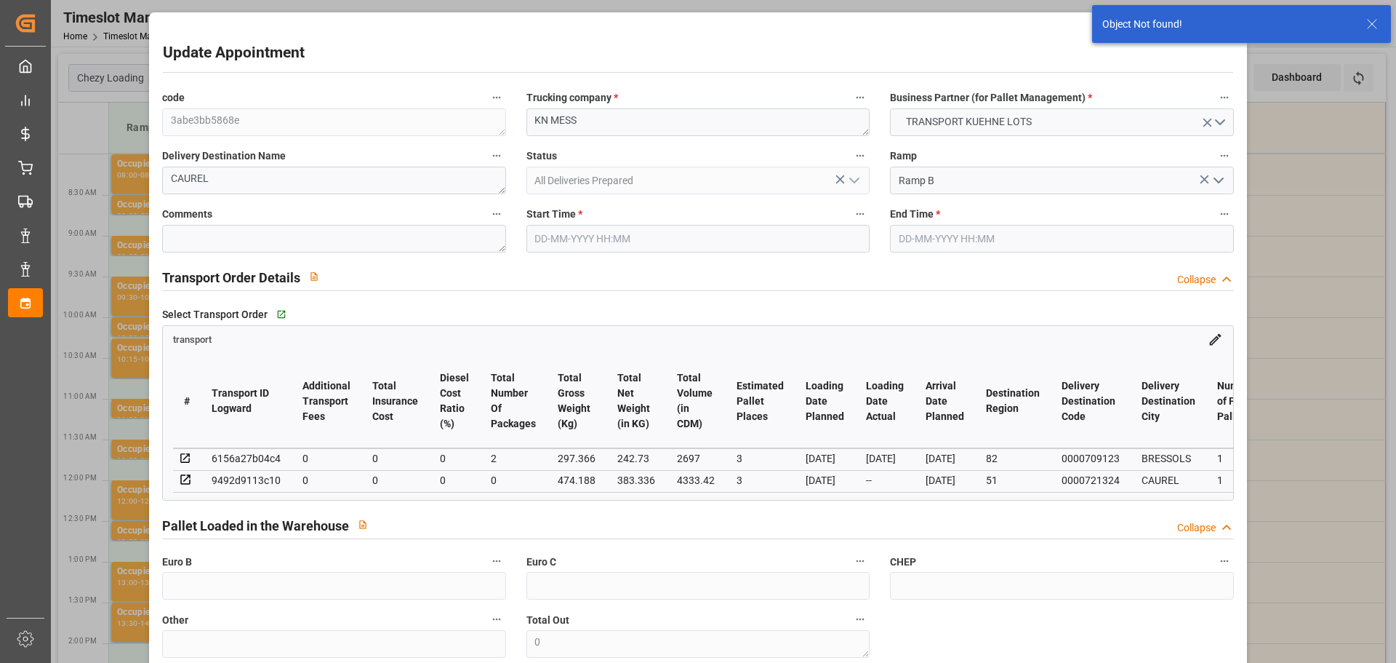
type input "25-08-2025 12:15"
type input "25-08-2025 12:30"
type input "21-08-2025 12:59"
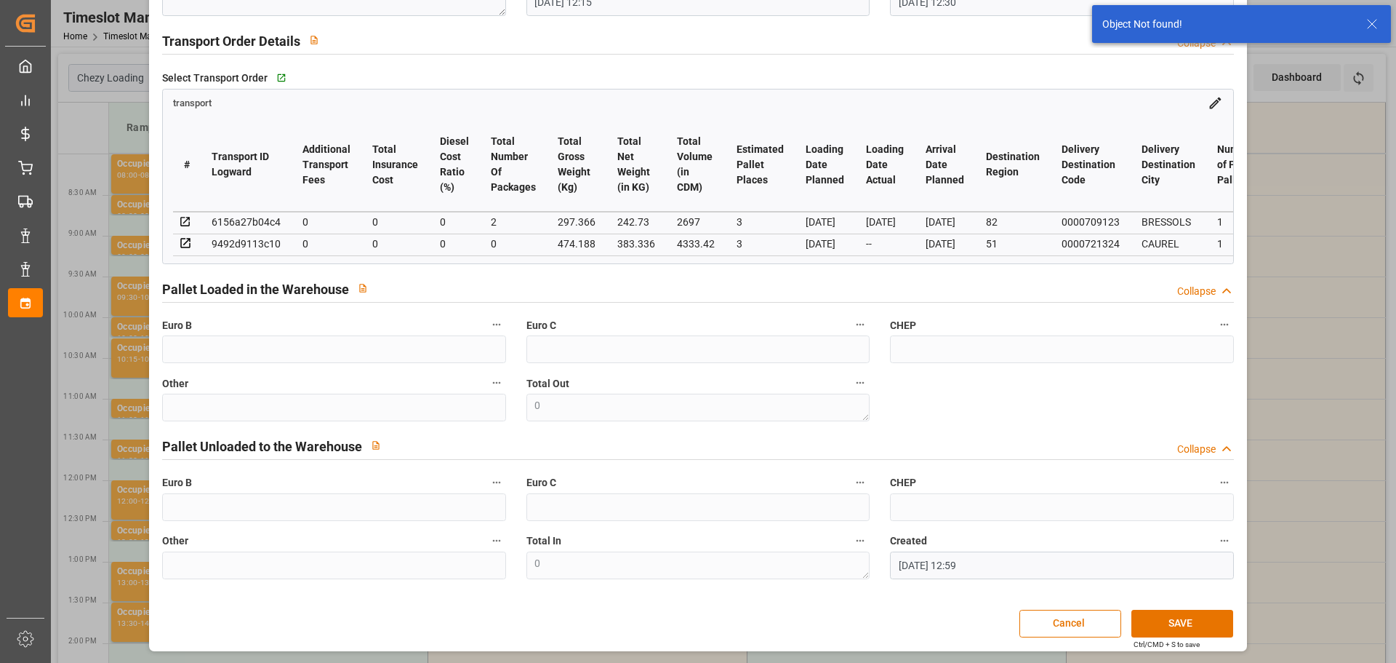
scroll to position [0, 0]
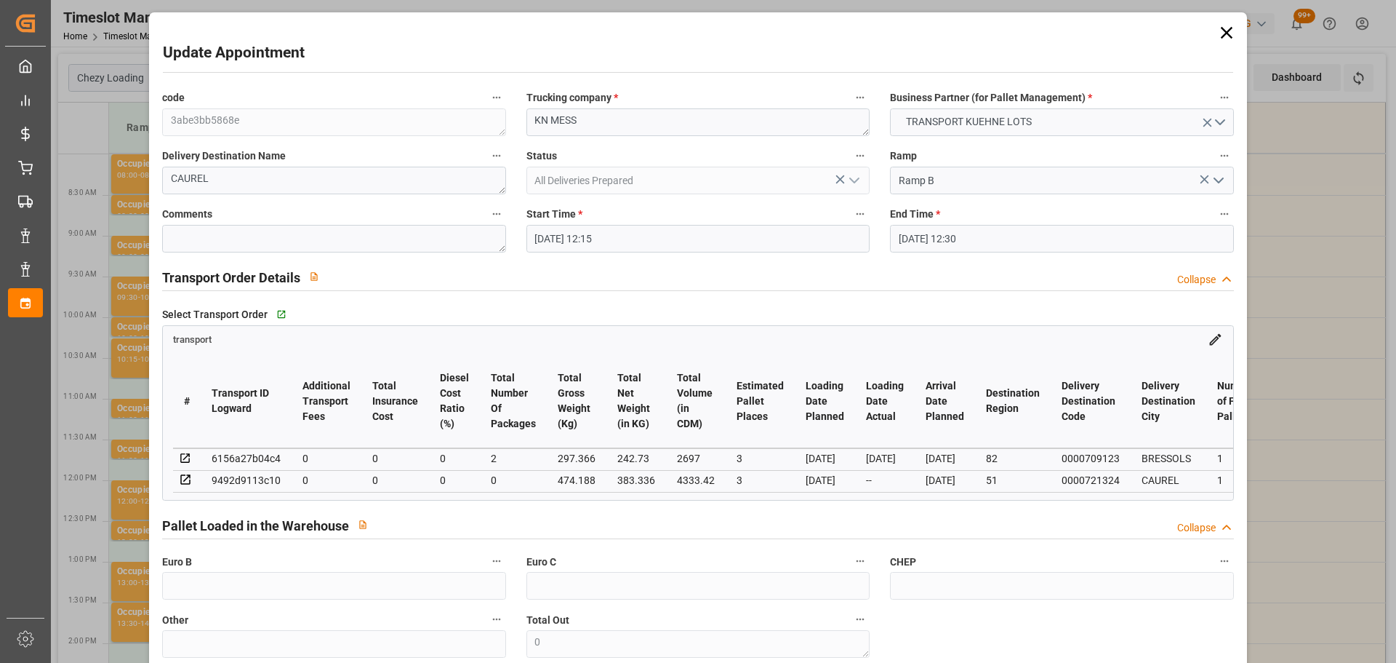
click at [1208, 338] on icon at bounding box center [1215, 339] width 15 height 15
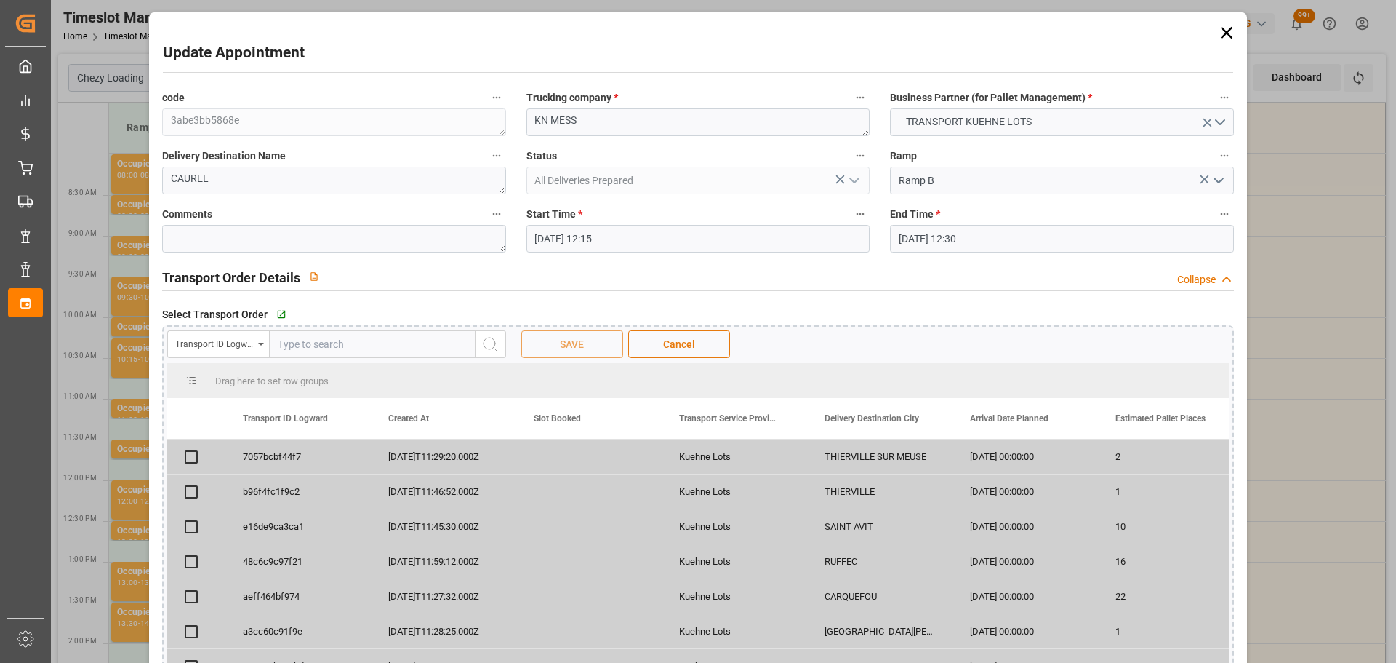
click at [672, 340] on span "Cancel" at bounding box center [679, 344] width 47 height 15
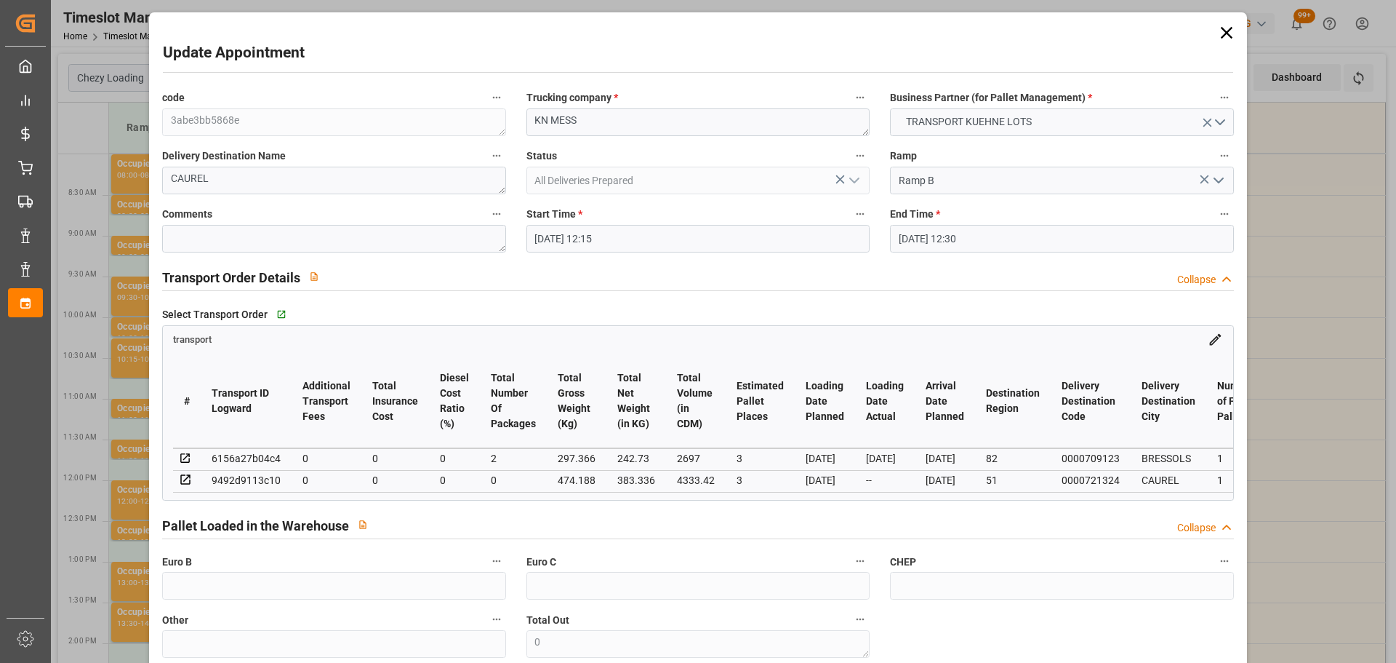
click at [1191, 461] on div "BRESSOLS" at bounding box center [1169, 457] width 54 height 17
click at [188, 457] on icon at bounding box center [185, 458] width 13 height 13
click at [725, 344] on div "transport" at bounding box center [698, 336] width 1070 height 21
click at [763, 604] on div "Euro C" at bounding box center [698, 575] width 364 height 58
click at [1220, 23] on icon at bounding box center [1227, 33] width 20 height 20
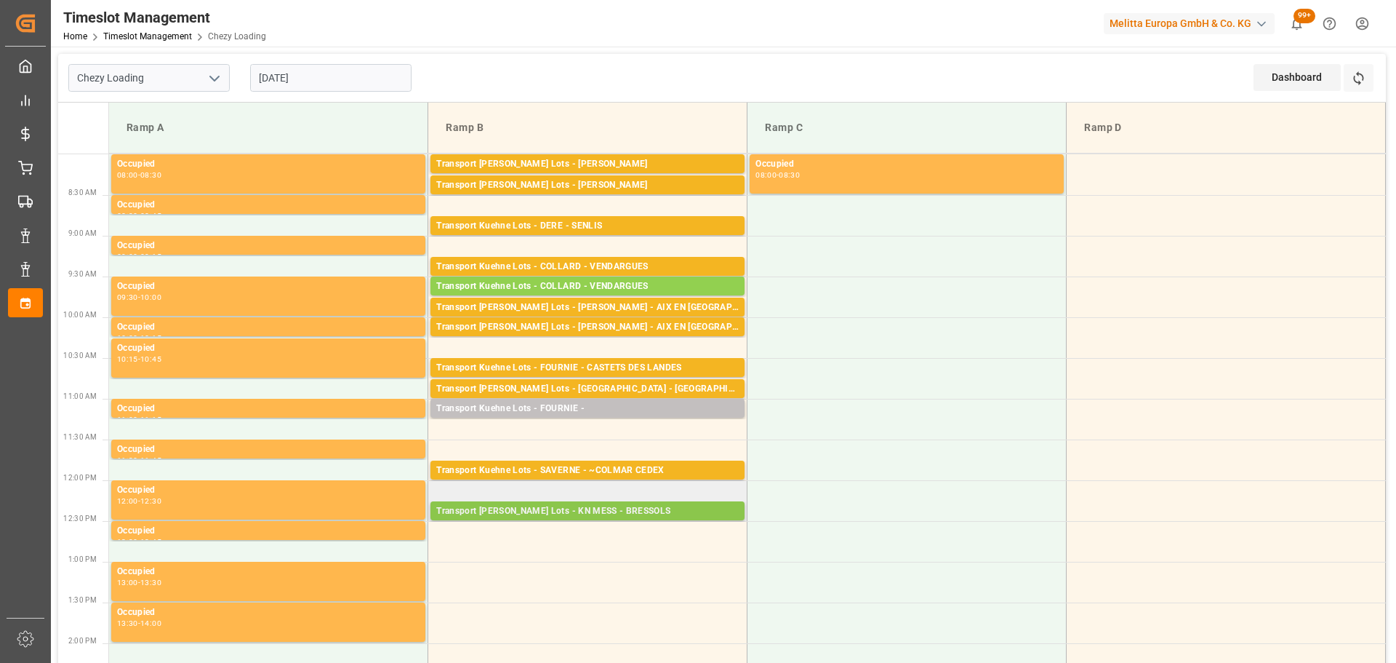
click at [562, 505] on div "Transport Kuehne Lots - KN MESS - BRESSOLS" at bounding box center [587, 511] width 303 height 15
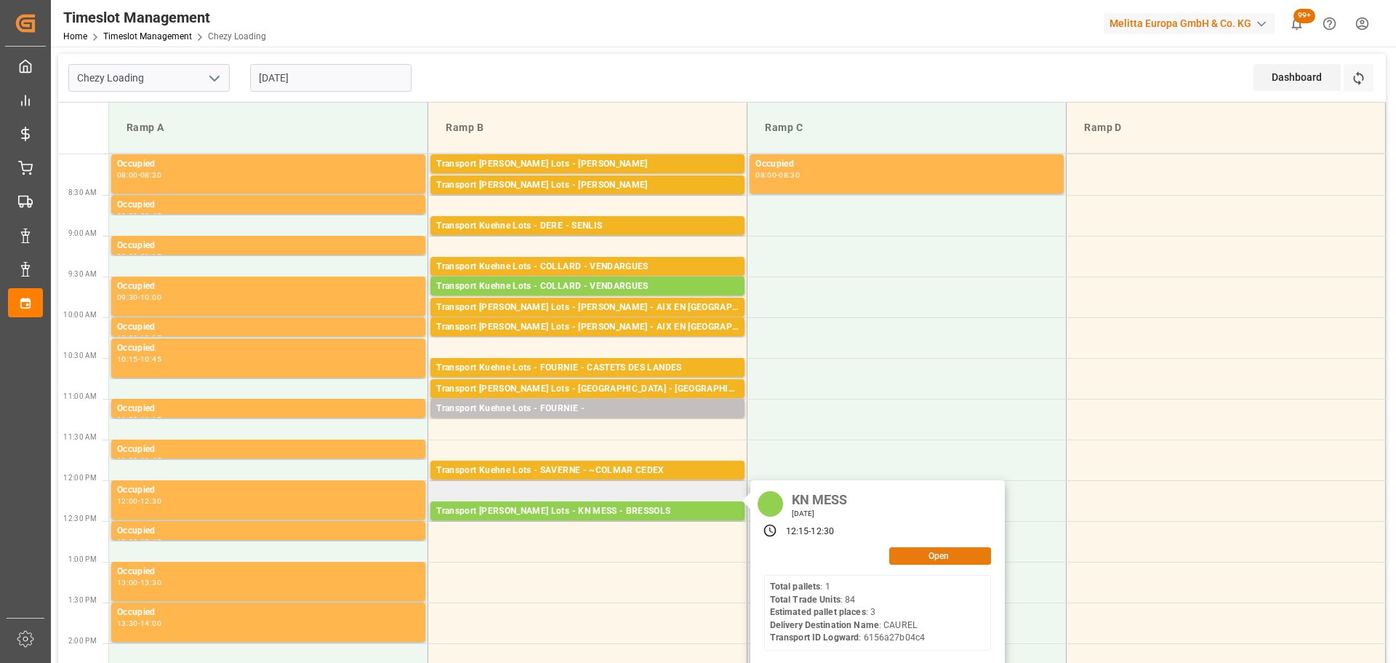
click at [945, 548] on button "Open" at bounding box center [941, 555] width 102 height 17
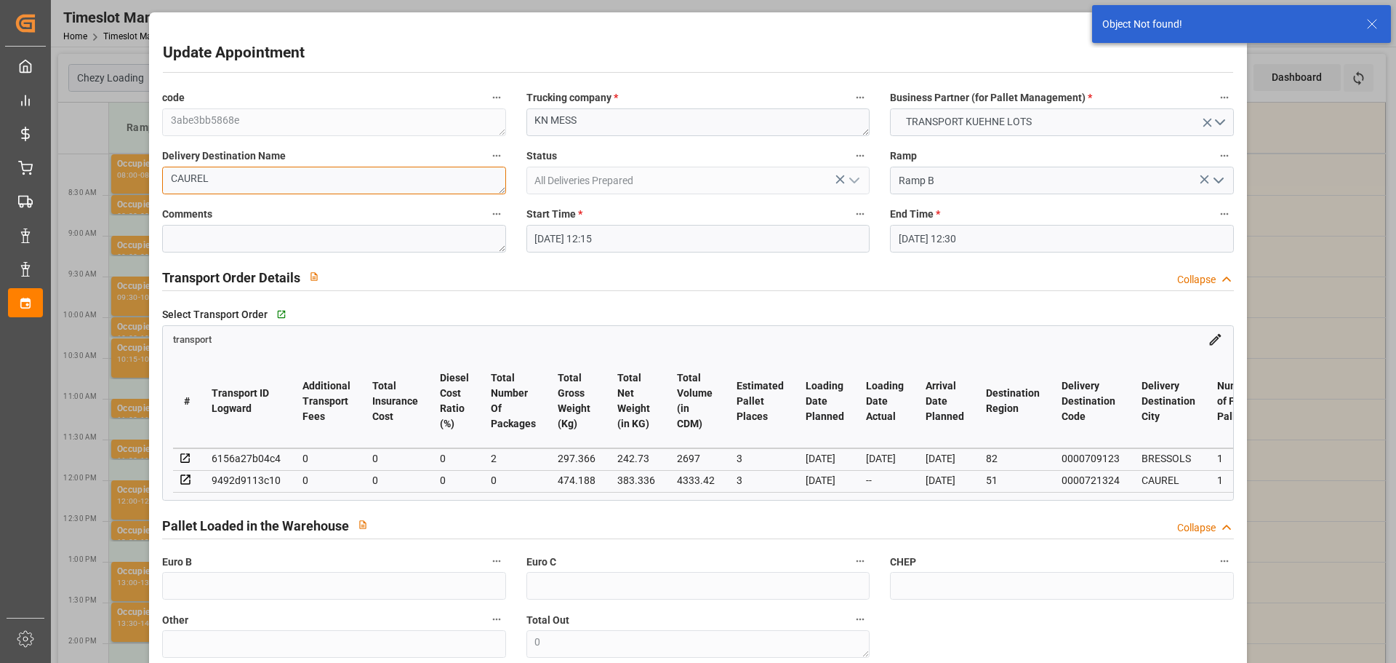
click at [313, 178] on textarea "CAUREL" at bounding box center [333, 181] width 343 height 28
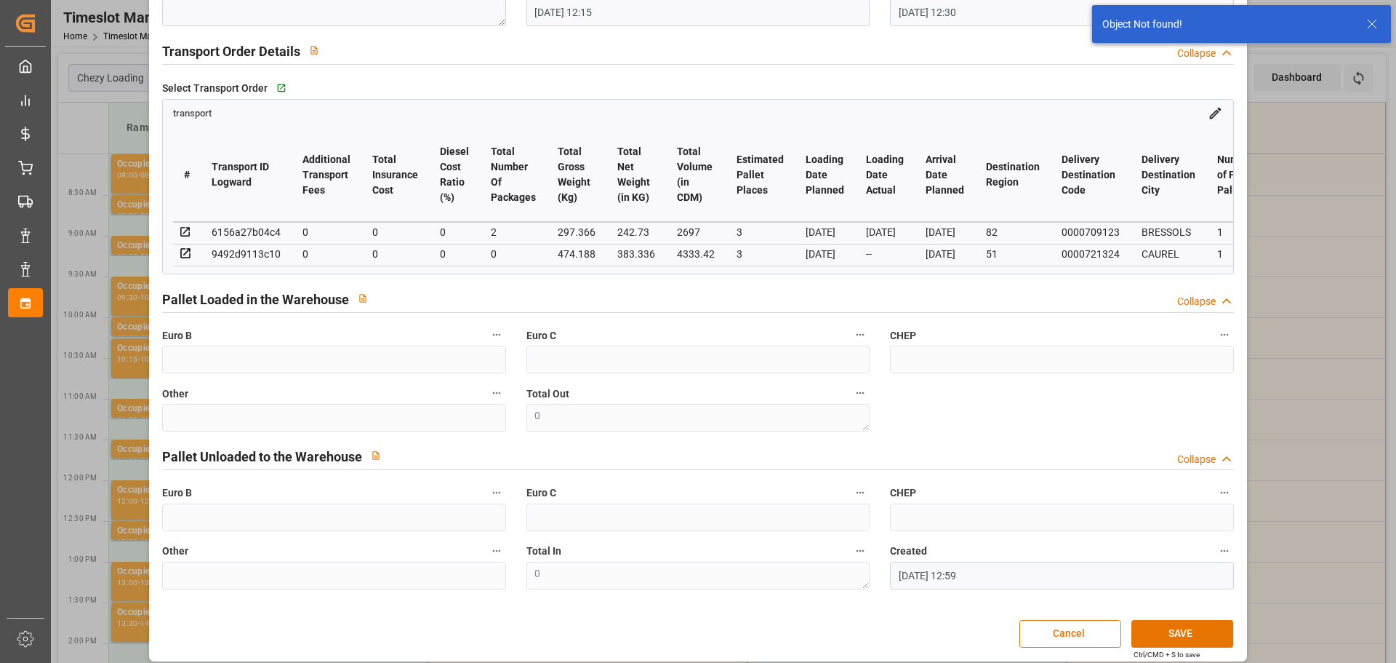
scroll to position [241, 0]
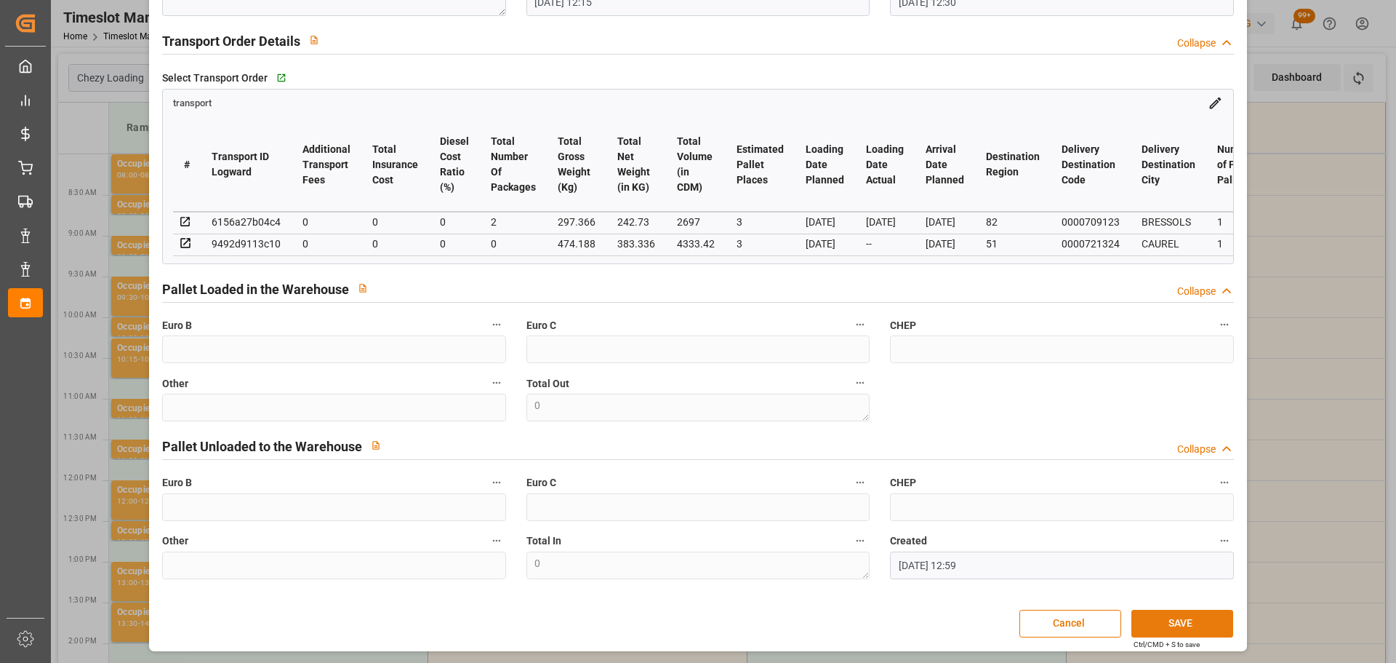
click at [1141, 630] on button "SAVE" at bounding box center [1183, 623] width 102 height 28
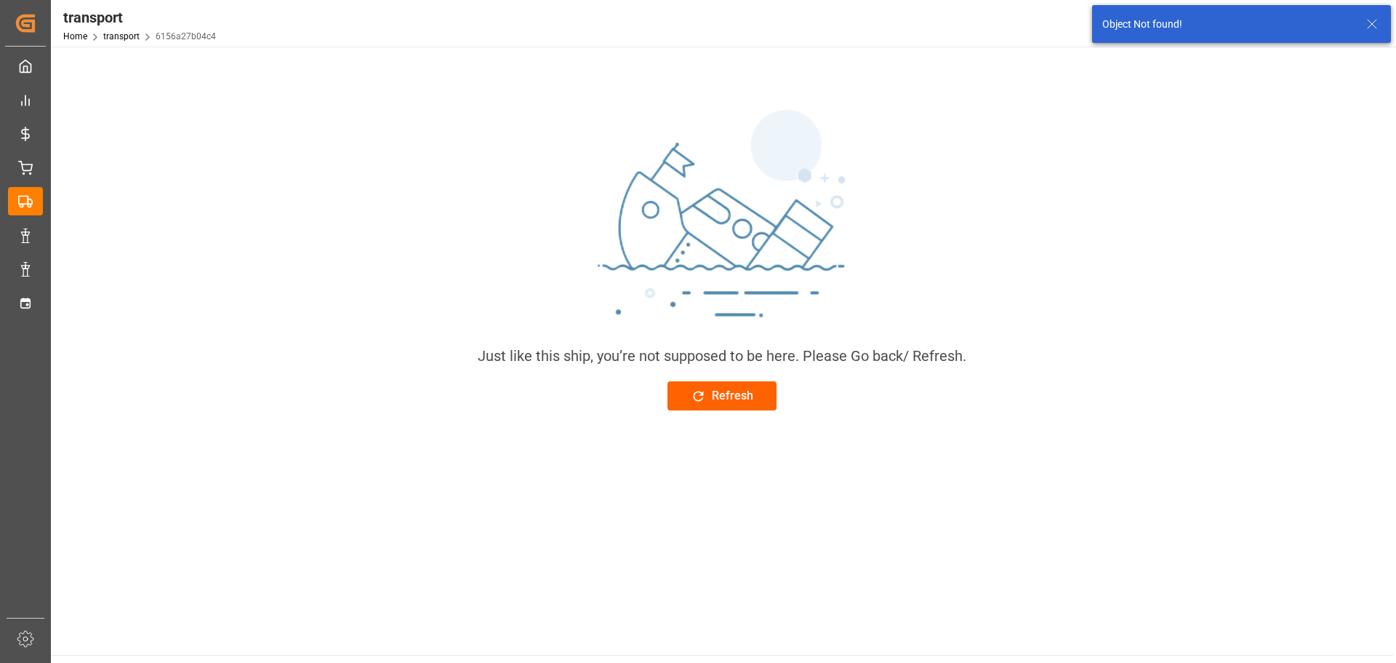
click at [712, 388] on div "Refresh" at bounding box center [722, 395] width 63 height 17
click at [725, 396] on div "Refresh" at bounding box center [722, 395] width 63 height 17
drag, startPoint x: 0, startPoint y: 0, endPoint x: 725, endPoint y: 396, distance: 826.4
click at [725, 396] on div "Refresh" at bounding box center [722, 395] width 63 height 17
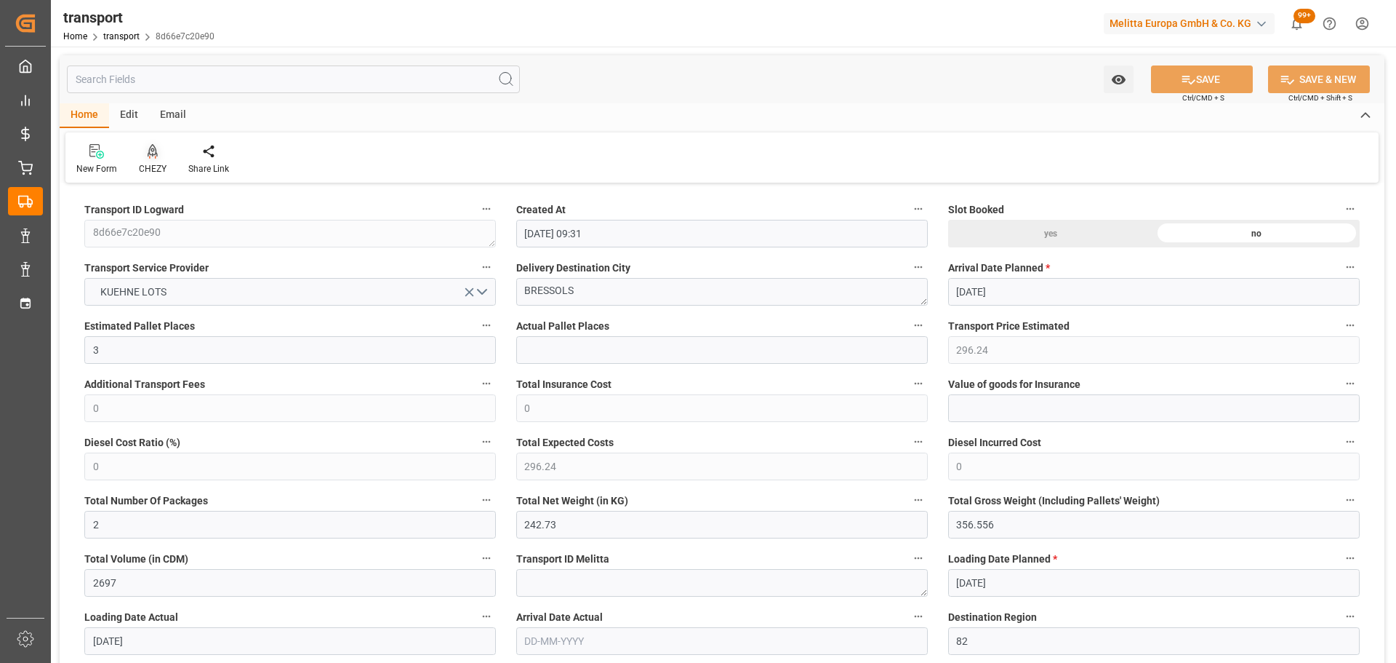
click at [156, 153] on icon at bounding box center [153, 151] width 10 height 15
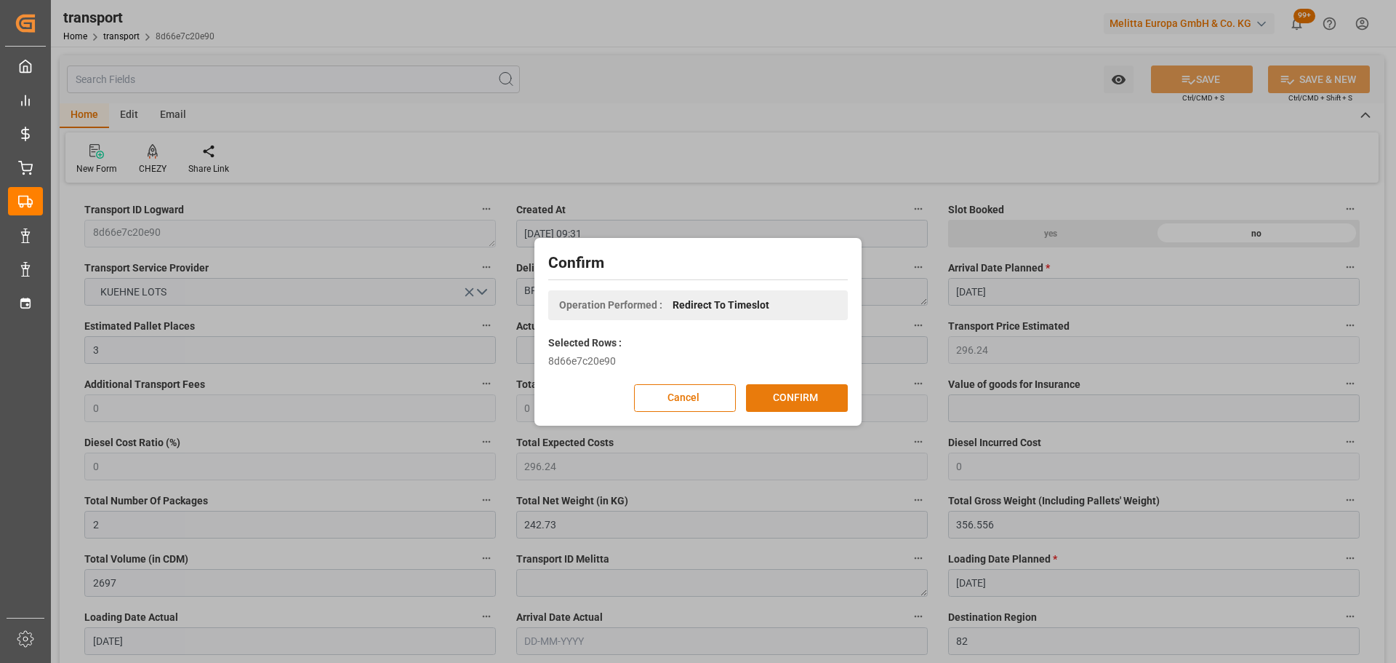
click at [831, 395] on button "CONFIRM" at bounding box center [797, 398] width 102 height 28
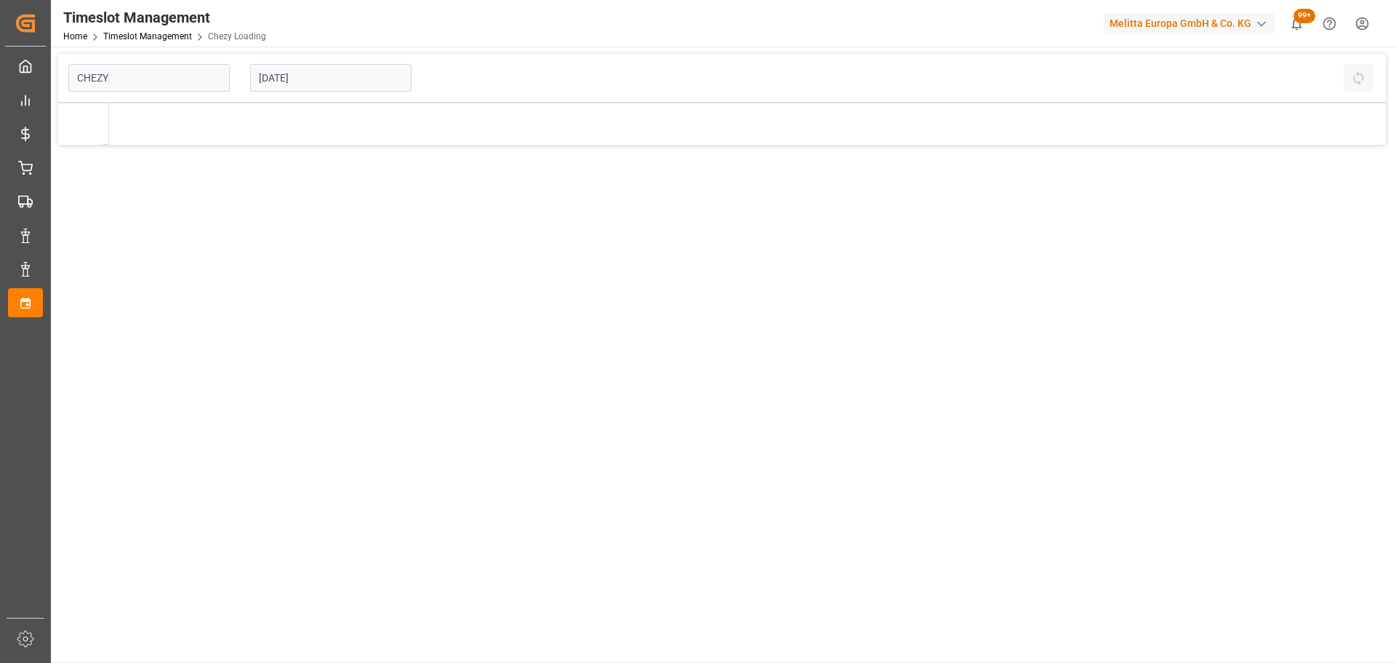
type input "Chezy Loading"
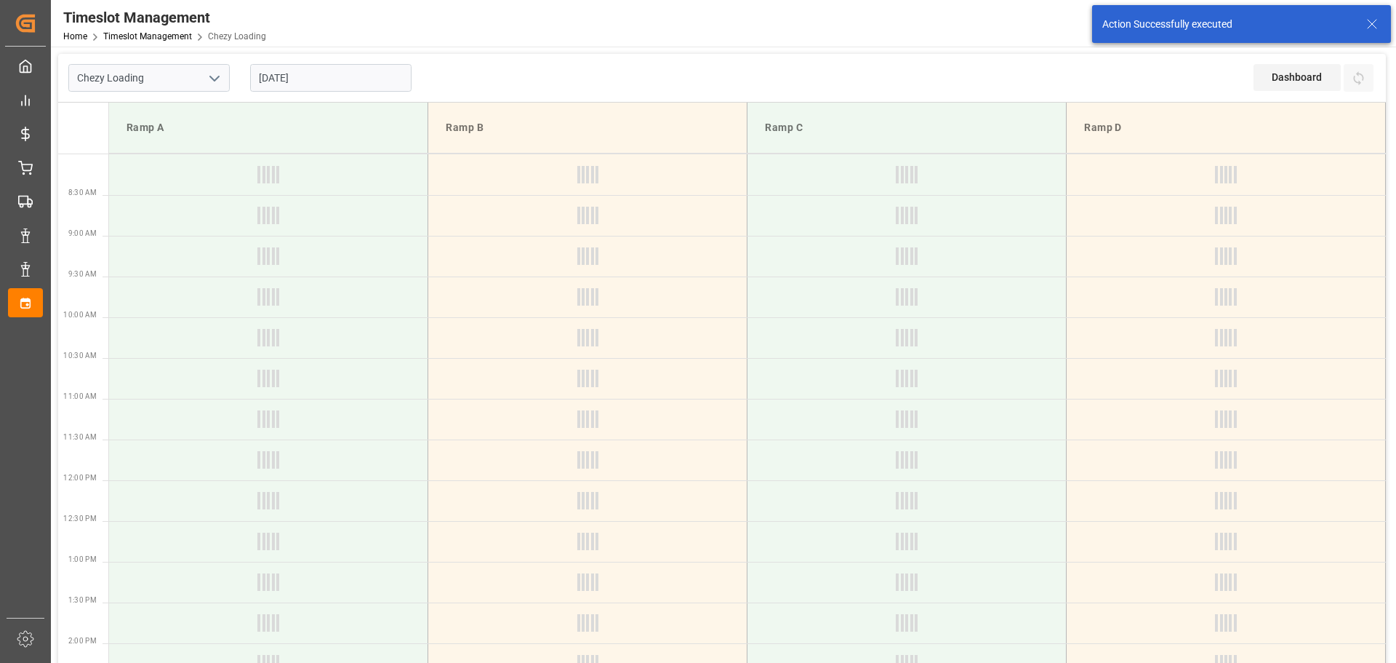
click at [331, 77] on input "[DATE]" at bounding box center [330, 78] width 161 height 28
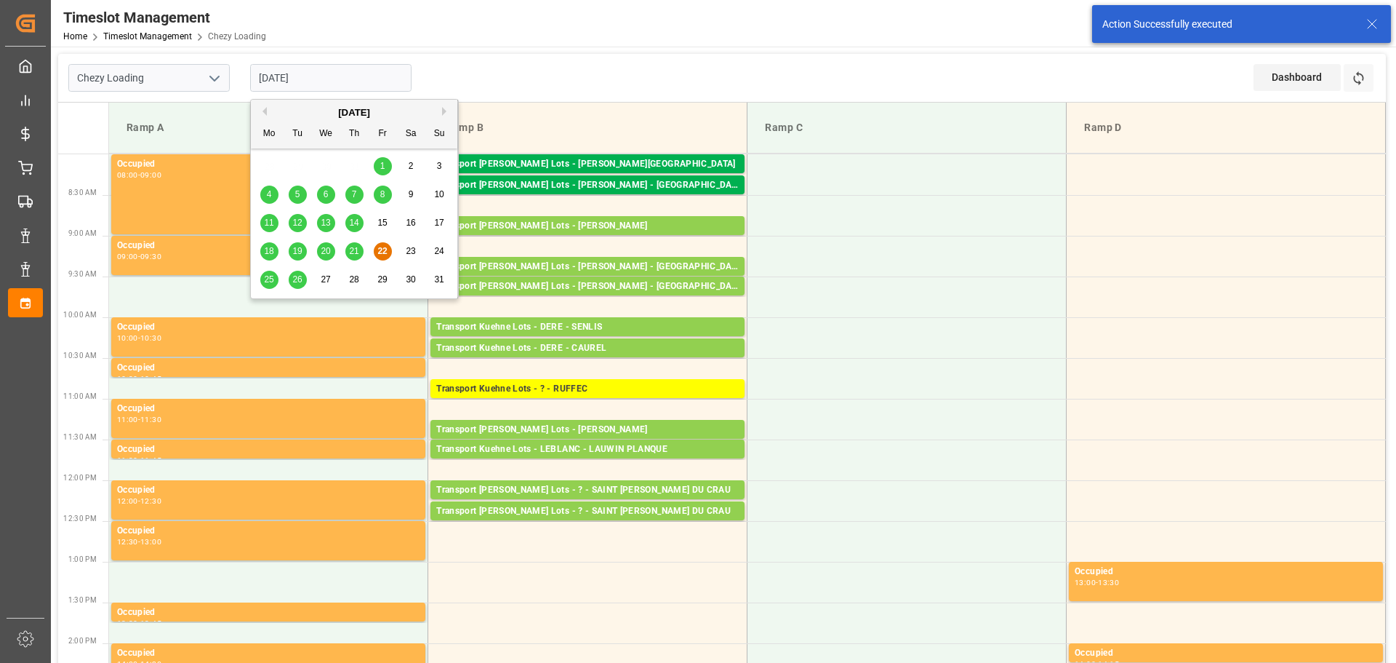
click at [261, 276] on div "25" at bounding box center [269, 279] width 18 height 17
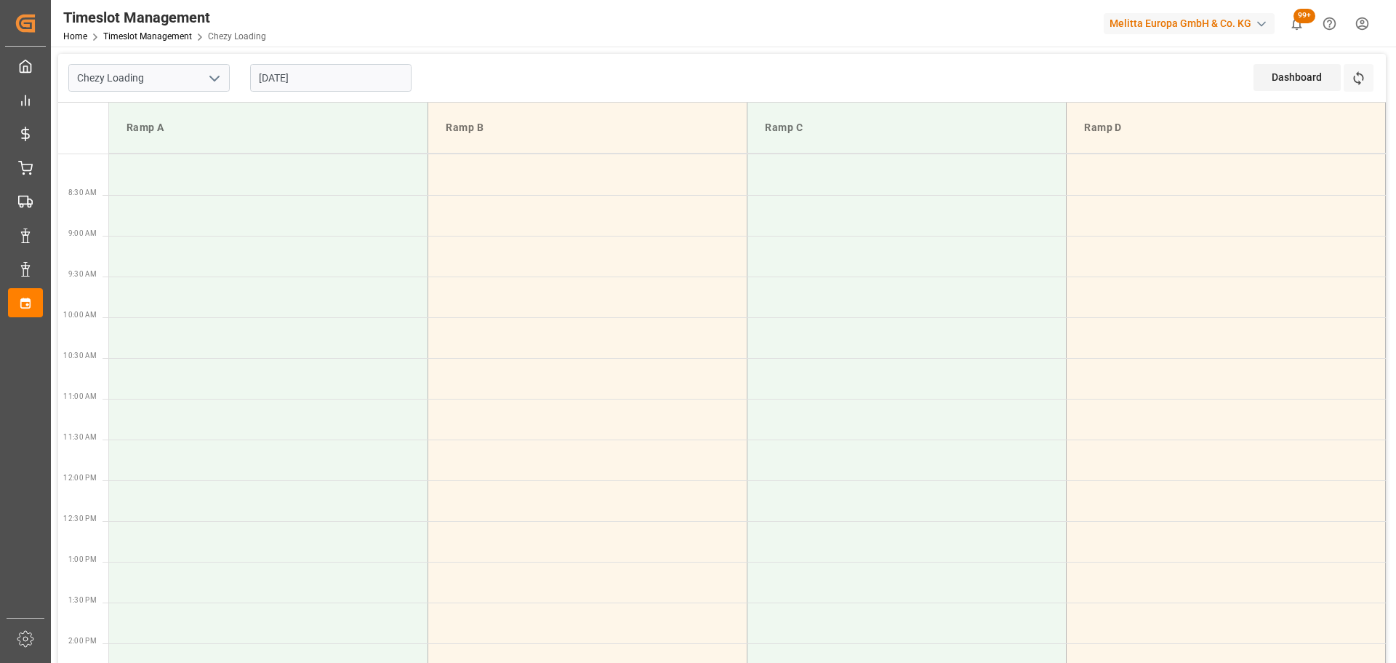
click at [313, 76] on input "[DATE]" at bounding box center [330, 78] width 161 height 28
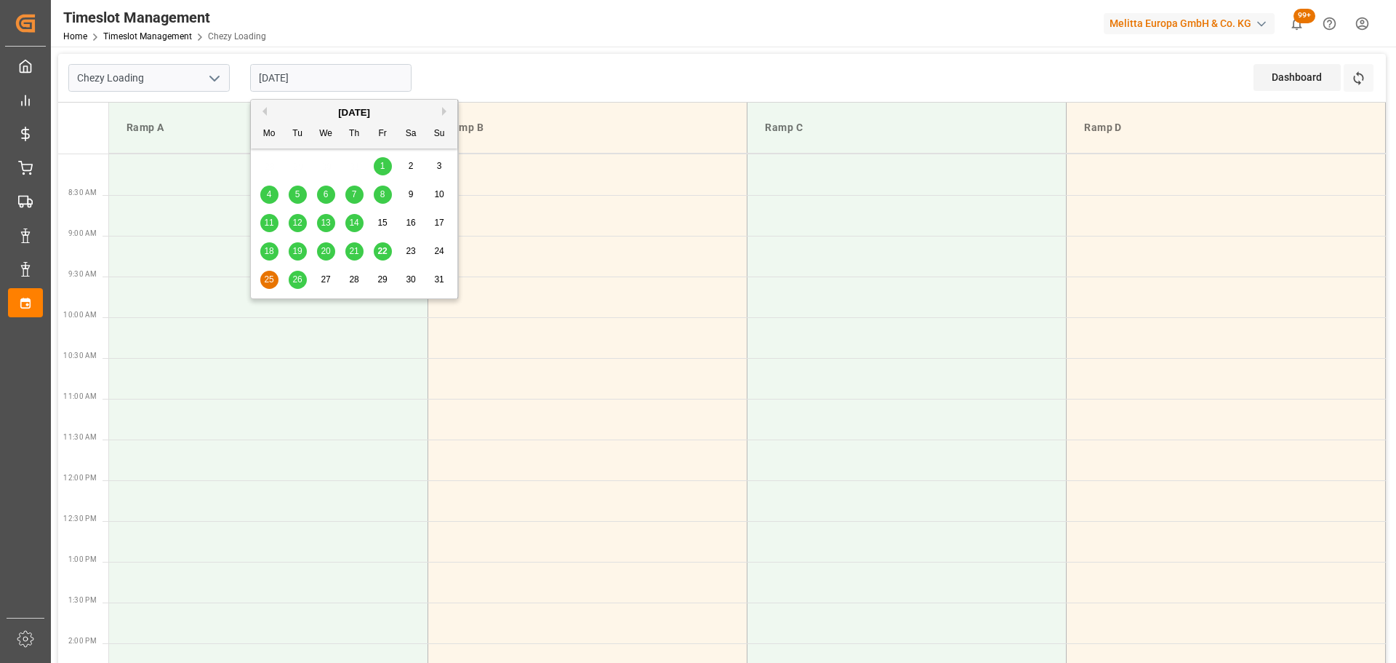
click at [297, 273] on div "26" at bounding box center [298, 279] width 18 height 17
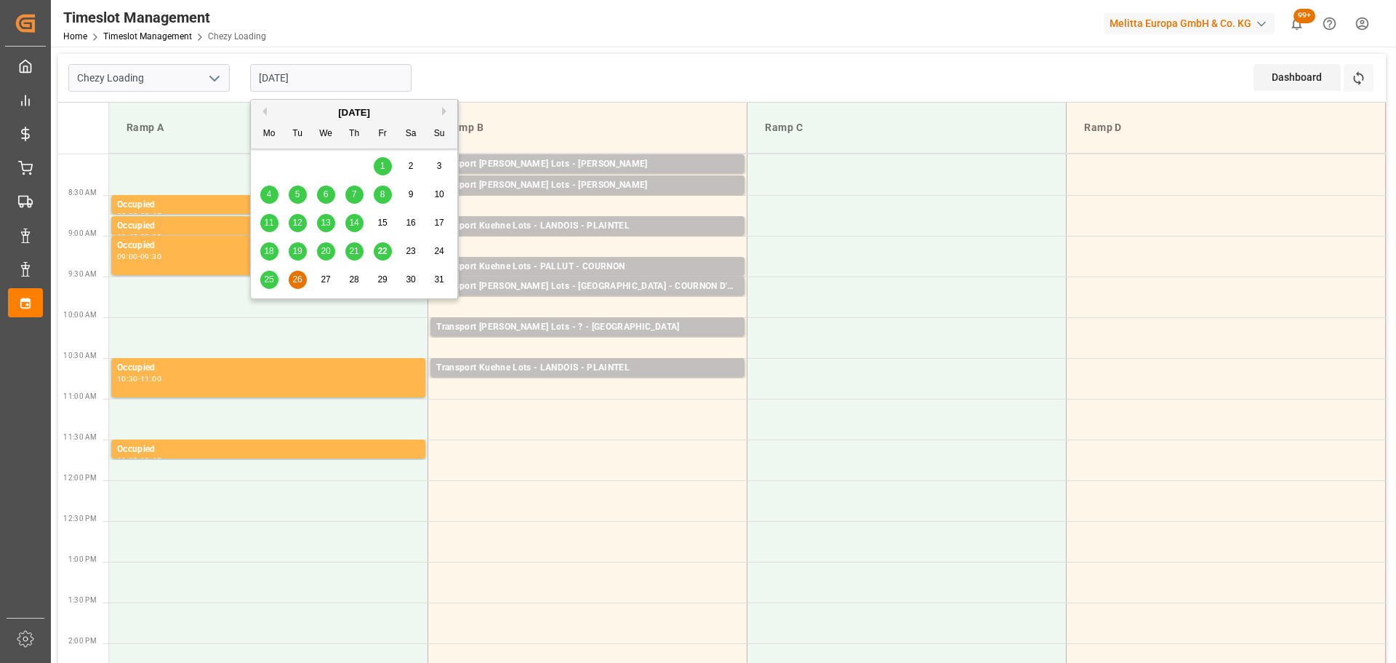
click at [316, 81] on input "[DATE]" at bounding box center [330, 78] width 161 height 28
click at [258, 279] on div "25 26 27 28 29 30 31" at bounding box center [354, 279] width 199 height 28
click at [278, 279] on div "25" at bounding box center [269, 279] width 18 height 17
type input "[DATE]"
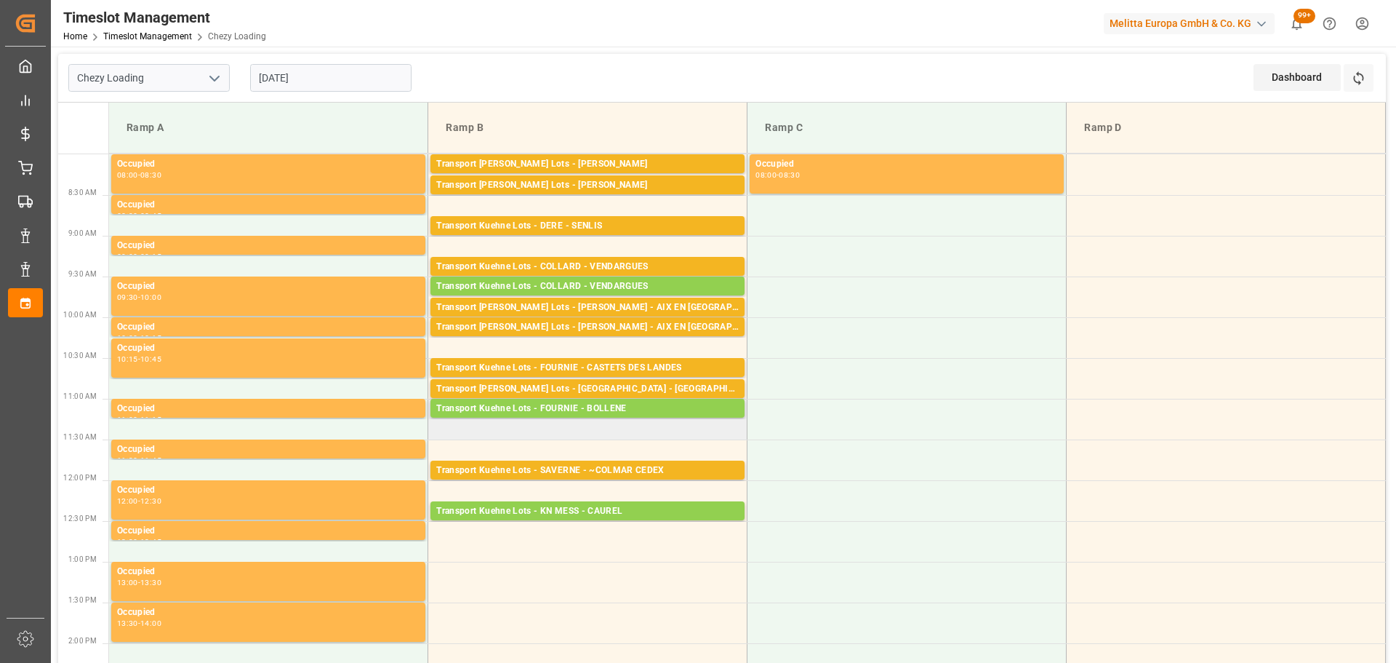
click at [443, 432] on td "Transport [PERSON_NAME] Lots - FOURNIE - BOLLENE Pallets: 2,TU: ,City: [GEOGRAP…" at bounding box center [587, 419] width 319 height 41
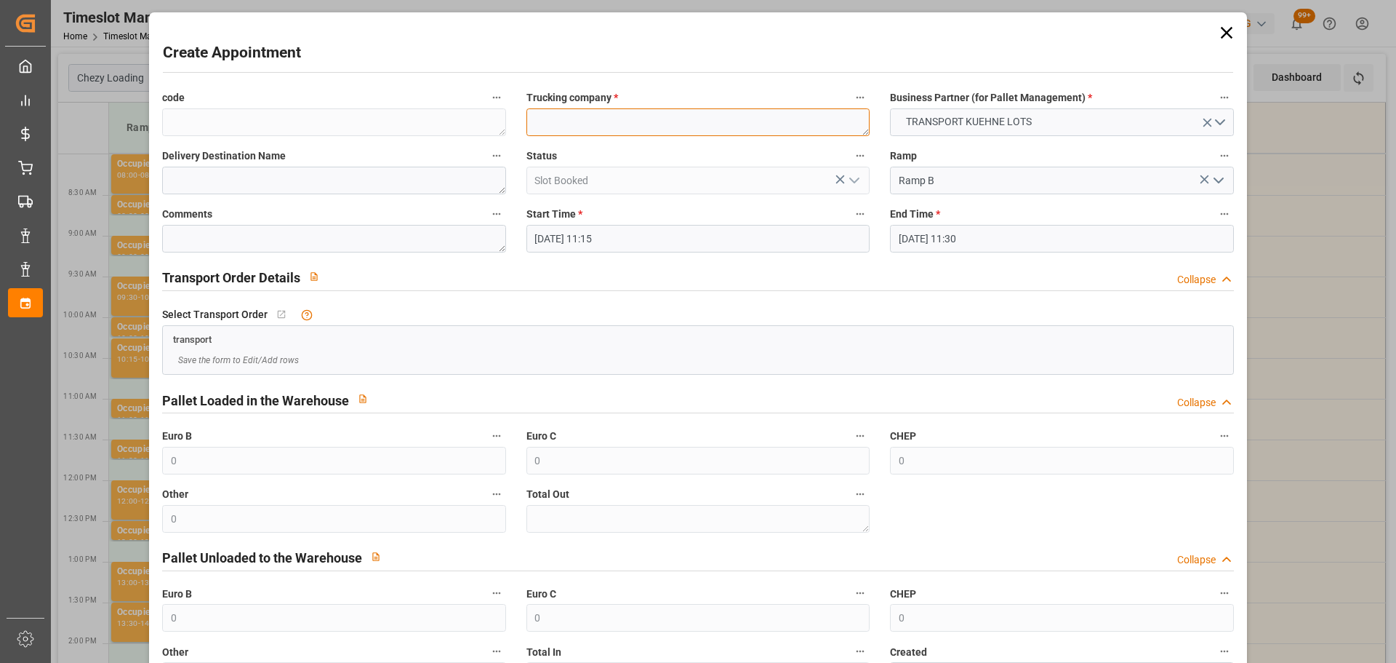
click at [536, 124] on textarea at bounding box center [698, 122] width 343 height 28
type textarea "FOURNIE"
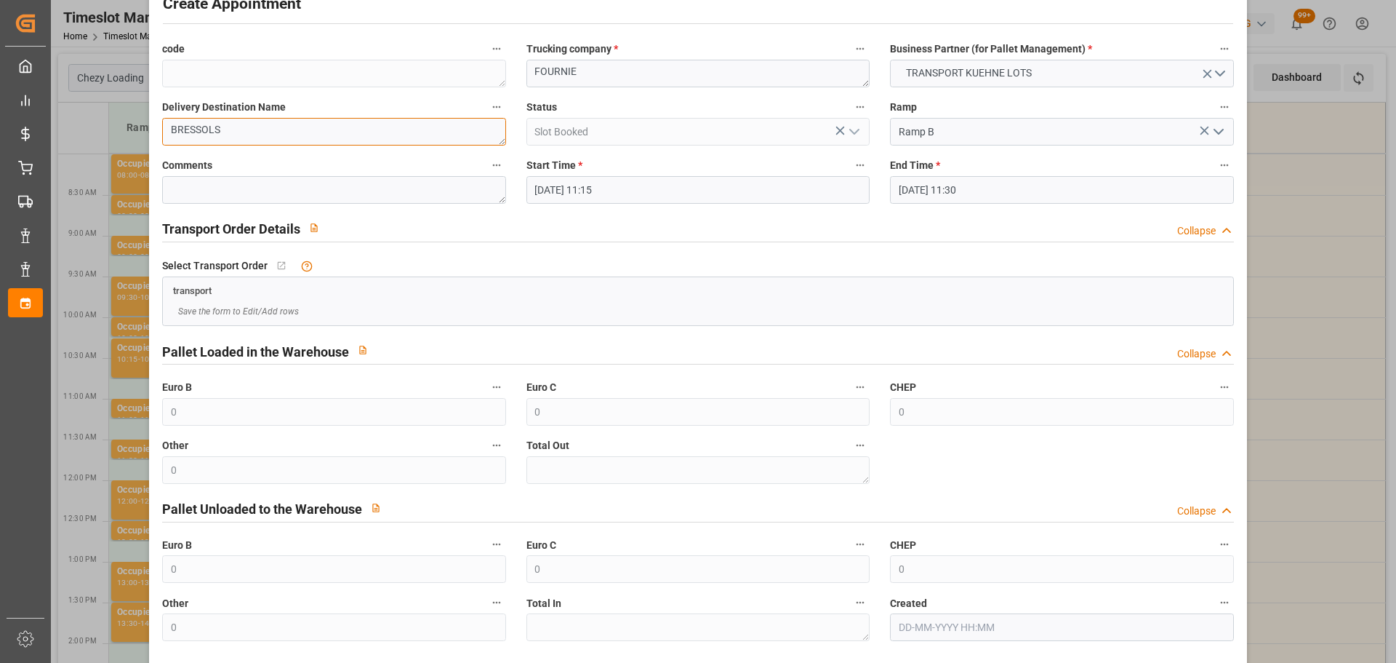
scroll to position [111, 0]
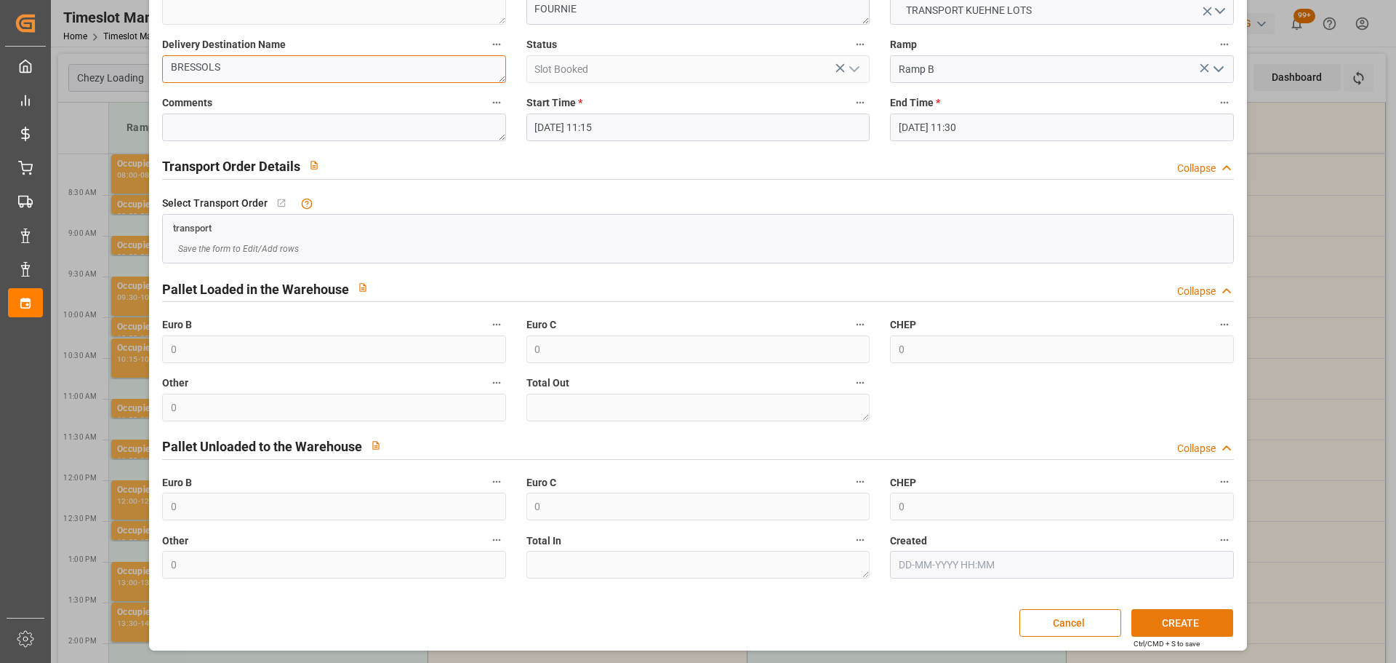
type textarea "BRESSOLS"
click at [1176, 616] on button "CREATE" at bounding box center [1183, 623] width 102 height 28
